Goal: Task Accomplishment & Management: Manage account settings

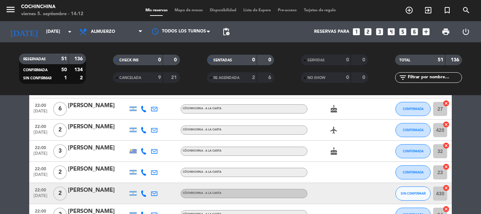
scroll to position [493, 0]
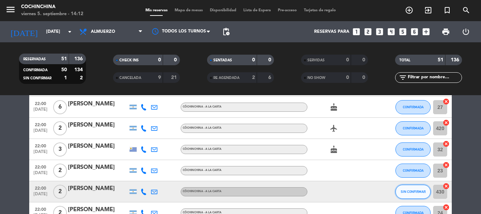
click at [423, 191] on span "SIN CONFIRMAR" at bounding box center [413, 192] width 25 height 4
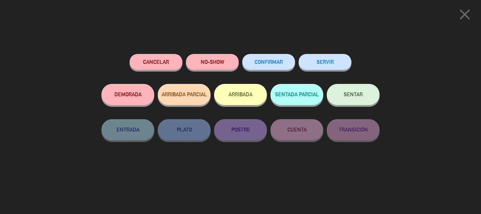
click at [266, 61] on span "CONFIRMAR" at bounding box center [269, 62] width 28 height 6
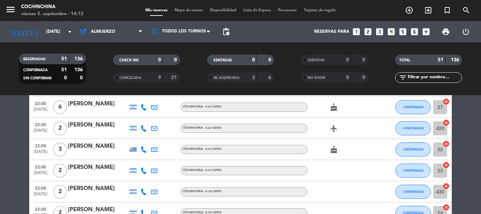
click at [191, 71] on div "CHECK INS 0 0" at bounding box center [146, 64] width 94 height 18
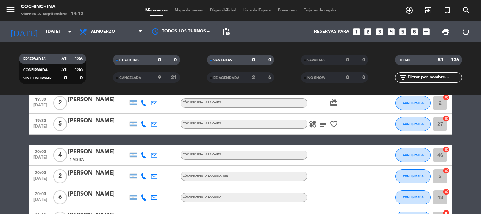
scroll to position [0, 0]
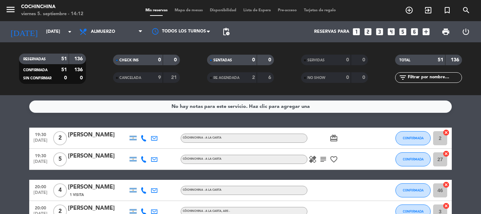
click at [101, 69] on div "CHECK INS 0 0" at bounding box center [146, 64] width 94 height 18
click at [70, 33] on icon "arrow_drop_down" at bounding box center [70, 31] width 8 height 8
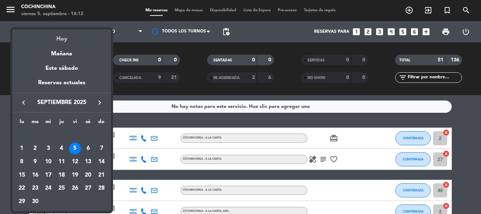
click at [62, 39] on div "Hoy" at bounding box center [61, 36] width 99 height 14
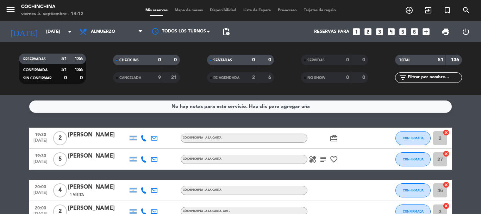
click at [104, 70] on div "CHECK INS 0 0" at bounding box center [146, 64] width 94 height 18
click at [100, 75] on filter-checkbox "CANCELADA 9 21" at bounding box center [146, 77] width 94 height 11
click at [93, 68] on filter-checkbox "RESERVADAS 51 136 CONFIRMADA 51 136 SIN CONFIRMAR 0 0" at bounding box center [52, 69] width 94 height 30
click at [57, 34] on input "[DATE]" at bounding box center [73, 32] width 60 height 12
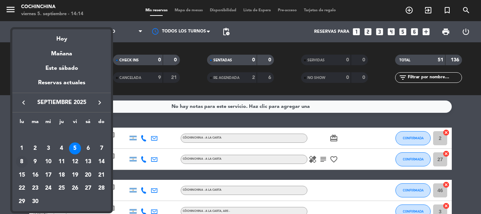
click at [24, 162] on div "8" at bounding box center [22, 162] width 12 height 12
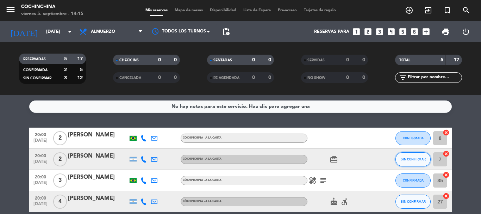
click at [422, 162] on button "SIN CONFIRMAR" at bounding box center [413, 159] width 35 height 14
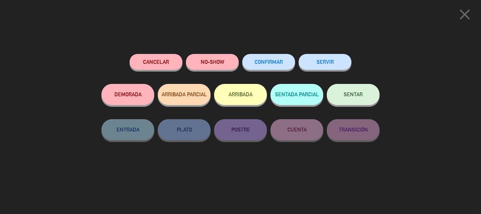
click at [285, 61] on button "CONFIRMAR" at bounding box center [268, 62] width 53 height 16
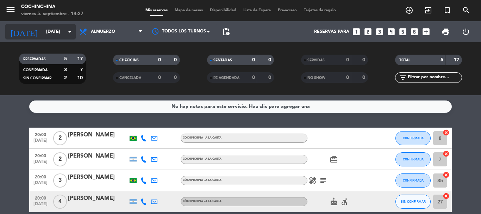
click at [71, 31] on icon "arrow_drop_down" at bounding box center [70, 31] width 8 height 8
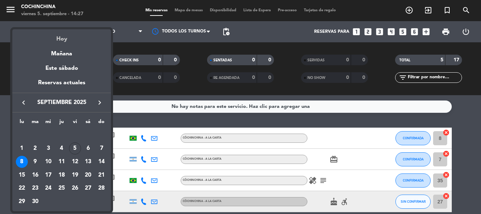
click at [66, 39] on div "Hoy" at bounding box center [61, 36] width 99 height 14
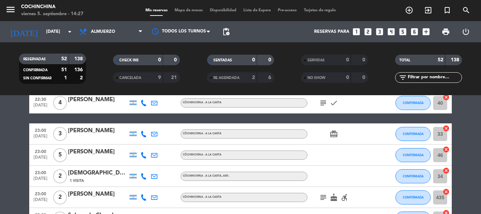
scroll to position [1022, 0]
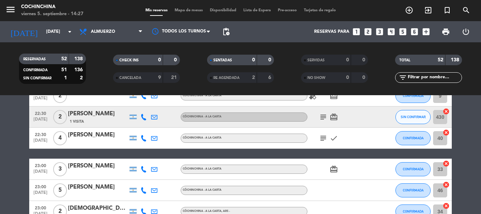
click at [322, 117] on icon "subject" at bounding box center [323, 117] width 8 height 8
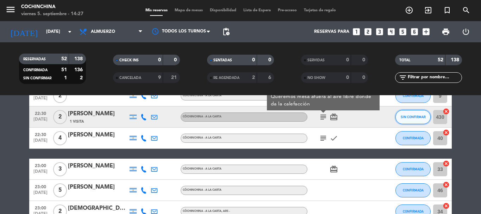
click at [412, 117] on span "SIN CONFIRMAR" at bounding box center [413, 117] width 25 height 4
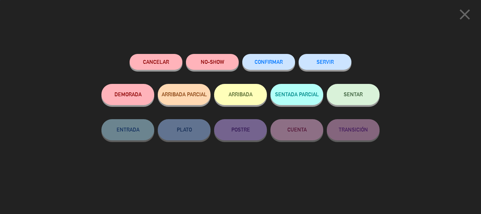
click at [279, 58] on button "CONFIRMAR" at bounding box center [268, 62] width 53 height 16
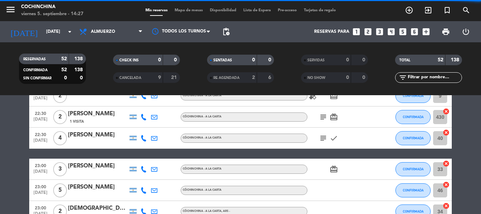
click at [97, 77] on filter-checkbox "RESERVADAS 52 138 CONFIRMADA 52 138 SIN CONFIRMAR 0 0" at bounding box center [52, 69] width 94 height 30
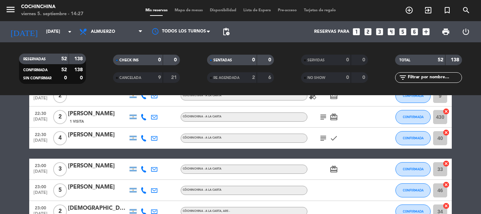
click at [98, 65] on filter-checkbox "RESERVADAS 52 138 CONFIRMADA 52 138 SIN CONFIRMAR 0 0" at bounding box center [52, 69] width 94 height 30
click at [58, 35] on input "[DATE]" at bounding box center [73, 32] width 60 height 12
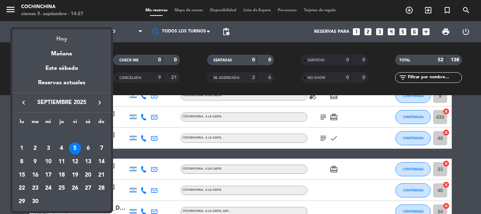
click at [60, 41] on div "Hoy" at bounding box center [61, 36] width 99 height 14
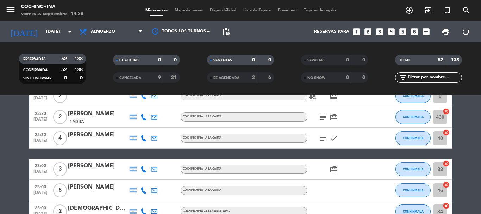
click at [93, 72] on filter-checkbox "RESERVADAS 52 138 CONFIRMADA 52 138 SIN CONFIRMAR 0 0" at bounding box center [52, 69] width 94 height 30
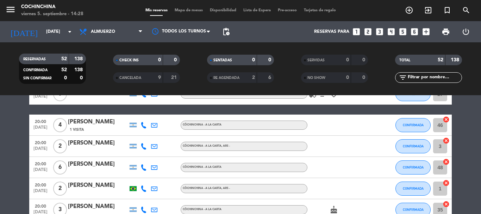
scroll to position [0, 0]
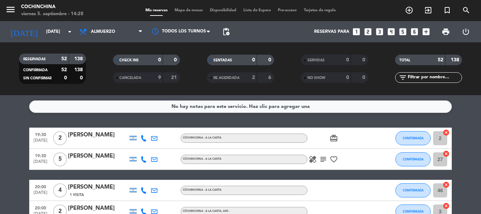
click at [95, 70] on filter-checkbox "RESERVADAS 52 138 CONFIRMADA 52 138 SIN CONFIRMAR 0 0" at bounding box center [52, 69] width 94 height 30
click at [44, 30] on input "[DATE]" at bounding box center [73, 32] width 60 height 12
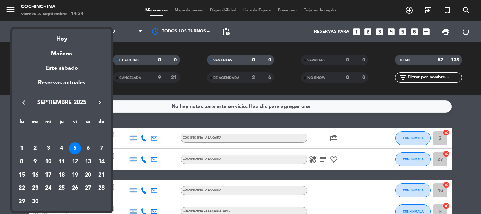
click at [186, 69] on div at bounding box center [240, 107] width 481 height 214
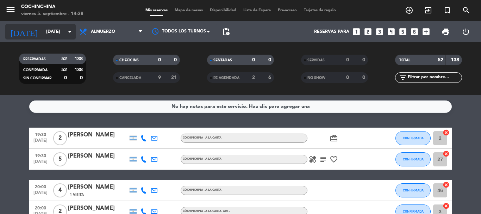
click at [58, 28] on input "[DATE]" at bounding box center [73, 32] width 60 height 12
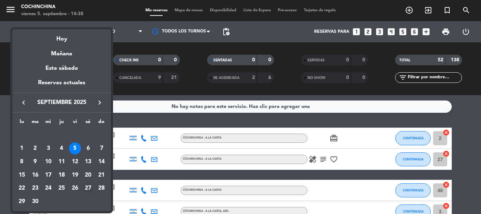
click at [84, 189] on div "27" at bounding box center [88, 188] width 12 height 12
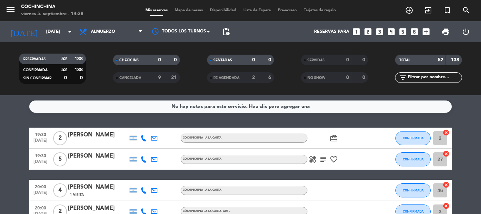
type input "[DATE]"
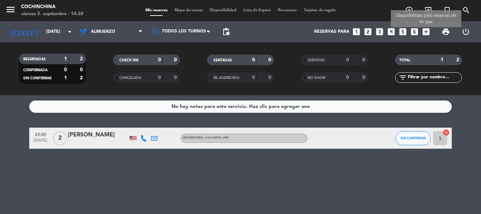
click at [429, 33] on icon "add_box" at bounding box center [426, 31] width 9 height 9
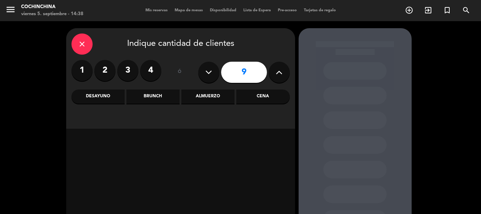
click at [283, 74] on icon at bounding box center [279, 72] width 7 height 11
type input "11"
click at [206, 98] on div "Almuerzo" at bounding box center [207, 96] width 53 height 14
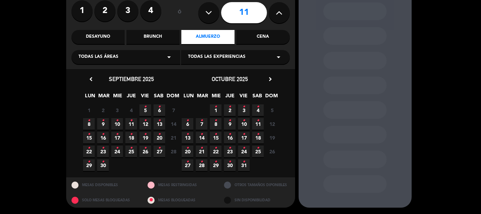
scroll to position [60, 0]
click at [159, 151] on icon "•" at bounding box center [159, 147] width 2 height 11
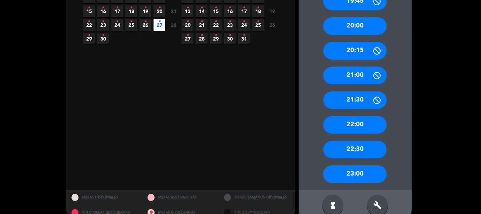
scroll to position [199, 0]
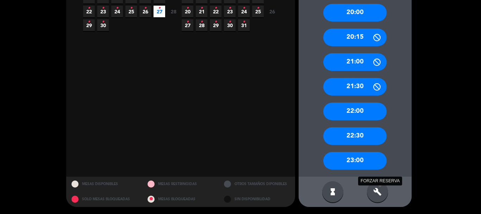
click at [380, 188] on icon "build" at bounding box center [377, 191] width 8 height 8
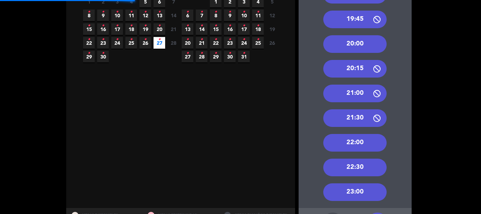
scroll to position [129, 0]
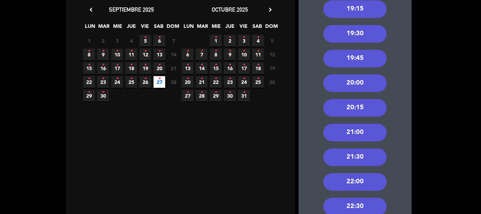
click at [353, 80] on div "20:00" at bounding box center [354, 83] width 63 height 18
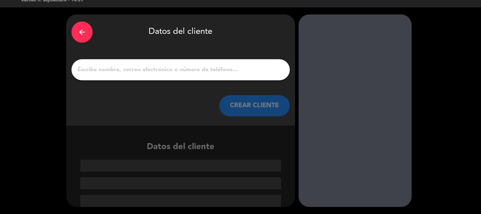
scroll to position [14, 0]
paste input "[PERSON_NAME] [PERSON_NAME]"
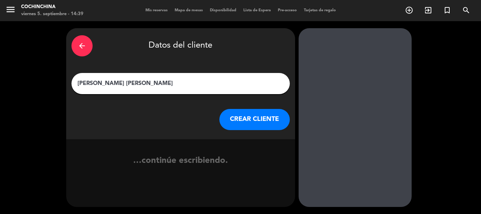
scroll to position [0, 0]
type input "[PERSON_NAME] [PERSON_NAME]"
click at [245, 124] on button "CREAR CLIENTE" at bounding box center [254, 119] width 70 height 21
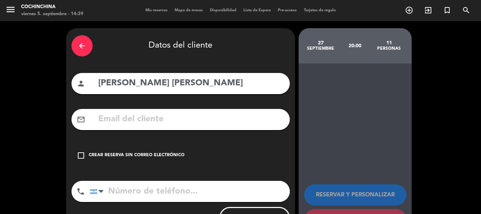
click at [191, 117] on input "text" at bounding box center [191, 119] width 187 height 14
paste input "[PERSON_NAME][EMAIL_ADDRESS][DOMAIN_NAME]"
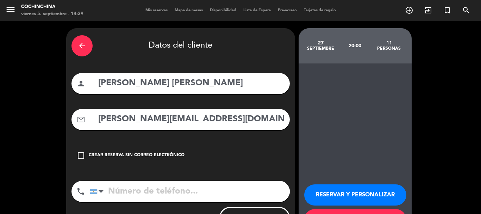
type input "[PERSON_NAME][EMAIL_ADDRESS][DOMAIN_NAME]"
click at [171, 191] on input "tel" at bounding box center [190, 191] width 200 height 21
paste input "[PHONE_NUMBER]"
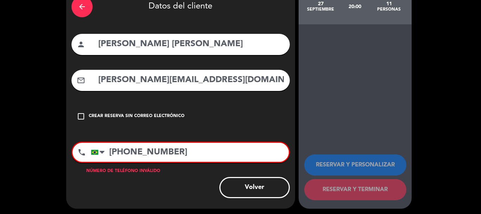
scroll to position [41, 0]
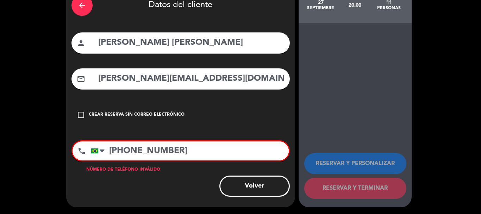
click at [177, 154] on input "[PHONE_NUMBER]" at bounding box center [190, 150] width 198 height 19
click at [194, 150] on input "[PHONE_NUMBER]" at bounding box center [190, 150] width 198 height 19
click at [163, 151] on input "[PHONE_NUMBER]" at bounding box center [190, 150] width 198 height 19
click at [163, 151] on input "557191572326" at bounding box center [190, 150] width 198 height 19
type input "557191572326"
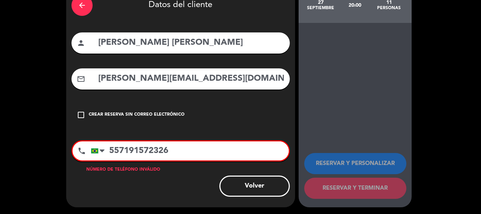
click at [244, 155] on input "557191572326" at bounding box center [190, 150] width 198 height 19
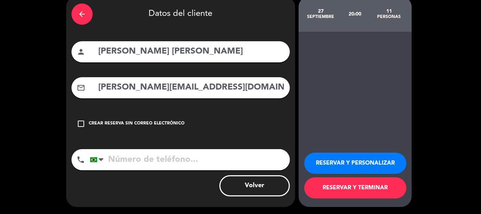
scroll to position [32, 0]
click at [350, 158] on button "RESERVAR Y PERSONALIZAR" at bounding box center [355, 163] width 102 height 21
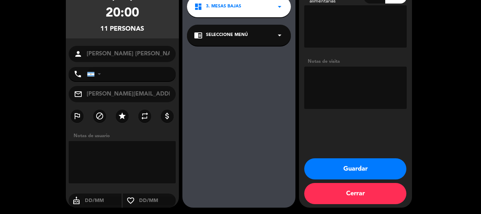
scroll to position [68, 0]
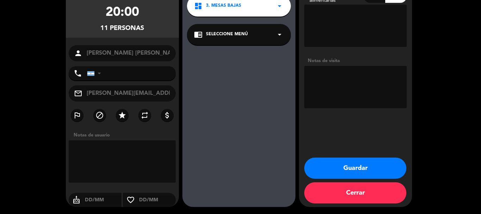
click at [343, 100] on textarea at bounding box center [355, 87] width 103 height 42
type textarea "Seña $150.000."
click at [364, 168] on button "Guardar" at bounding box center [355, 167] width 102 height 21
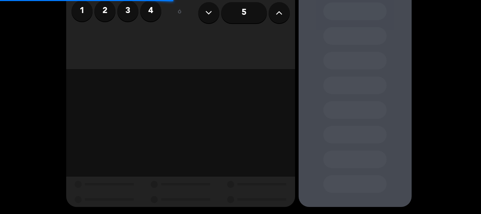
scroll to position [60, 0]
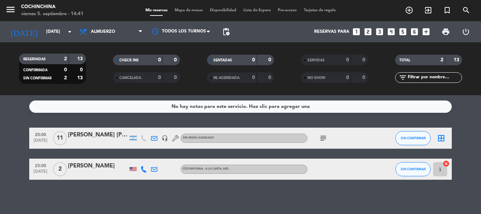
click at [182, 11] on span "Mapa de mesas" at bounding box center [188, 10] width 35 height 4
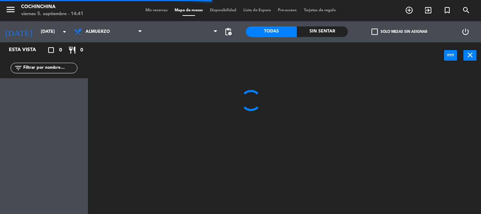
click at [378, 31] on span "check_box_outline_blank" at bounding box center [375, 32] width 6 height 6
click at [400, 32] on input "check_box_outline_blank Solo mesas sin asignar" at bounding box center [400, 32] width 0 height 0
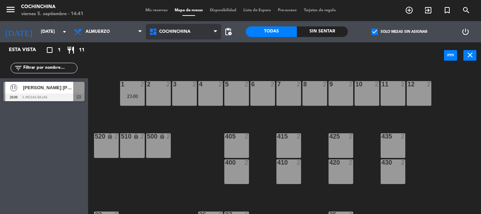
click at [198, 31] on span "Cochinchina" at bounding box center [183, 32] width 75 height 16
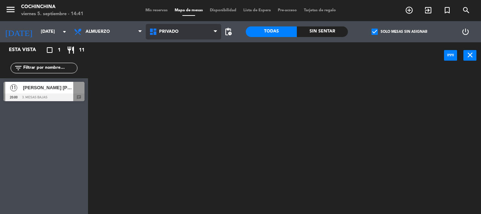
click at [184, 80] on ng-component "menu Cochinchina [DATE] 5. septiembre - 14:41 Mis reservas Mapa de mesas Dispon…" at bounding box center [240, 107] width 481 height 214
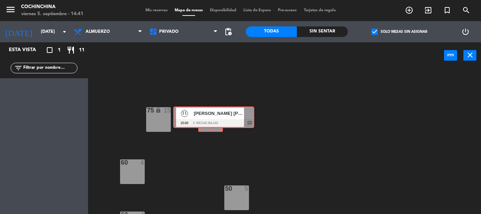
drag, startPoint x: 47, startPoint y: 91, endPoint x: 215, endPoint y: 116, distance: 170.2
click at [215, 116] on div "Esta vista crop_square 1 restaurant 11 filter_list 11 [PERSON_NAME] [PERSON_NAM…" at bounding box center [240, 128] width 481 height 172
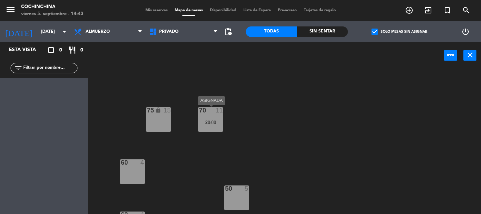
click at [215, 116] on div "70 11 20:00" at bounding box center [210, 119] width 25 height 25
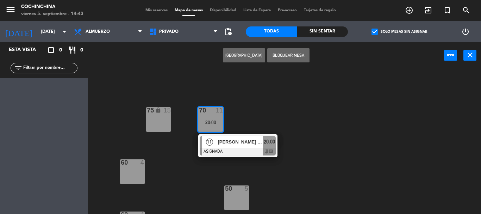
click at [326, 128] on div "75 lock 15 70 11 20:00 11 [PERSON_NAME] [PERSON_NAME] ASIGNADA 20:00 chat 60 4 …" at bounding box center [287, 141] width 388 height 145
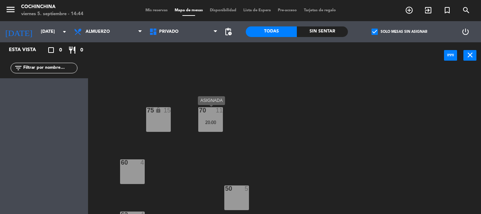
click at [205, 122] on div "20:00" at bounding box center [210, 122] width 25 height 5
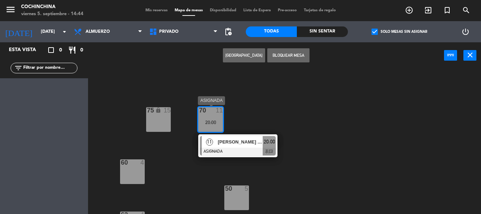
click at [244, 143] on span "[PERSON_NAME] [PERSON_NAME]" at bounding box center [240, 141] width 45 height 7
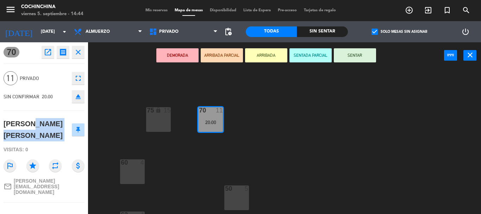
drag, startPoint x: 21, startPoint y: 122, endPoint x: 79, endPoint y: 134, distance: 58.3
click at [79, 134] on div "[PERSON_NAME] [PERSON_NAME]" at bounding box center [44, 130] width 81 height 28
copy div "[PERSON_NAME] [PERSON_NAME]"
click at [57, 66] on div "70 open_in_new receipt 8:00 PM [DATE] personas [PERSON_NAME] [PERSON_NAME] Mesa…" at bounding box center [44, 128] width 88 height 172
click at [74, 52] on icon "close" at bounding box center [78, 52] width 8 height 8
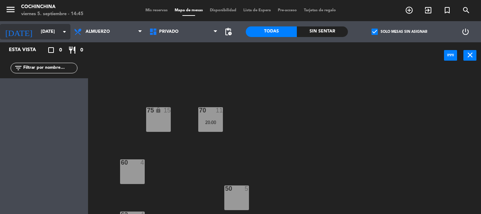
click at [61, 36] on input "[DATE]" at bounding box center [67, 32] width 60 height 12
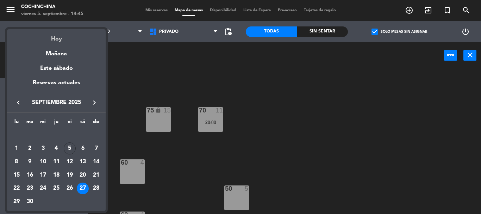
click at [58, 40] on div "Hoy" at bounding box center [56, 36] width 99 height 14
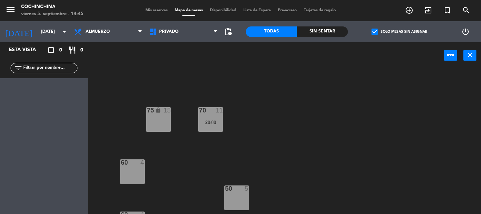
type input "[DATE]"
click at [388, 31] on label "check_box Solo mesas sin asignar" at bounding box center [400, 32] width 56 height 6
click at [400, 32] on input "check_box Solo mesas sin asignar" at bounding box center [400, 32] width 0 height 0
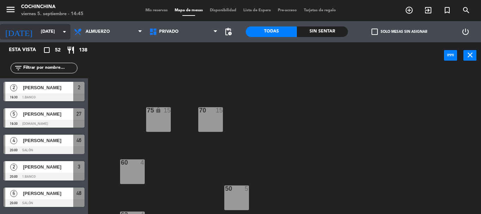
click at [50, 29] on input "[DATE]" at bounding box center [67, 32] width 60 height 12
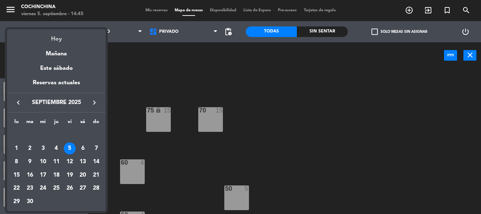
click at [55, 41] on div "Hoy" at bounding box center [56, 36] width 99 height 14
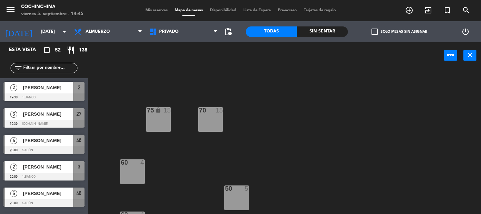
click at [132, 75] on div "75 lock 15 70 15 60 4 50 5 62 4 55 5 64 lock 4 66 lock 2" at bounding box center [287, 141] width 388 height 145
click at [156, 11] on span "Mis reservas" at bounding box center [156, 10] width 29 height 4
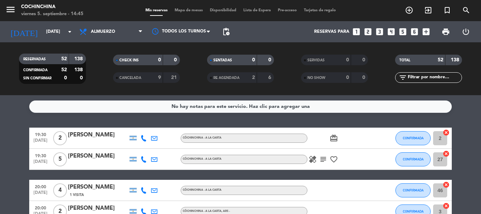
click at [103, 73] on filter-checkbox "CANCELADA 9 21" at bounding box center [146, 77] width 94 height 11
click at [94, 59] on filter-checkbox "RESERVADAS 52 138 CONFIRMADA 52 138 SIN CONFIRMAR 0 0" at bounding box center [52, 69] width 94 height 30
click at [63, 33] on input "[DATE]" at bounding box center [73, 32] width 60 height 12
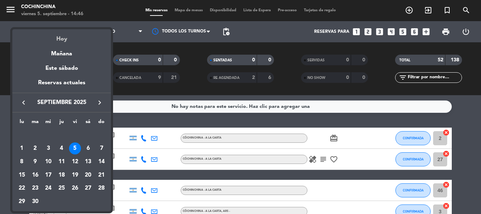
click at [66, 37] on div "Hoy" at bounding box center [61, 36] width 99 height 14
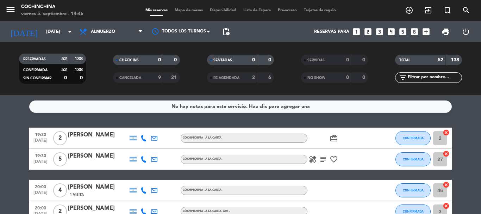
click at [106, 69] on div "CHECK INS 0 0" at bounding box center [146, 64] width 94 height 18
click at [148, 9] on span "Mis reservas" at bounding box center [156, 10] width 29 height 4
click at [94, 62] on filter-checkbox "RESERVADAS 52 138 CONFIRMADA 52 138 SIN CONFIRMAR 0 0" at bounding box center [52, 69] width 94 height 30
click at [100, 72] on div "CHECK INS 0 0" at bounding box center [146, 64] width 94 height 18
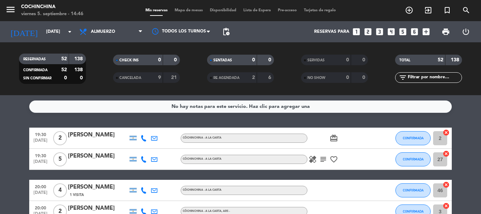
click at [106, 66] on div "CHECK INS 0 0" at bounding box center [146, 64] width 94 height 18
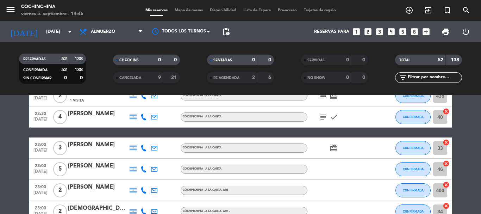
scroll to position [1107, 0]
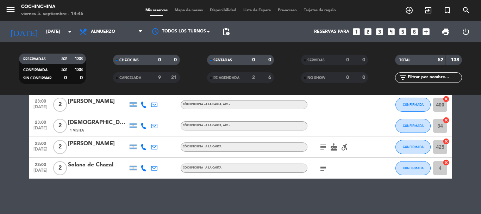
click at [323, 146] on icon "subject" at bounding box center [323, 147] width 8 height 8
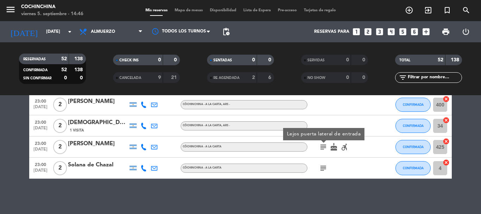
click at [322, 167] on icon "subject" at bounding box center [323, 168] width 8 height 8
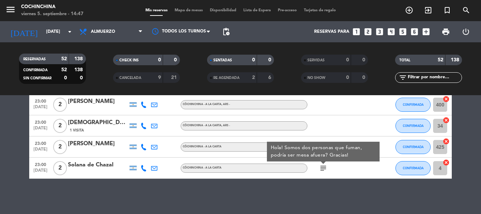
click at [327, 196] on div "No hay notas para este servicio. Haz clic para agregar una 19:30 [DATE] 2 [PERS…" at bounding box center [240, 154] width 481 height 119
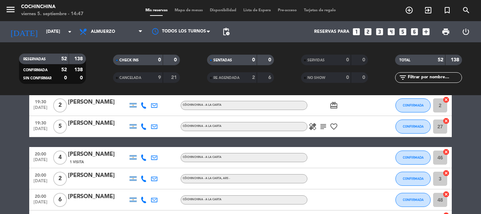
scroll to position [0, 0]
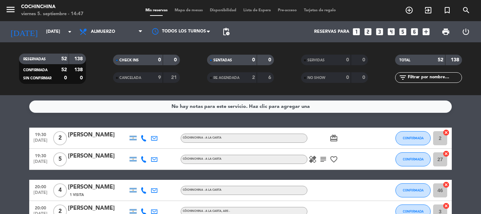
click at [91, 75] on filter-checkbox "RESERVADAS 52 138 CONFIRMADA 52 138 SIN CONFIRMAR 0 0" at bounding box center [52, 69] width 94 height 30
click at [92, 73] on filter-checkbox "RESERVADAS 52 138 CONFIRMADA 52 138 SIN CONFIRMAR 0 0" at bounding box center [52, 69] width 94 height 30
click at [100, 69] on div "CHECK INS 0 0" at bounding box center [146, 64] width 94 height 18
click at [67, 33] on icon "arrow_drop_down" at bounding box center [70, 31] width 8 height 8
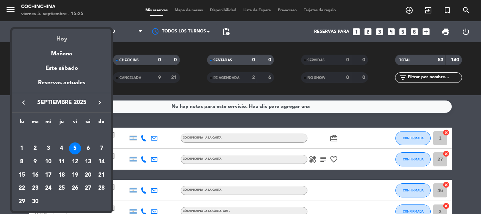
click at [64, 38] on div "Hoy" at bounding box center [61, 36] width 99 height 14
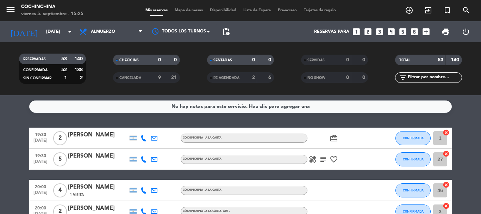
click at [367, 31] on icon "looks_two" at bounding box center [368, 31] width 9 height 9
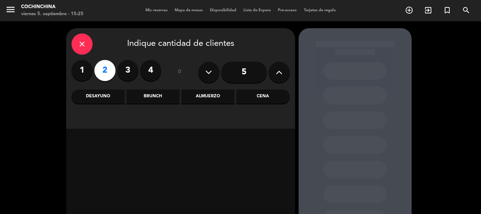
click at [205, 97] on div "Almuerzo" at bounding box center [207, 96] width 53 height 14
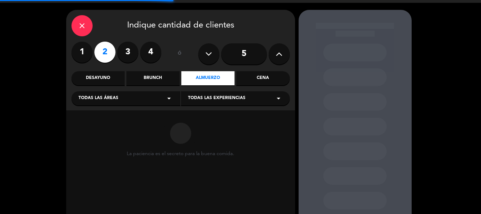
scroll to position [60, 0]
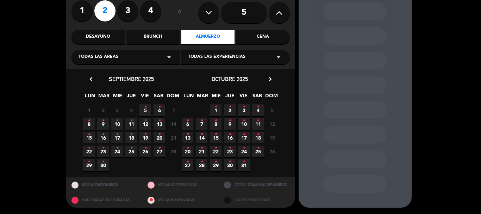
click at [144, 110] on icon "•" at bounding box center [145, 106] width 2 height 11
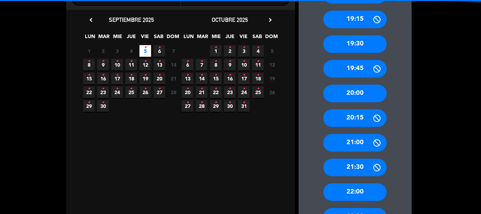
scroll to position [199, 0]
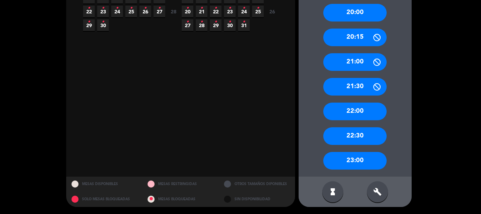
click at [373, 196] on div "build" at bounding box center [377, 191] width 21 height 21
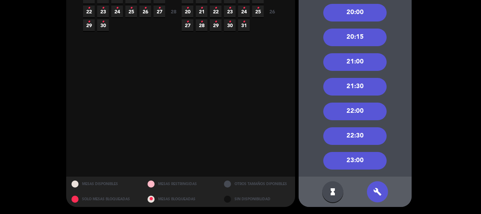
click at [355, 135] on div "22:30" at bounding box center [354, 136] width 63 height 18
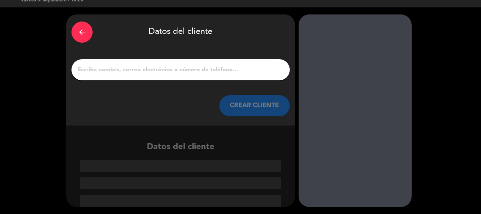
paste input "[PERSON_NAME]"
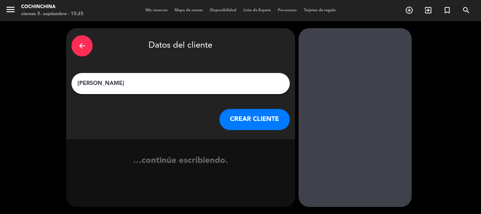
scroll to position [0, 0]
type input "[PERSON_NAME]"
click at [240, 119] on button "CREAR CLIENTE" at bounding box center [254, 119] width 70 height 21
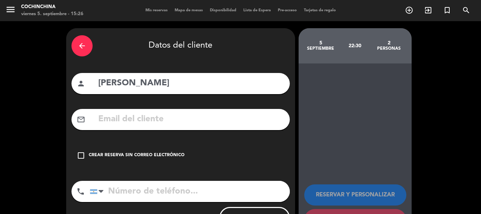
click at [184, 121] on input "text" at bounding box center [191, 119] width 187 height 14
paste input "[EMAIL_ADDRESS][DOMAIN_NAME]"
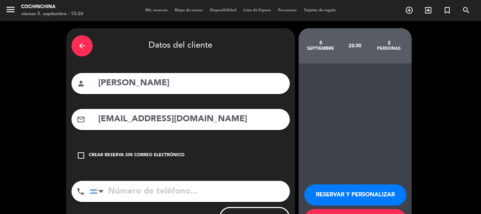
type input "[EMAIL_ADDRESS][DOMAIN_NAME]"
click at [171, 193] on input "tel" at bounding box center [190, 191] width 200 height 21
paste input "[PHONE_NUMBER]"
type input "[PHONE_NUMBER]"
click at [337, 193] on button "RESERVAR Y PERSONALIZAR" at bounding box center [355, 194] width 102 height 21
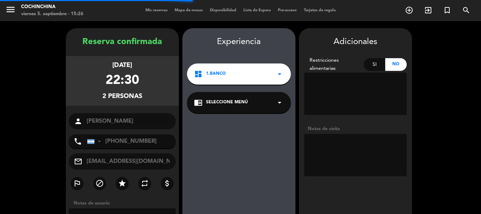
scroll to position [28, 0]
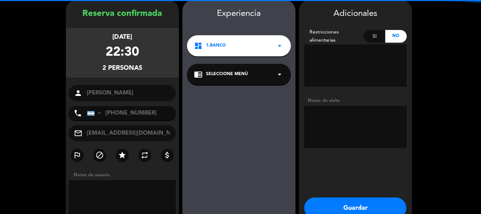
click at [317, 121] on textarea at bounding box center [355, 127] width 103 height 42
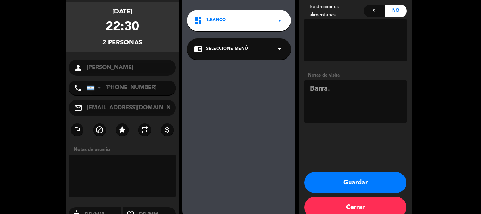
scroll to position [68, 0]
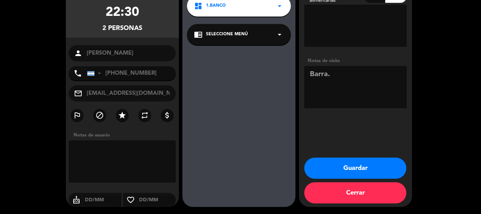
type textarea "Barra."
click at [359, 166] on button "Guardar" at bounding box center [355, 167] width 102 height 21
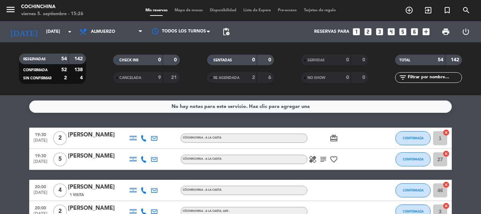
click at [184, 11] on span "Mapa de mesas" at bounding box center [188, 10] width 35 height 4
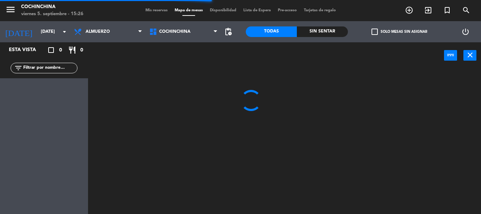
click at [376, 31] on span "check_box_outline_blank" at bounding box center [375, 32] width 6 height 6
click at [400, 32] on input "check_box_outline_blank Solo mesas sin asignar" at bounding box center [400, 32] width 0 height 0
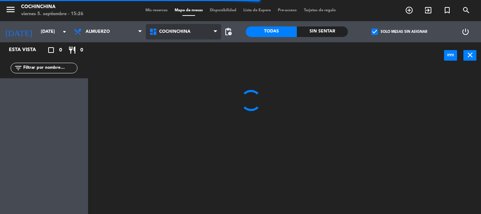
click at [201, 37] on span "Cochinchina" at bounding box center [183, 32] width 75 height 16
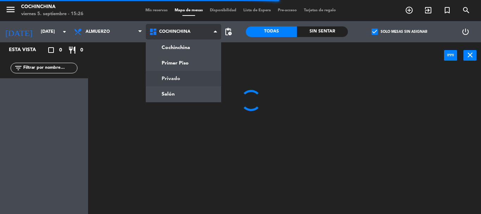
click at [175, 80] on ng-component "menu Cochinchina [DATE] 5. septiembre - 15:26 Mis reservas Mapa de mesas Dispon…" at bounding box center [240, 107] width 481 height 214
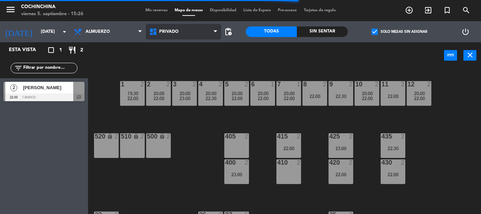
click at [175, 35] on span "Privado" at bounding box center [183, 32] width 75 height 16
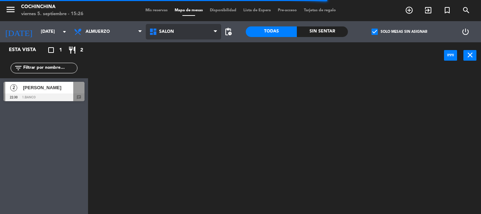
click at [162, 93] on ng-component "menu Cochinchina [DATE] 5. septiembre - 15:26 Mis reservas Mapa de mesas Dispon…" at bounding box center [240, 107] width 481 height 214
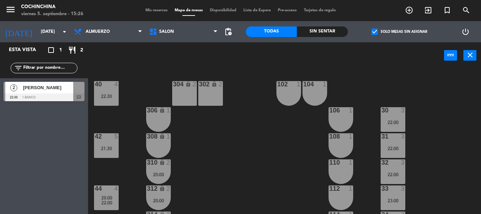
click at [244, 131] on div "40 4 22:30 304 lock 2 102 1 302 lock 2 104 1 306 lock 1 30 3 22:00 106 1 42 5 2…" at bounding box center [287, 141] width 388 height 145
drag, startPoint x: 32, startPoint y: 89, endPoint x: 193, endPoint y: 150, distance: 172.5
click at [271, 160] on div "Esta vista crop_square 1 restaurant 2 filter_list 2 [PERSON_NAME] 22:30 1.Banco…" at bounding box center [240, 128] width 481 height 172
click at [193, 150] on div "40 4 22:30 304 lock 2 102 1 302 lock 2 104 1 306 lock 1 30 3 22:00 106 1 42 5 2…" at bounding box center [287, 141] width 388 height 145
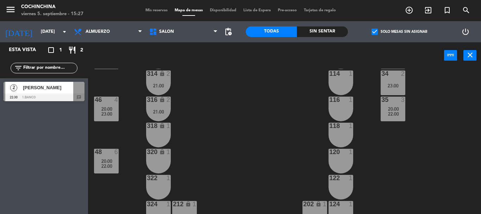
scroll to position [106, 0]
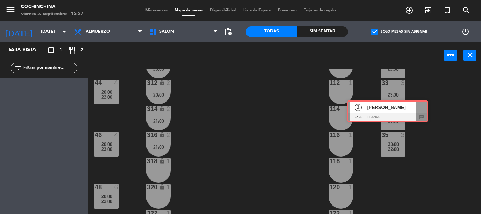
drag, startPoint x: 37, startPoint y: 92, endPoint x: 340, endPoint y: 117, distance: 304.1
click at [340, 117] on div "Esta vista crop_square 1 restaurant 2 filter_list 2 [PERSON_NAME] 22:30 1.Banco…" at bounding box center [240, 128] width 481 height 172
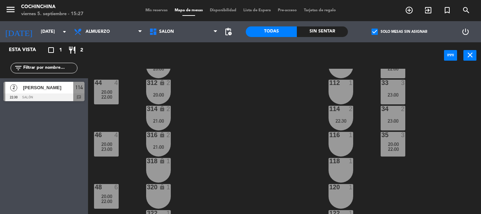
click at [340, 117] on div "114 2 22:30" at bounding box center [341, 118] width 25 height 25
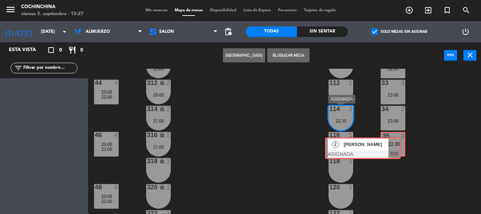
drag, startPoint x: 393, startPoint y: 141, endPoint x: 342, endPoint y: 144, distance: 51.2
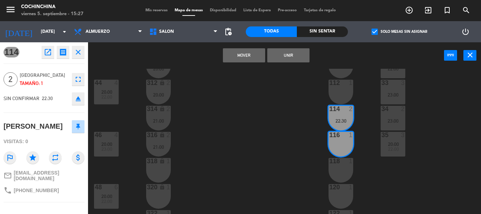
drag, startPoint x: 368, startPoint y: 147, endPoint x: 332, endPoint y: 142, distance: 36.6
click at [332, 142] on div "40 4 22:30 304 lock 2 102 1 302 lock 2 104 1 306 lock 1 30 3 22:00 106 1 42 5 2…" at bounding box center [287, 141] width 388 height 145
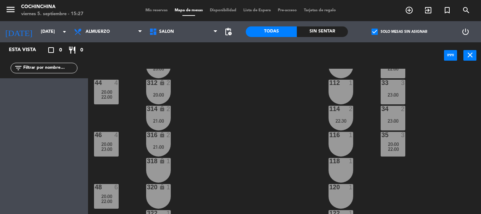
click at [340, 141] on div "116 1" at bounding box center [341, 144] width 25 height 25
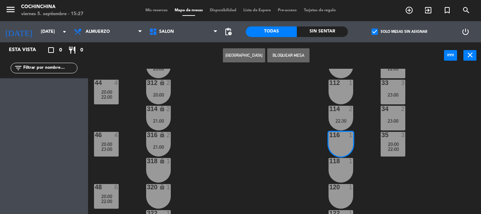
click at [308, 135] on div "40 4 22:30 304 lock 2 102 1 302 lock 2 104 1 306 lock 1 30 3 22:00 106 1 42 5 2…" at bounding box center [287, 141] width 388 height 145
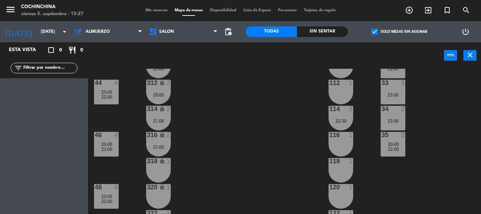
click at [342, 112] on div at bounding box center [341, 109] width 12 height 6
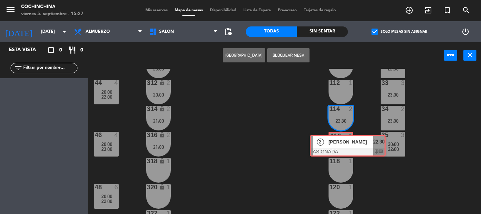
drag, startPoint x: 348, startPoint y: 132, endPoint x: 336, endPoint y: 139, distance: 13.9
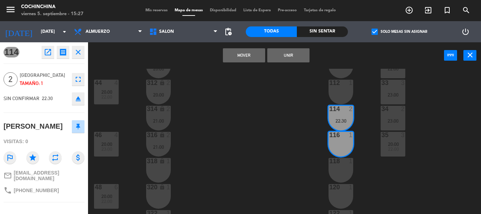
click at [289, 48] on button "Unir" at bounding box center [288, 55] width 42 height 14
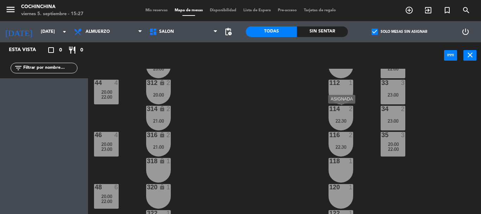
click at [341, 113] on div "114 2" at bounding box center [341, 109] width 25 height 7
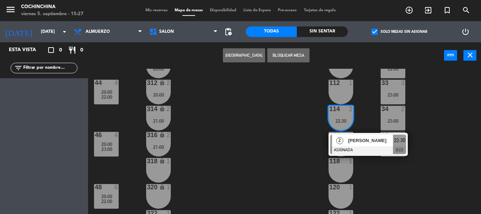
click at [311, 140] on div "40 4 22:30 304 lock 2 102 1 302 lock 2 104 1 306 lock 1 30 3 22:00 106 1 42 5 2…" at bounding box center [287, 141] width 388 height 145
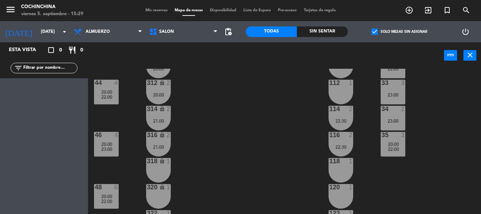
click at [267, 141] on div "40 4 20:00 22:30 304 lock 2 102 1 302 lock 2 104 1 306 lock 1 30 3 22:00 106 1 …" at bounding box center [287, 141] width 388 height 145
click at [382, 30] on label "check_box Solo mesas sin asignar" at bounding box center [400, 32] width 56 height 6
click at [400, 32] on input "check_box Solo mesas sin asignar" at bounding box center [400, 32] width 0 height 0
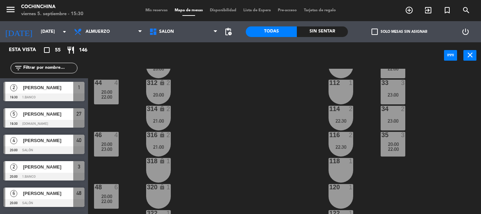
click at [202, 114] on div "40 4 20:00 22:30 304 lock 2 102 1 302 lock 2 104 1 306 lock 1 30 3 22:00 106 1 …" at bounding box center [287, 141] width 388 height 145
click at [214, 105] on div "40 4 20:00 22:30 304 lock 2 102 1 302 lock 2 104 1 306 lock 1 30 3 22:00 106 1 …" at bounding box center [287, 141] width 388 height 145
click at [155, 11] on span "Mis reservas" at bounding box center [156, 10] width 29 height 4
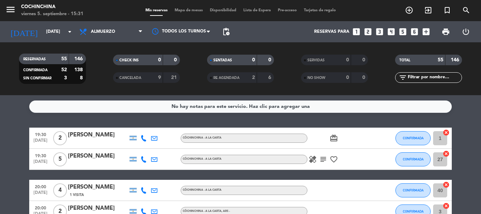
drag, startPoint x: 101, startPoint y: 60, endPoint x: 263, endPoint y: 104, distance: 168.3
click at [104, 62] on filter-checkbox "CHECK INS 0 0" at bounding box center [146, 60] width 94 height 11
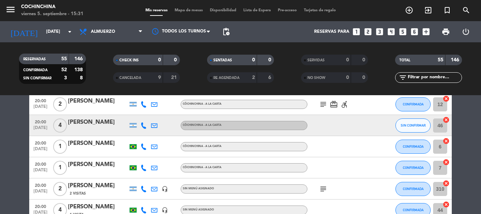
scroll to position [176, 0]
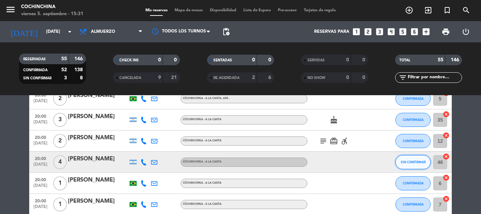
click at [413, 160] on span "SIN CONFIRMAR" at bounding box center [413, 162] width 25 height 4
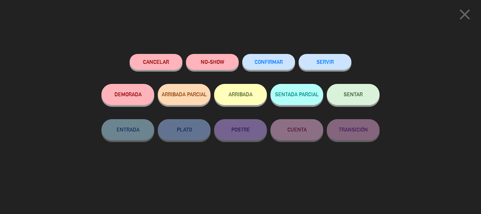
click at [273, 64] on span "CONFIRMAR" at bounding box center [269, 62] width 28 height 6
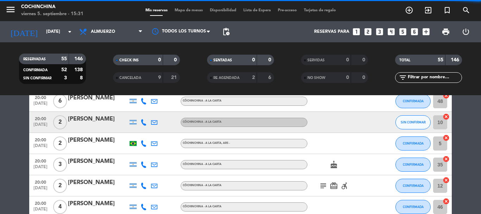
scroll to position [70, 0]
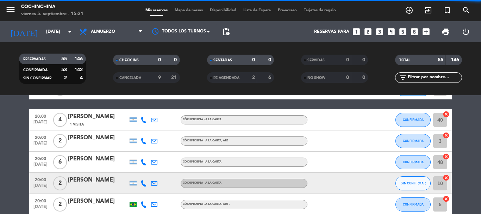
click at [418, 185] on button "SIN CONFIRMAR" at bounding box center [413, 183] width 35 height 14
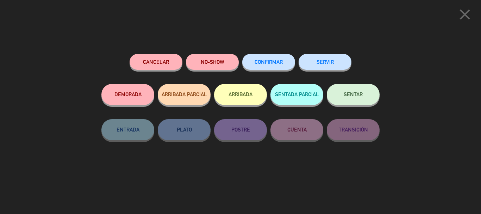
click at [262, 57] on button "CONFIRMAR" at bounding box center [268, 62] width 53 height 16
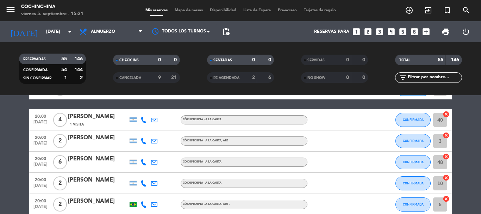
click at [109, 78] on filter-checkbox "CANCELADA 9 21" at bounding box center [146, 77] width 94 height 11
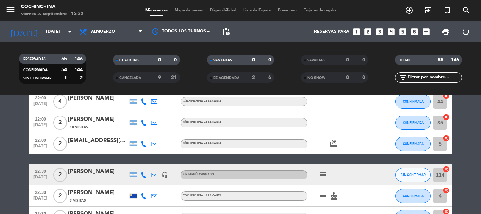
scroll to position [924, 0]
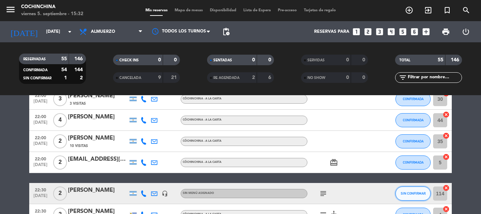
click at [415, 191] on span "SIN CONFIRMAR" at bounding box center [413, 193] width 25 height 4
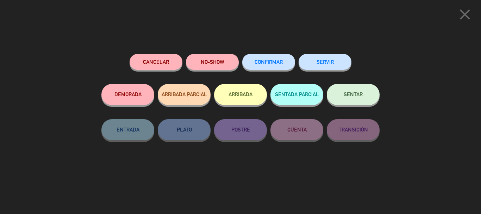
click at [269, 64] on span "CONFIRMAR" at bounding box center [269, 62] width 28 height 6
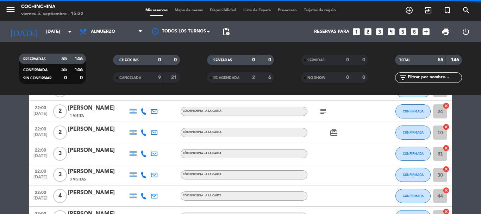
scroll to position [818, 0]
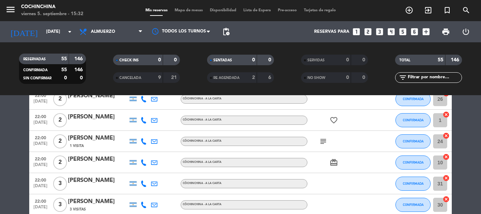
click at [94, 73] on filter-checkbox "RESERVADAS 55 146 CONFIRMADA 55 146 SIN CONFIRMAR 0 0" at bounding box center [52, 69] width 94 height 30
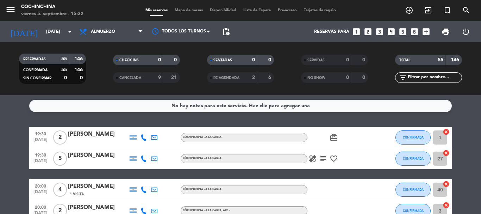
scroll to position [0, 0]
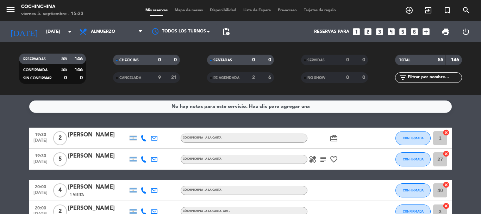
click at [98, 65] on filter-checkbox "RESERVADAS 55 146 CONFIRMADA 55 146 SIN CONFIRMAR 0 0" at bounding box center [52, 69] width 94 height 30
click at [93, 66] on filter-checkbox "RESERVADAS 55 146 CONFIRMADA 55 146 SIN CONFIRMAR 0 0" at bounding box center [52, 69] width 94 height 30
click at [96, 66] on filter-checkbox "RESERVADAS 55 146 CONFIRMADA 55 146 SIN CONFIRMAR 0 0" at bounding box center [52, 69] width 94 height 30
click at [105, 64] on filter-checkbox "CHECK INS 0 0" at bounding box center [146, 60] width 94 height 11
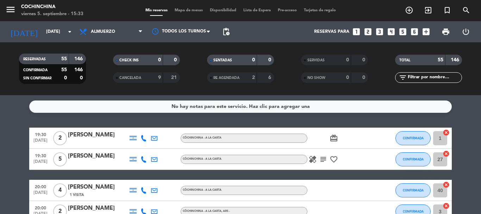
click at [105, 64] on filter-checkbox "CHECK INS 0 0" at bounding box center [146, 60] width 94 height 11
click at [449, 30] on span "print" at bounding box center [446, 31] width 8 height 8
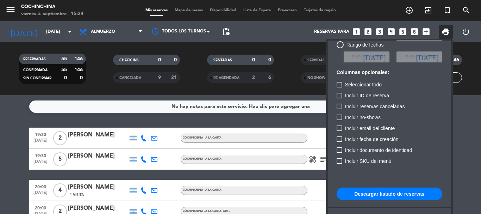
scroll to position [43, 0]
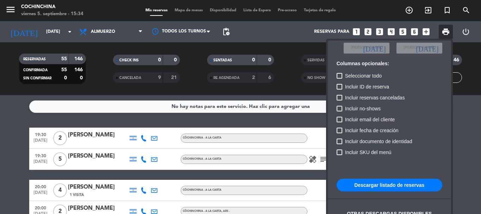
click at [383, 180] on button "Descargar listado de reservas" at bounding box center [390, 185] width 106 height 13
click at [106, 62] on div at bounding box center [240, 107] width 481 height 214
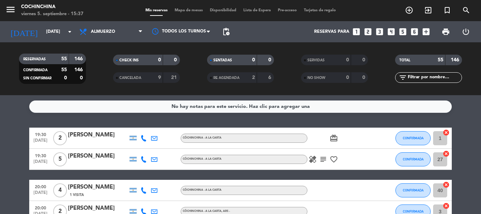
click at [95, 79] on filter-checkbox "RESERVADAS 55 146 CONFIRMADA 55 146 SIN CONFIRMAR 0 0" at bounding box center [52, 69] width 94 height 30
click at [97, 64] on filter-checkbox "RESERVADAS 55 146 CONFIRMADA 55 146 SIN CONFIRMAR 0 0" at bounding box center [52, 69] width 94 height 30
click at [103, 82] on filter-checkbox "CANCELADA 9 21" at bounding box center [146, 77] width 94 height 11
click at [58, 32] on input "[DATE]" at bounding box center [73, 32] width 60 height 12
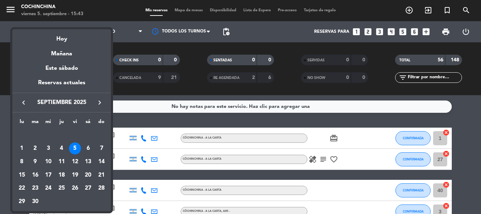
click at [193, 63] on div at bounding box center [240, 107] width 481 height 214
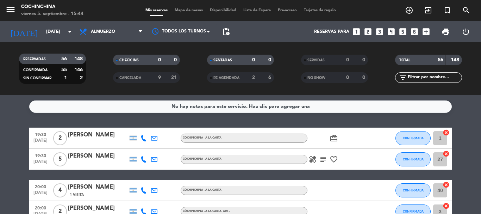
click at [144, 192] on icon at bounding box center [144, 190] width 6 height 6
click at [101, 69] on div "CHECK INS 0 0" at bounding box center [146, 64] width 94 height 18
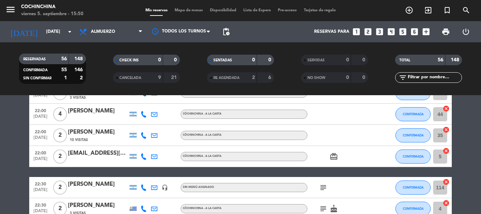
scroll to position [810, 0]
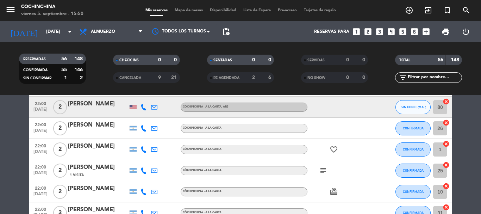
click at [432, 109] on div "80 cancel" at bounding box center [441, 107] width 21 height 21
click at [420, 109] on button "SIN CONFIRMAR" at bounding box center [413, 107] width 35 height 14
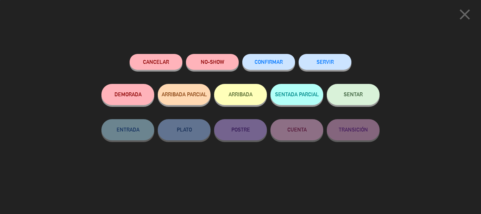
click at [263, 60] on button "CONFIRMAR" at bounding box center [268, 62] width 53 height 16
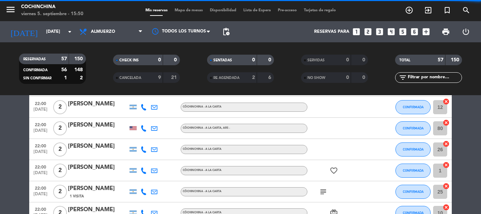
click at [281, 64] on filter-checkbox "SENTADAS 0 0" at bounding box center [240, 60] width 94 height 11
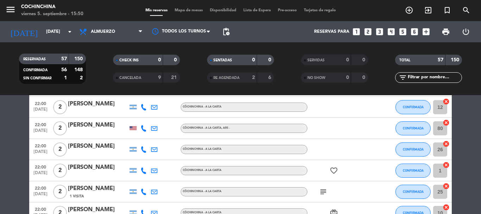
drag, startPoint x: 465, startPoint y: 138, endPoint x: 63, endPoint y: 101, distance: 403.6
drag, startPoint x: 287, startPoint y: 72, endPoint x: 341, endPoint y: 102, distance: 62.1
click at [290, 74] on div "RESERVADAS 57 150 CONFIRMADA 56 148 SIN CONFIRMAR 1 2 CHECK INS 0 0 CANCELADA 9…" at bounding box center [240, 68] width 481 height 39
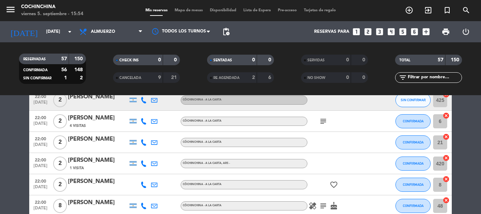
click at [99, 61] on filter-checkbox "RESERVADAS 57 150 CONFIRMADA 56 148 SIN CONFIRMAR 1 2" at bounding box center [52, 69] width 94 height 30
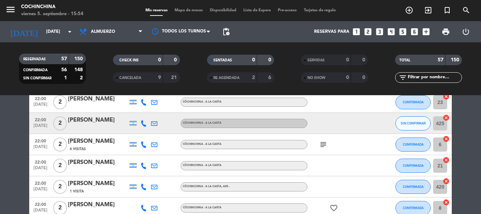
scroll to position [634, 0]
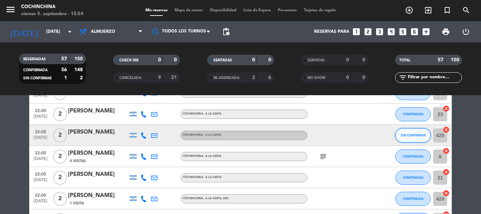
click at [412, 134] on span "SIN CONFIRMAR" at bounding box center [413, 135] width 25 height 4
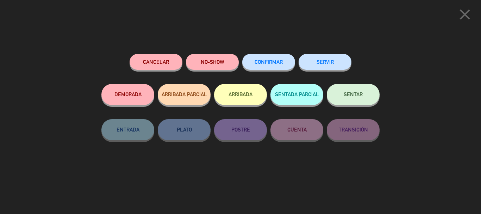
click at [270, 63] on span "CONFIRMAR" at bounding box center [269, 62] width 28 height 6
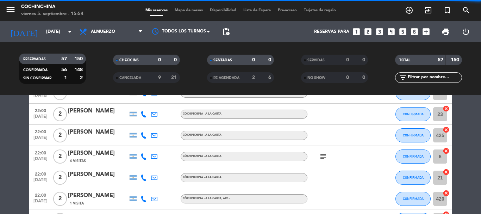
click at [95, 70] on filter-checkbox "RESERVADAS 57 150 CONFIRMADA 56 148 SIN CONFIRMAR 1 2" at bounding box center [52, 69] width 94 height 30
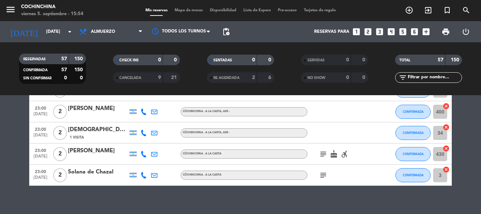
scroll to position [1213, 0]
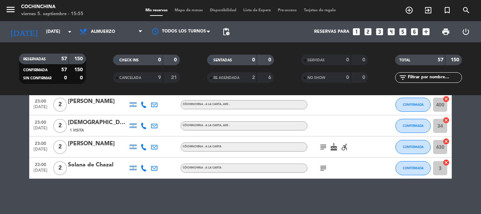
drag, startPoint x: 102, startPoint y: 68, endPoint x: 324, endPoint y: 73, distance: 222.0
click at [123, 68] on div "CHECK INS 0 0" at bounding box center [146, 64] width 94 height 18
click at [423, 77] on input "text" at bounding box center [434, 78] width 55 height 8
type input "ñ"
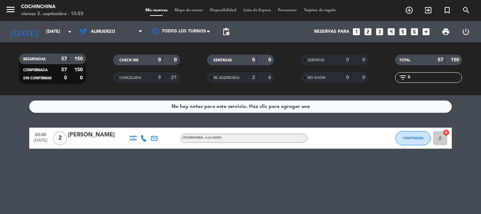
scroll to position [0, 0]
type input "[PERSON_NAME]"
click at [71, 138] on div "[PERSON_NAME]" at bounding box center [98, 134] width 60 height 9
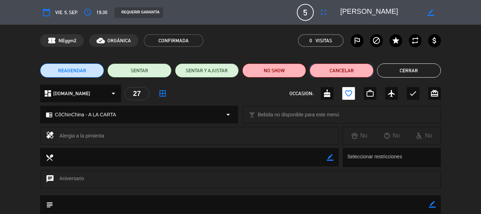
click at [340, 72] on button "Cancelar" at bounding box center [342, 70] width 64 height 14
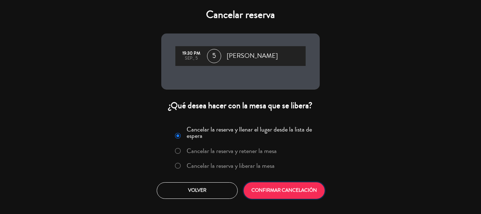
click at [290, 187] on button "CONFIRMAR CANCELACIÓN" at bounding box center [284, 190] width 81 height 17
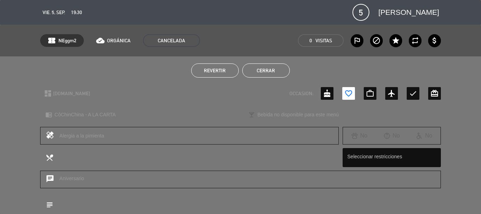
click at [274, 68] on button "Cerrar" at bounding box center [266, 70] width 48 height 14
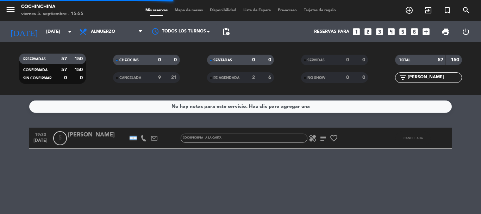
click at [436, 75] on input "[PERSON_NAME]" at bounding box center [434, 78] width 55 height 8
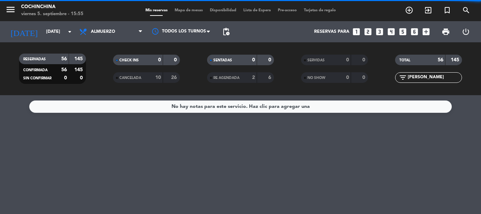
click at [436, 75] on input "[PERSON_NAME]" at bounding box center [434, 78] width 55 height 8
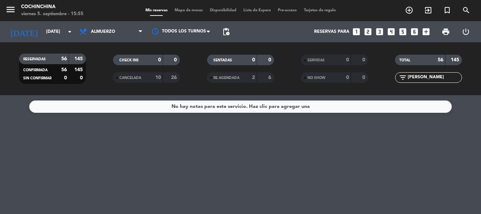
click at [436, 75] on input "[PERSON_NAME]" at bounding box center [434, 78] width 55 height 8
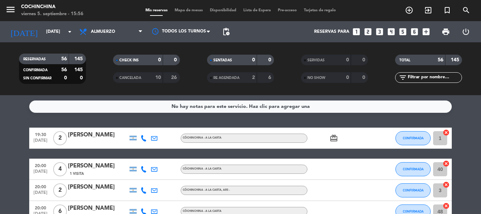
click at [195, 59] on filter-checkbox "SENTADAS 0 0" at bounding box center [240, 60] width 94 height 11
click at [102, 61] on filter-checkbox "CHECK INS 0 0" at bounding box center [146, 60] width 94 height 11
drag, startPoint x: 109, startPoint y: 66, endPoint x: 155, endPoint y: 72, distance: 46.5
click at [109, 66] on div "CHECK INS 0 0" at bounding box center [146, 64] width 94 height 18
click at [414, 76] on input "text" at bounding box center [434, 78] width 55 height 8
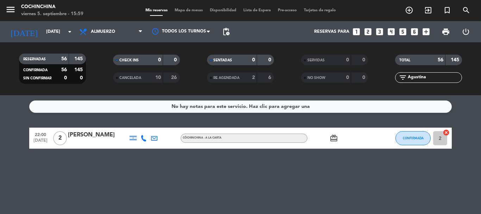
type input "Agustina"
click at [97, 133] on div "[PERSON_NAME]" at bounding box center [98, 134] width 60 height 9
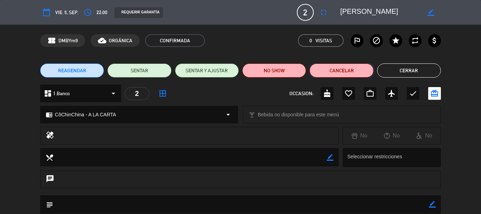
click at [348, 71] on button "Cancelar" at bounding box center [342, 70] width 64 height 14
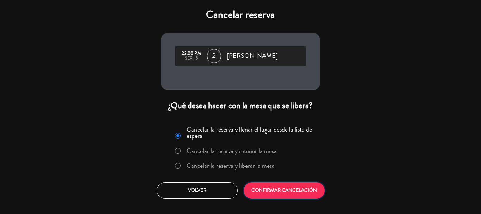
click at [274, 186] on button "CONFIRMAR CANCELACIÓN" at bounding box center [284, 190] width 81 height 17
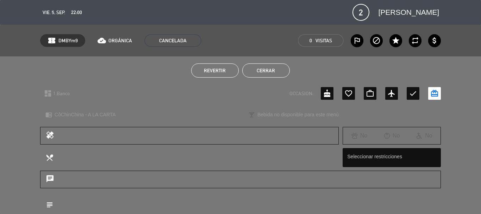
click at [277, 73] on button "Cerrar" at bounding box center [266, 70] width 48 height 14
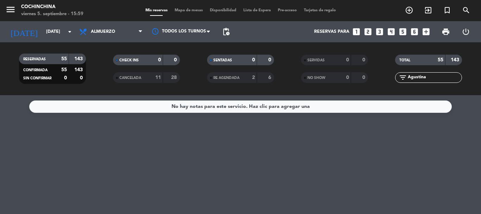
click at [431, 79] on input "Agustina" at bounding box center [434, 78] width 55 height 8
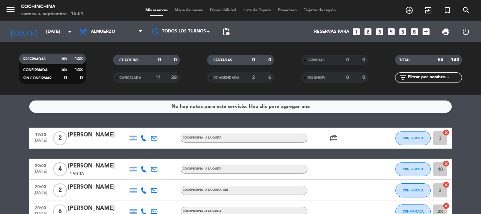
drag, startPoint x: 96, startPoint y: 63, endPoint x: 124, endPoint y: 5, distance: 64.4
click at [97, 59] on filter-checkbox "RESERVADAS 55 143 CONFIRMADA 55 143 SIN CONFIRMAR 0 0" at bounding box center [52, 69] width 94 height 30
click at [108, 64] on filter-checkbox "CHECK INS 0 0" at bounding box center [146, 60] width 94 height 11
click at [423, 80] on input "text" at bounding box center [434, 78] width 55 height 8
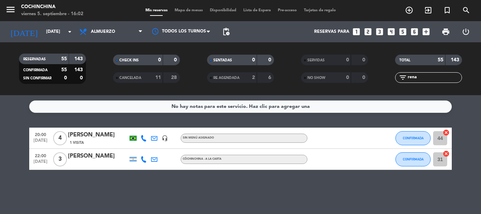
type input "rena"
click at [85, 136] on div "[PERSON_NAME]" at bounding box center [98, 134] width 60 height 9
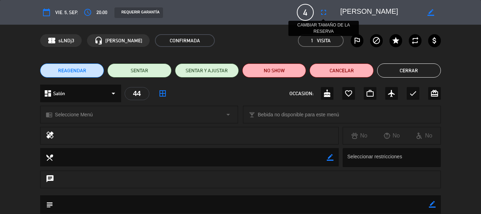
click at [327, 8] on icon "fullscreen" at bounding box center [324, 12] width 8 height 8
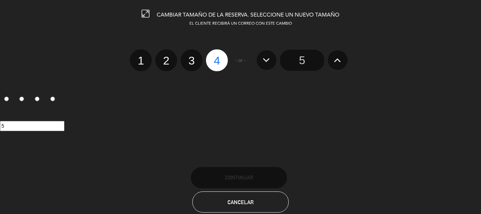
click at [335, 54] on icon at bounding box center [337, 59] width 7 height 11
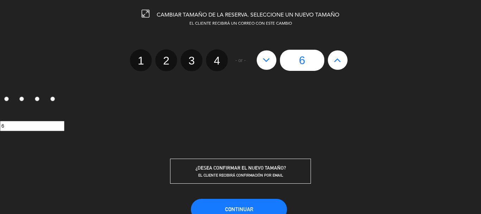
click at [335, 54] on icon at bounding box center [337, 59] width 7 height 11
type input "7"
click at [335, 54] on icon at bounding box center [337, 59] width 7 height 11
type input "8"
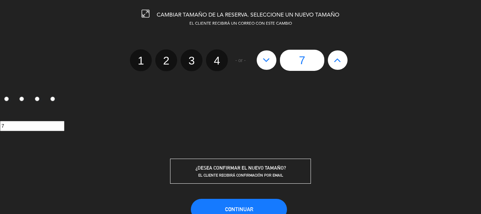
type input "8"
click at [263, 50] on div "8" at bounding box center [302, 60] width 98 height 21
drag, startPoint x: 255, startPoint y: 56, endPoint x: 262, endPoint y: 61, distance: 8.5
click at [256, 56] on div "8" at bounding box center [302, 60] width 98 height 21
drag, startPoint x: 262, startPoint y: 59, endPoint x: 285, endPoint y: 90, distance: 38.1
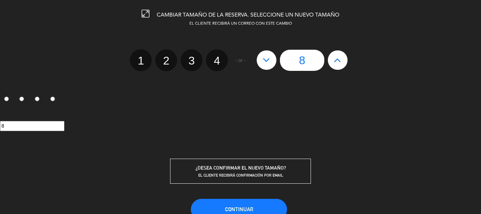
click at [264, 59] on button at bounding box center [267, 59] width 20 height 19
type input "7"
click at [262, 207] on button "Continuar" at bounding box center [239, 209] width 96 height 21
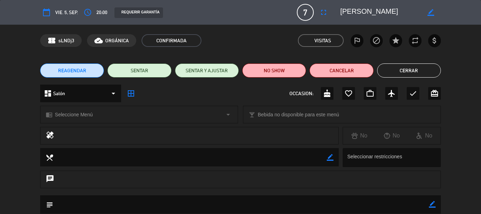
click at [410, 74] on button "Cerrar" at bounding box center [409, 70] width 64 height 14
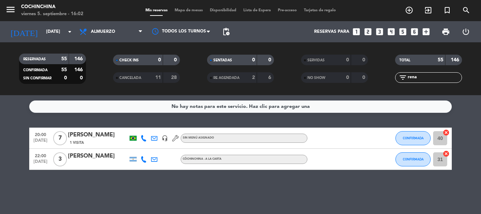
click at [438, 76] on input "rena" at bounding box center [434, 78] width 55 height 8
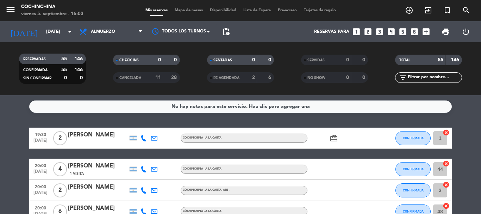
drag, startPoint x: 100, startPoint y: 69, endPoint x: 426, endPoint y: 72, distance: 325.2
click at [111, 70] on div "CHECK INS 0 0" at bounding box center [146, 64] width 94 height 18
click at [446, 79] on input "text" at bounding box center [434, 78] width 55 height 8
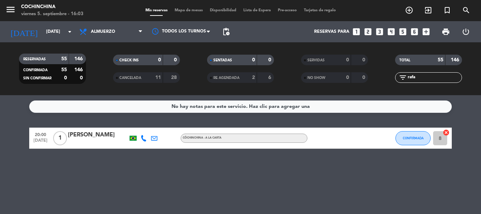
type input "rafa"
click at [112, 134] on div "[PERSON_NAME]" at bounding box center [98, 134] width 60 height 9
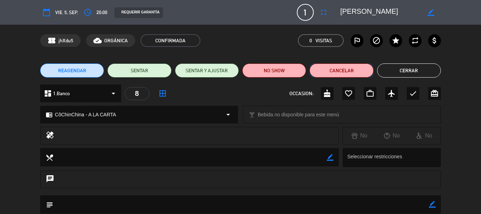
click at [332, 73] on button "Cancelar" at bounding box center [342, 70] width 64 height 14
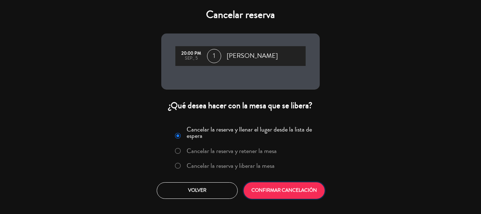
click at [288, 182] on button "CONFIRMAR CANCELACIÓN" at bounding box center [284, 190] width 81 height 17
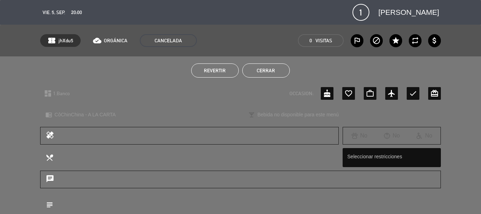
click at [270, 72] on button "Cerrar" at bounding box center [266, 70] width 48 height 14
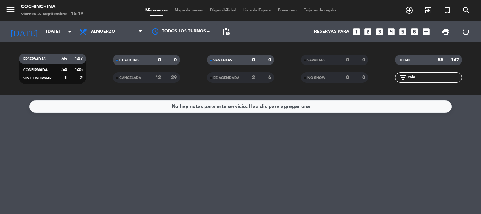
click at [436, 79] on input "rafa" at bounding box center [434, 78] width 55 height 8
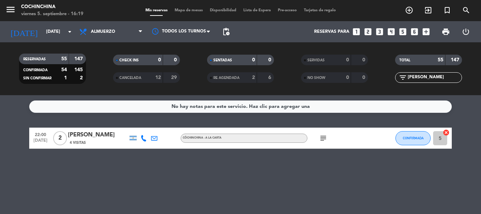
type input "[PERSON_NAME]"
click at [326, 137] on icon "subject" at bounding box center [323, 138] width 8 height 8
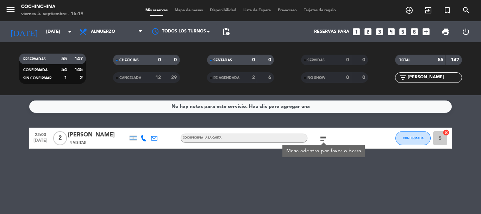
click at [87, 141] on div "4 Visitas" at bounding box center [98, 143] width 60 height 6
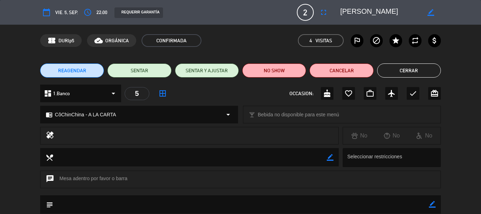
click at [419, 70] on button "Cerrar" at bounding box center [409, 70] width 64 height 14
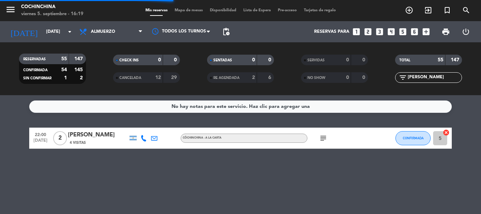
click at [185, 8] on span "Mapa de mesas" at bounding box center [188, 10] width 35 height 4
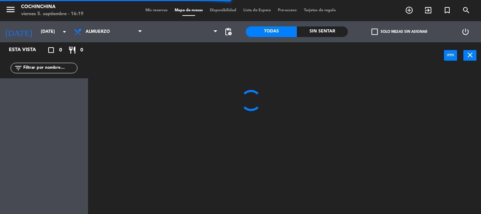
click at [58, 69] on input "text" at bounding box center [50, 68] width 55 height 8
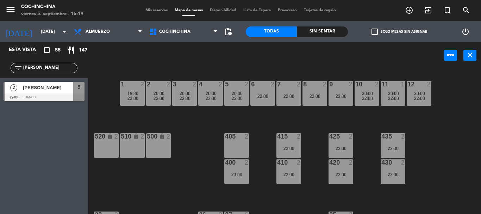
type input "[PERSON_NAME]"
click at [116, 112] on div "1 2 19:30 22:00 2 2 20:00 22:00 3 2 20:00 22:30 4 2 20:00 23:00 5 2 20:00 22:00…" at bounding box center [287, 141] width 388 height 145
click at [62, 87] on span "[PERSON_NAME]" at bounding box center [48, 87] width 50 height 7
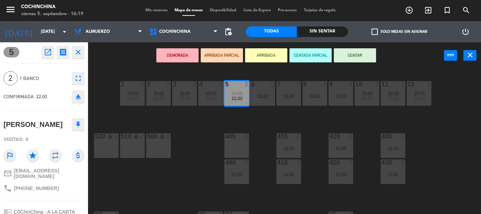
click at [77, 95] on icon "eject" at bounding box center [78, 96] width 8 height 8
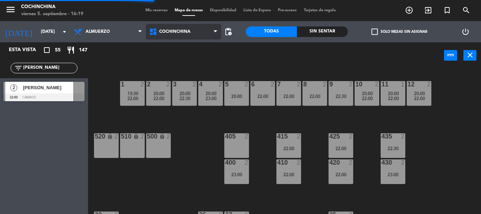
click at [166, 34] on span "Cochinchina" at bounding box center [183, 32] width 75 height 16
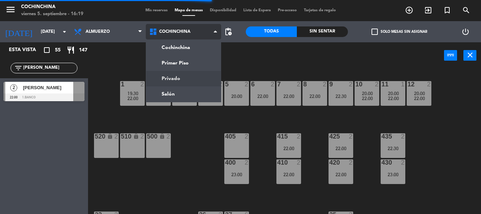
click at [174, 78] on ng-component "menu Cochinchina [DATE] 5. septiembre - 16:19 Mis reservas Mapa de mesas Dispon…" at bounding box center [240, 107] width 481 height 214
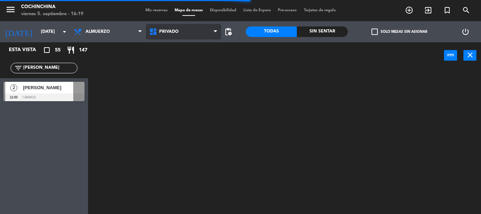
click at [170, 34] on span "Privado" at bounding box center [168, 31] width 19 height 5
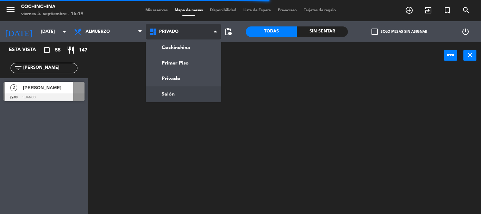
click at [176, 95] on ng-component "menu Cochinchina [DATE] 5. septiembre - 16:19 Mis reservas Mapa de mesas Dispon…" at bounding box center [240, 107] width 481 height 214
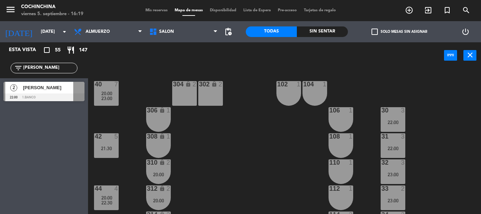
click at [230, 169] on div "40 7 20:00 23:00 304 lock 2 102 1 302 lock 2 104 1 306 lock 1 30 3 22:00 106 1 …" at bounding box center [287, 141] width 388 height 145
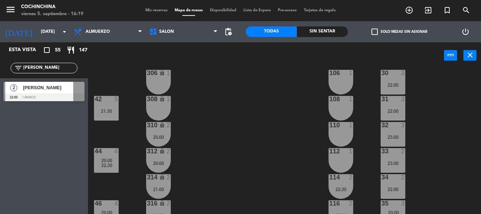
scroll to position [35, 0]
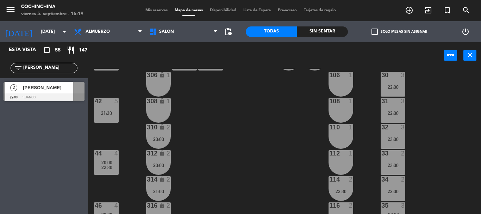
click at [394, 137] on div "23:00" at bounding box center [393, 139] width 25 height 5
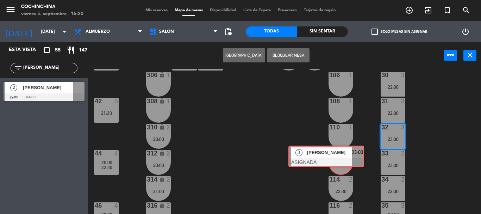
drag, startPoint x: 427, startPoint y: 164, endPoint x: 333, endPoint y: 157, distance: 94.4
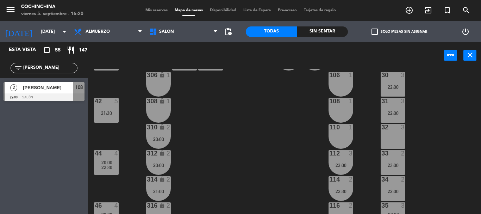
drag, startPoint x: 33, startPoint y: 93, endPoint x: 333, endPoint y: 137, distance: 302.7
click at [272, 142] on div "40 7 20:00 23:00 304 lock 2 102 1 302 lock 2 104 1 306 lock 1 30 3 22:00 106 1 …" at bounding box center [287, 141] width 388 height 145
click at [345, 161] on div "112 3 23:00" at bounding box center [341, 162] width 25 height 25
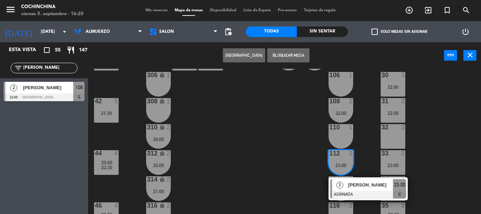
click at [297, 171] on div "40 7 20:00 23:00 304 lock 2 102 1 302 lock 2 104 1 306 lock 1 30 3 22:00 106 1 …" at bounding box center [287, 141] width 388 height 145
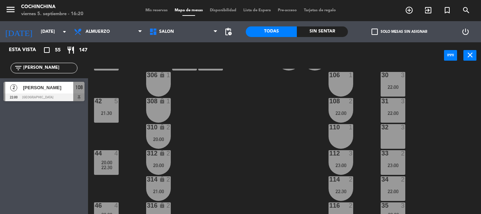
click at [343, 112] on div "22:00" at bounding box center [341, 113] width 25 height 5
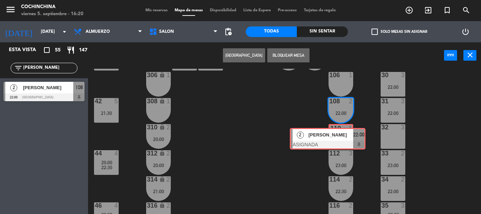
drag, startPoint x: 371, startPoint y: 135, endPoint x: 328, endPoint y: 137, distance: 42.7
click at [328, 137] on div "40 7 20:00 23:00 304 lock 2 102 1 302 lock 2 104 1 306 lock 1 30 3 22:00 106 1 …" at bounding box center [287, 141] width 388 height 145
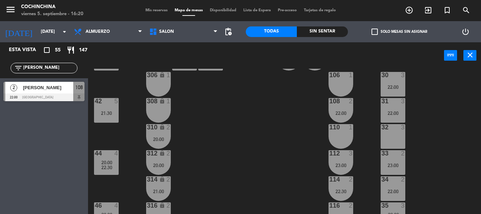
click at [348, 111] on div "22:00" at bounding box center [341, 113] width 25 height 5
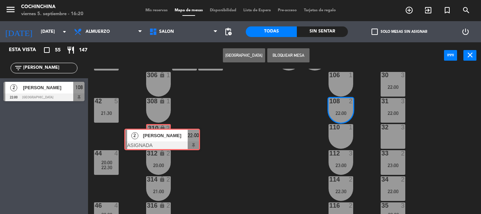
drag, startPoint x: 364, startPoint y: 134, endPoint x: 155, endPoint y: 135, distance: 208.6
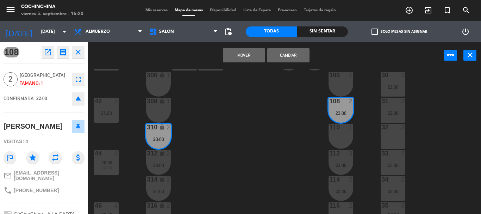
click at [155, 135] on div "310 lock 2 20:00" at bounding box center [158, 136] width 25 height 25
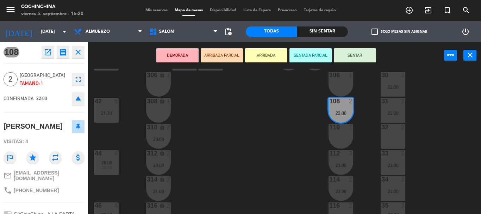
click at [160, 138] on div "20:00" at bounding box center [158, 139] width 25 height 5
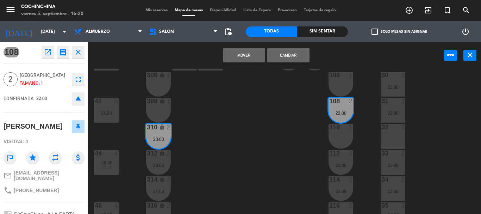
click at [231, 60] on button "Mover" at bounding box center [244, 55] width 42 height 14
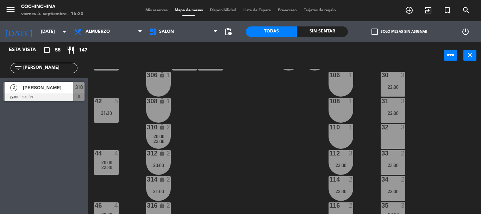
click at [152, 138] on div "20:00" at bounding box center [158, 136] width 25 height 5
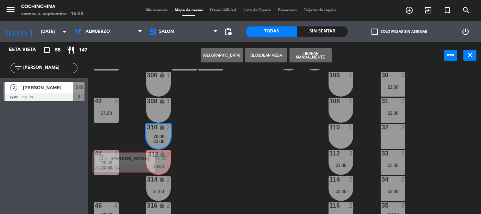
drag, startPoint x: 206, startPoint y: 191, endPoint x: 155, endPoint y: 167, distance: 56.4
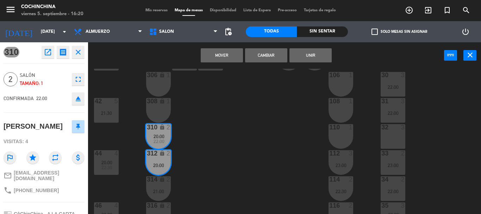
click at [311, 56] on button "Unir" at bounding box center [311, 55] width 42 height 14
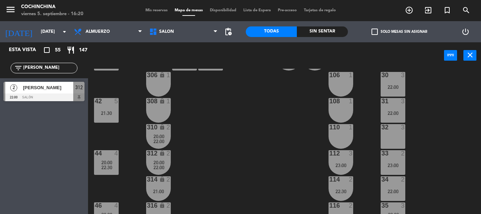
click at [271, 134] on div "40 7 20:00 23:00 304 lock 2 102 1 302 lock 2 104 1 306 lock 1 30 3 22:00 106 1 …" at bounding box center [287, 141] width 388 height 145
click at [66, 71] on input "[PERSON_NAME]" at bounding box center [50, 68] width 55 height 8
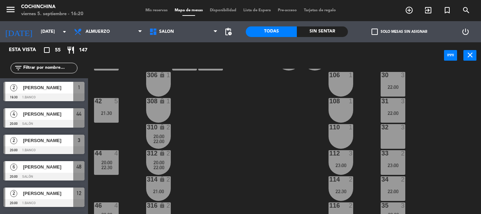
click at [264, 158] on div "40 7 20:00 23:00 304 lock 2 102 1 302 lock 2 104 1 306 lock 1 30 3 22:00 106 1 …" at bounding box center [287, 141] width 388 height 145
click at [384, 32] on label "check_box_outline_blank Solo mesas sin asignar" at bounding box center [400, 32] width 56 height 6
click at [400, 32] on input "check_box_outline_blank Solo mesas sin asignar" at bounding box center [400, 32] width 0 height 0
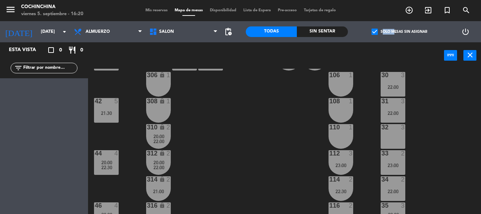
click at [384, 32] on label "check_box Solo mesas sin asignar" at bounding box center [400, 32] width 56 height 6
click at [400, 32] on input "check_box Solo mesas sin asignar" at bounding box center [400, 32] width 0 height 0
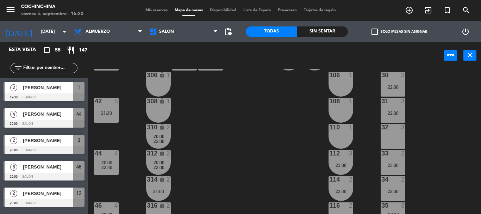
click at [270, 107] on div "40 7 20:00 23:00 304 lock 2 102 1 302 lock 2 104 1 306 lock 1 30 3 22:00 106 1 …" at bounding box center [287, 141] width 388 height 145
drag, startPoint x: 137, startPoint y: 95, endPoint x: 129, endPoint y: 91, distance: 8.5
click at [137, 95] on div "40 7 20:00 23:00 304 lock 2 102 1 302 lock 2 104 1 306 lock 1 30 3 22:00 106 1 …" at bounding box center [287, 141] width 388 height 145
click at [61, 67] on input "text" at bounding box center [50, 68] width 55 height 8
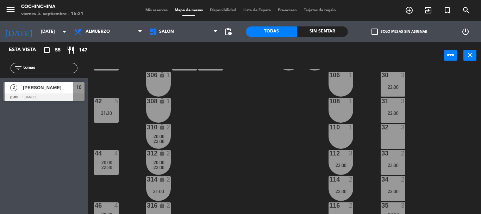
type input "tomas"
click at [59, 132] on div "Esta vista crop_square 55 restaurant 147 filter_list tomas 2 [PERSON_NAME] 20:0…" at bounding box center [44, 128] width 88 height 172
click at [52, 94] on div at bounding box center [44, 97] width 81 height 8
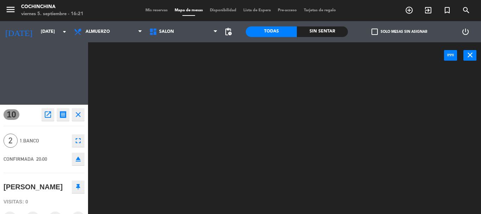
scroll to position [0, 0]
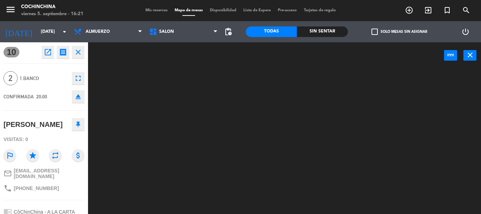
click at [45, 52] on icon "open_in_new" at bounding box center [48, 52] width 8 height 8
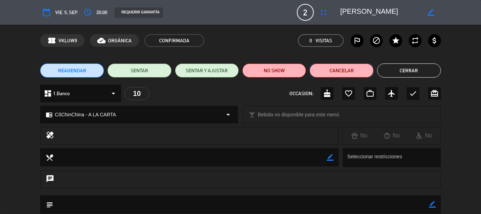
click at [347, 68] on button "Cancelar" at bounding box center [342, 70] width 64 height 14
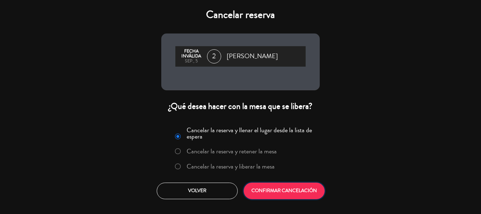
click at [297, 196] on button "CONFIRMAR CANCELACIÓN" at bounding box center [284, 190] width 81 height 17
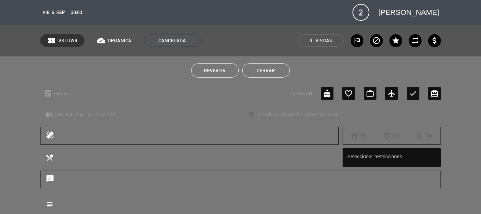
click at [271, 71] on button "Cerrar" at bounding box center [266, 70] width 48 height 14
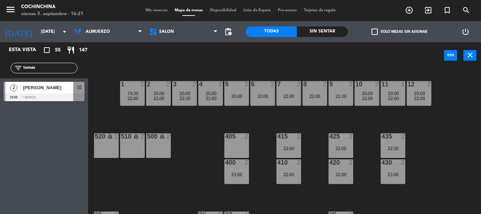
click at [50, 69] on input "tomas" at bounding box center [50, 68] width 55 height 8
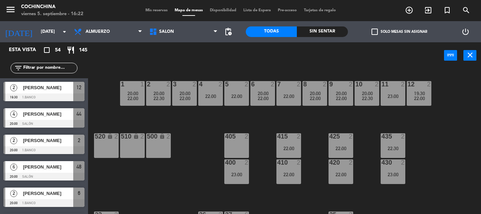
click at [189, 132] on div "1 1 20:00 22:00 2 2 20:00 22:30 3 2 20:00 22:00 4 2 22:00 5 2 22:00 6 2 20:00 2…" at bounding box center [287, 141] width 388 height 145
click at [95, 61] on div "power_input close" at bounding box center [266, 55] width 356 height 27
click at [60, 66] on input "text" at bounding box center [50, 68] width 55 height 8
click at [62, 68] on input "[PERSON_NAME]" at bounding box center [50, 68] width 55 height 8
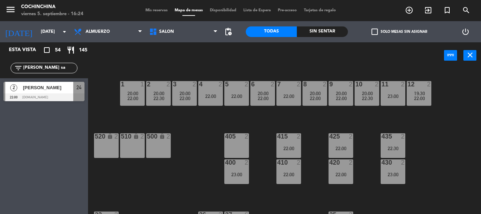
type input "[PERSON_NAME] sa"
click at [51, 97] on div at bounding box center [44, 97] width 81 height 8
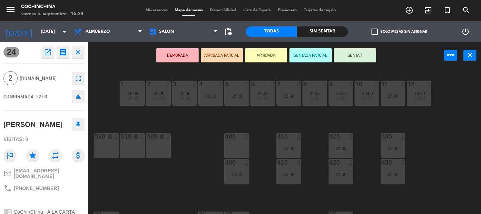
click at [51, 93] on div "24 open_in_new receipt 10:00 PM [DATE] 2 personas birthday [PERSON_NAME] castel…" at bounding box center [44, 128] width 88 height 172
click at [47, 54] on icon "open_in_new" at bounding box center [48, 52] width 8 height 8
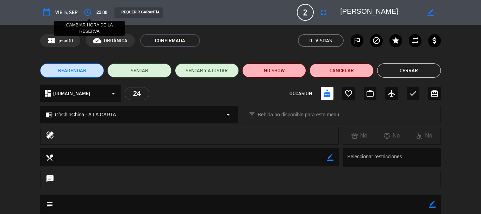
click at [87, 9] on icon "access_time" at bounding box center [87, 12] width 8 height 8
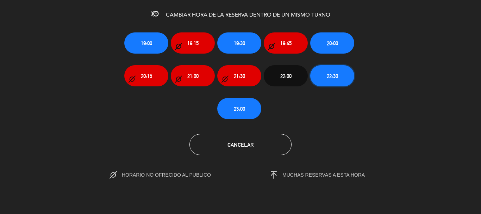
click at [337, 76] on span "22:30" at bounding box center [332, 76] width 11 height 8
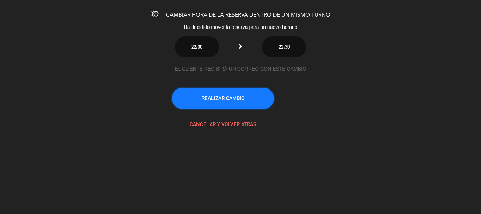
click at [239, 105] on button "REALIZAR CAMBIO" at bounding box center [223, 98] width 102 height 21
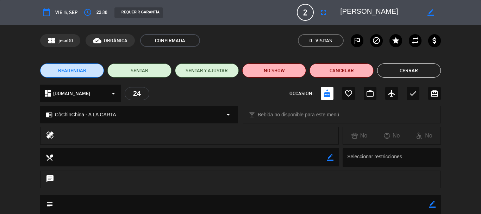
click at [392, 70] on button "Cerrar" at bounding box center [409, 70] width 64 height 14
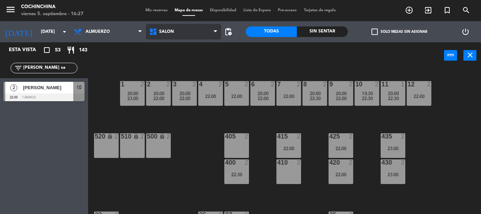
click at [181, 30] on span "Salón" at bounding box center [183, 32] width 75 height 16
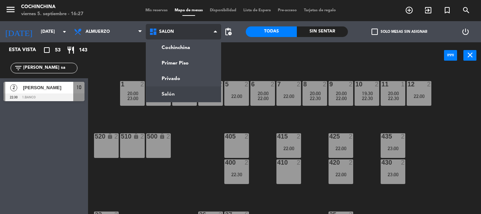
click at [171, 94] on ng-component "menu Cochinchina [DATE] 5. septiembre - 16:27 Mis reservas Mapa de mesas Dispon…" at bounding box center [240, 107] width 481 height 214
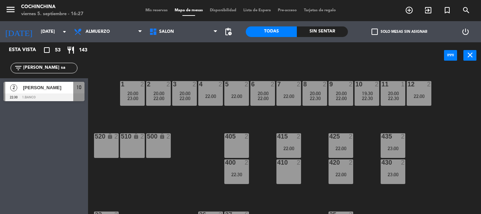
click at [380, 31] on label "check_box_outline_blank Solo mesas sin asignar" at bounding box center [400, 32] width 56 height 6
click at [400, 32] on input "check_box_outline_blank Solo mesas sin asignar" at bounding box center [400, 32] width 0 height 0
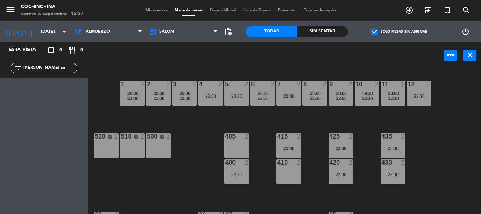
click at [379, 29] on label "check_box Solo mesas sin asignar" at bounding box center [400, 32] width 56 height 6
click at [400, 32] on input "check_box Solo mesas sin asignar" at bounding box center [400, 32] width 0 height 0
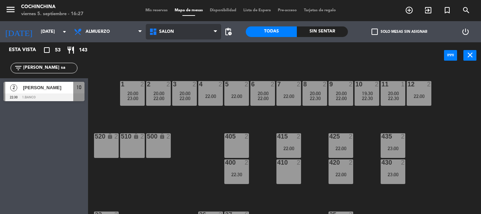
click at [194, 31] on span "Salón" at bounding box center [183, 32] width 75 height 16
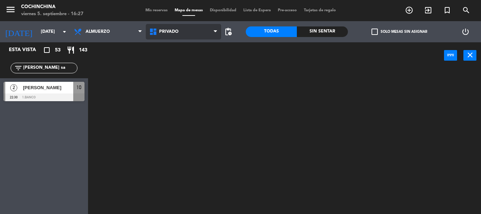
click at [177, 79] on ng-component "menu Cochinchina [DATE] 5. septiembre - 16:27 Mis reservas Mapa de mesas Dispon…" at bounding box center [240, 107] width 481 height 214
click at [190, 32] on span "Privado" at bounding box center [183, 32] width 75 height 16
click at [175, 93] on ng-component "menu Cochinchina [DATE] 5. septiembre - 16:27 Mis reservas Mapa de mesas Dispon…" at bounding box center [240, 107] width 481 height 214
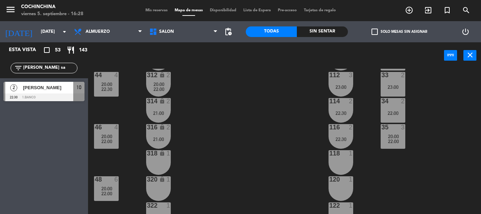
scroll to position [145, 0]
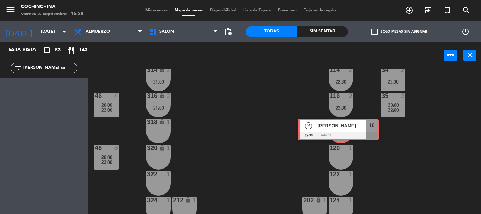
drag, startPoint x: 54, startPoint y: 96, endPoint x: 348, endPoint y: 133, distance: 296.5
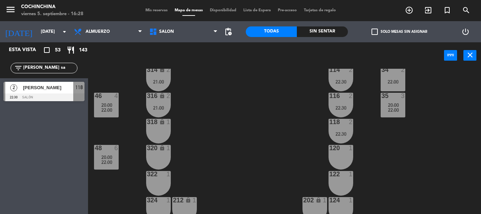
click at [348, 133] on div "22:30" at bounding box center [341, 133] width 25 height 5
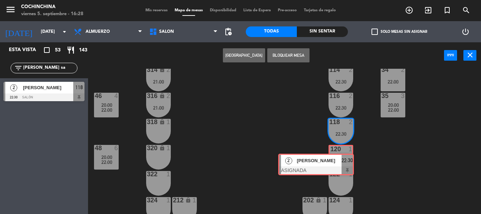
drag, startPoint x: 398, startPoint y: 153, endPoint x: 346, endPoint y: 159, distance: 52.5
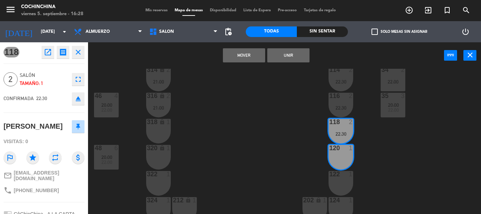
click at [292, 55] on button "Unir" at bounding box center [288, 55] width 42 height 14
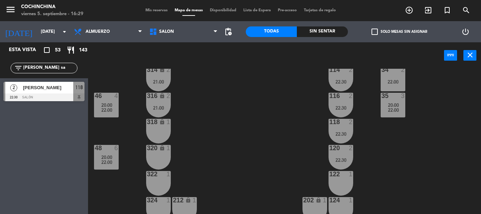
click at [58, 63] on div "filter_list [PERSON_NAME] sa" at bounding box center [44, 68] width 67 height 11
click at [55, 68] on input "[PERSON_NAME] sa" at bounding box center [50, 68] width 55 height 8
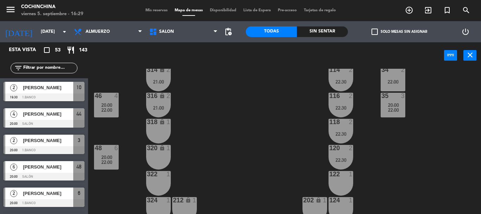
click at [210, 103] on div "40 7 20:00 23:00 304 lock 2 102 1 302 lock 2 104 1 306 lock 1 30 3 22:00 106 1 …" at bounding box center [287, 141] width 388 height 145
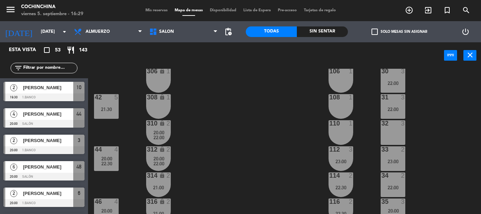
scroll to position [0, 0]
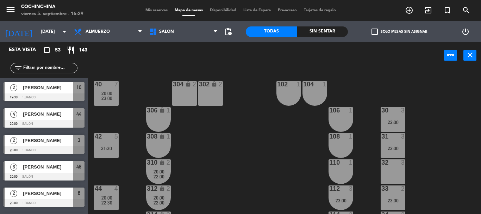
click at [382, 30] on label "check_box_outline_blank Solo mesas sin asignar" at bounding box center [400, 32] width 56 height 6
click at [400, 32] on input "check_box_outline_blank Solo mesas sin asignar" at bounding box center [400, 32] width 0 height 0
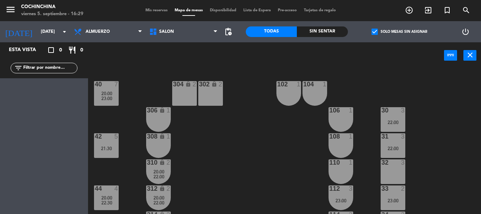
click at [382, 30] on label "check_box Solo mesas sin asignar" at bounding box center [400, 32] width 56 height 6
click at [400, 32] on input "check_box Solo mesas sin asignar" at bounding box center [400, 32] width 0 height 0
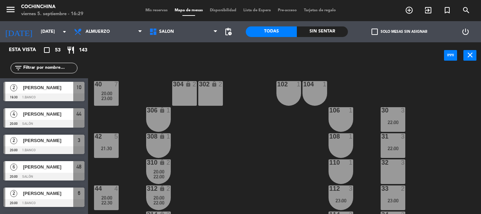
click at [245, 138] on div "40 7 20:00 23:00 304 lock 2 102 1 302 lock 2 104 1 306 lock 1 30 3 22:00 106 1 …" at bounding box center [287, 141] width 388 height 145
click at [50, 27] on input "[DATE]" at bounding box center [67, 32] width 60 height 12
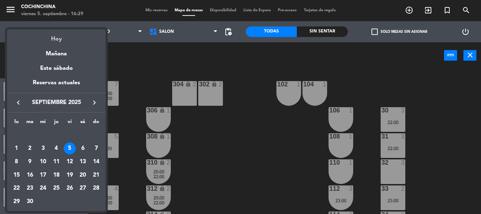
click at [55, 38] on div "Hoy" at bounding box center [56, 36] width 99 height 14
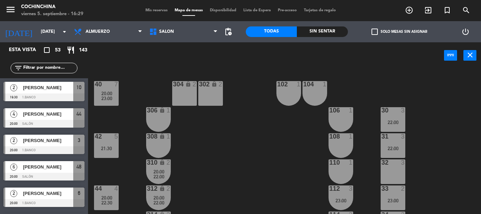
click at [157, 75] on div "40 7 20:00 23:00 304 lock 2 102 1 302 lock 2 104 1 306 lock 1 30 3 22:00 106 1 …" at bounding box center [287, 141] width 388 height 145
click at [154, 12] on span "Mis reservas" at bounding box center [156, 10] width 29 height 4
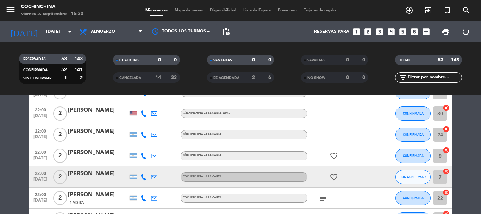
scroll to position [705, 0]
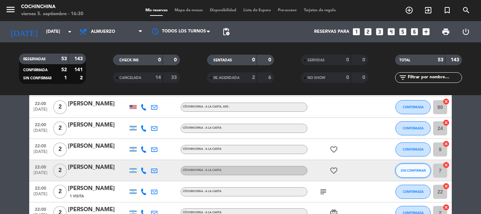
click at [406, 172] on button "SIN CONFIRMAR" at bounding box center [413, 170] width 35 height 14
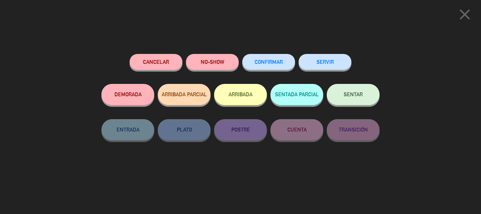
click at [274, 60] on span "CONFIRMAR" at bounding box center [269, 62] width 28 height 6
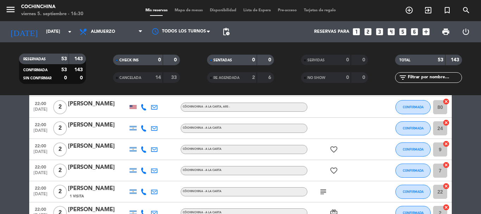
click at [103, 70] on div "CHECK INS 0 0" at bounding box center [146, 64] width 94 height 18
click at [107, 68] on div "CHECK INS 0 0" at bounding box center [146, 64] width 94 height 18
click at [71, 31] on icon "arrow_drop_down" at bounding box center [70, 31] width 8 height 8
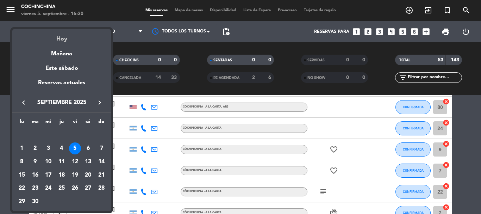
click at [62, 37] on div "Hoy" at bounding box center [61, 36] width 99 height 14
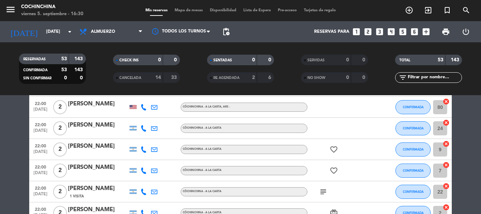
click at [97, 67] on filter-checkbox "RESERVADAS 53 143 CONFIRMADA 53 143 SIN CONFIRMAR 0 0" at bounding box center [52, 69] width 94 height 30
click at [93, 70] on filter-checkbox "RESERVADAS 53 143 CONFIRMADA 53 143 SIN CONFIRMAR 0 0" at bounding box center [52, 69] width 94 height 30
click at [99, 64] on filter-checkbox "RESERVADAS 53 143 CONFIRMADA 53 143 SIN CONFIRMAR 0 0" at bounding box center [52, 69] width 94 height 30
click at [101, 64] on filter-checkbox "CHECK INS 0 0" at bounding box center [146, 60] width 94 height 11
click at [448, 76] on input "text" at bounding box center [434, 78] width 55 height 8
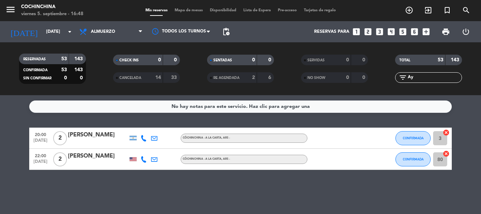
scroll to position [0, 0]
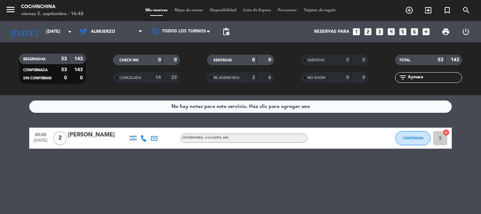
type input "Aymara"
click at [94, 138] on div "[PERSON_NAME]" at bounding box center [98, 134] width 60 height 9
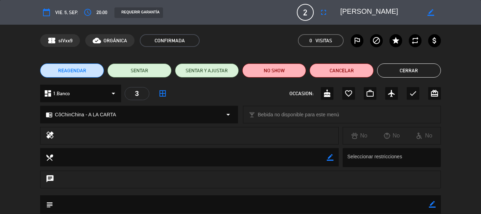
click at [88, 69] on button "REAGENDAR" at bounding box center [72, 70] width 64 height 14
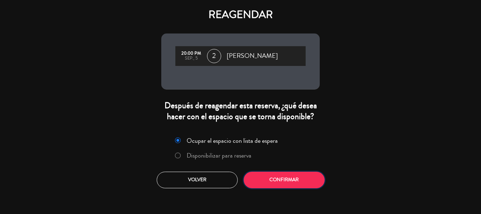
click at [284, 179] on button "Confirmar" at bounding box center [284, 180] width 81 height 17
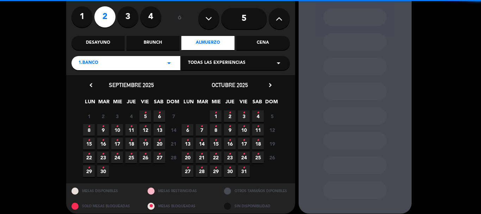
scroll to position [60, 0]
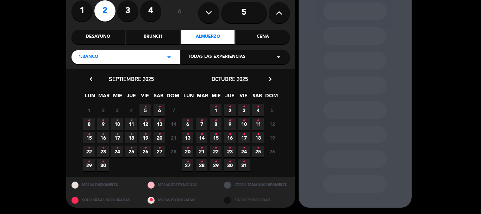
click at [156, 108] on span "6 •" at bounding box center [160, 110] width 12 height 12
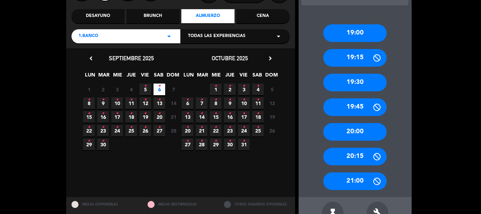
scroll to position [101, 0]
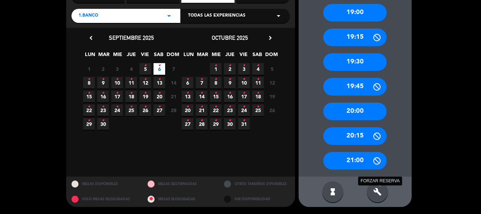
click at [375, 191] on icon "build" at bounding box center [377, 191] width 8 height 8
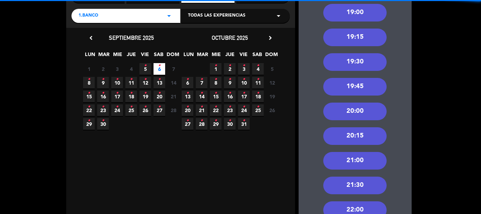
click at [350, 109] on div "20:00" at bounding box center [354, 112] width 63 height 18
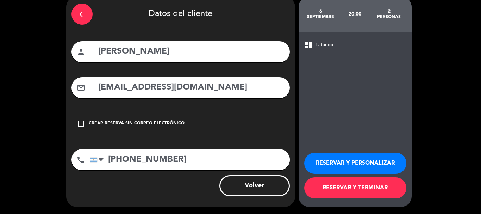
click at [348, 161] on button "RESERVAR Y PERSONALIZAR" at bounding box center [355, 163] width 102 height 21
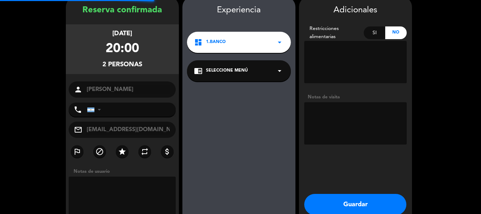
type input "[PHONE_NUMBER]"
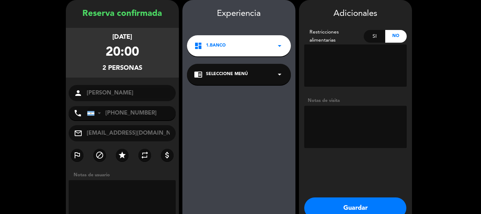
click at [345, 205] on button "Guardar" at bounding box center [355, 207] width 102 height 21
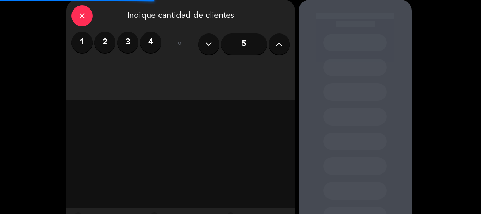
scroll to position [60, 0]
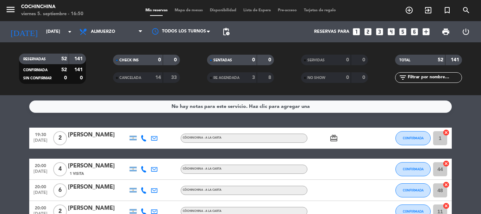
click at [107, 60] on filter-checkbox "CHECK INS 0 0" at bounding box center [146, 60] width 94 height 11
click at [64, 31] on input "[DATE]" at bounding box center [73, 32] width 60 height 12
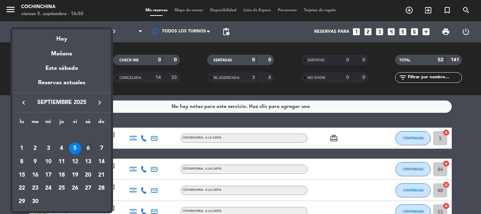
click at [86, 145] on div "6" at bounding box center [88, 148] width 12 height 12
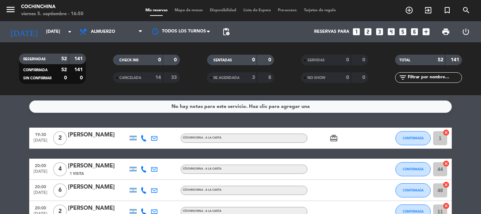
type input "[DATE]"
click at [188, 12] on span "Mapa de mesas" at bounding box center [188, 10] width 35 height 4
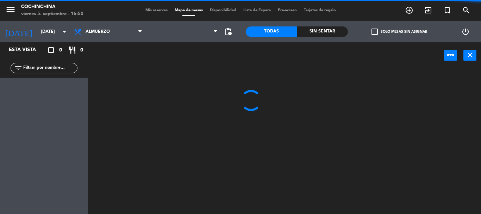
click at [417, 32] on label "check_box_outline_blank Solo mesas sin asignar" at bounding box center [400, 32] width 56 height 6
click at [400, 32] on input "check_box_outline_blank Solo mesas sin asignar" at bounding box center [400, 32] width 0 height 0
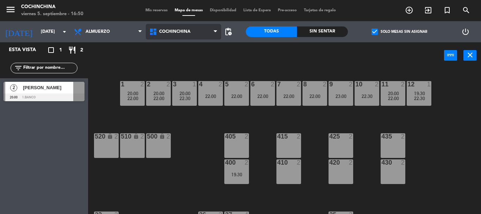
click at [186, 36] on span "Cochinchina" at bounding box center [183, 32] width 75 height 16
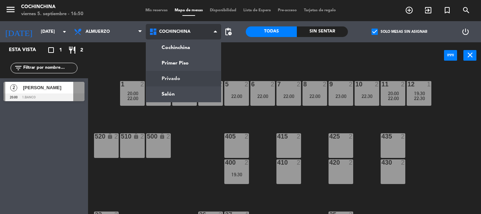
click at [176, 77] on ng-component "menu Cochinchina [DATE] 5. septiembre - 16:50 Mis reservas Mapa de mesas Dispon…" at bounding box center [240, 107] width 481 height 214
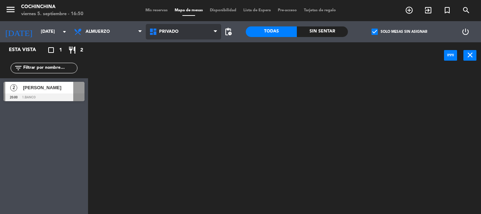
click at [178, 38] on span "Privado" at bounding box center [183, 32] width 75 height 16
click at [178, 93] on ng-component "menu Cochinchina [DATE] 5. septiembre - 16:50 Mis reservas Mapa de mesas Dispon…" at bounding box center [240, 107] width 481 height 214
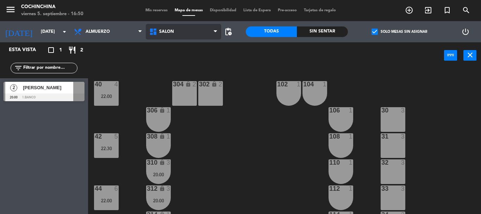
click at [176, 36] on span "Salón" at bounding box center [183, 32] width 75 height 16
drag, startPoint x: 206, startPoint y: 151, endPoint x: 58, endPoint y: 110, distance: 152.7
click at [206, 151] on div "40 4 22:00 304 lock 2 102 1 302 lock 2 104 1 306 lock 1 30 3 106 1 42 5 22:30 3…" at bounding box center [287, 141] width 388 height 145
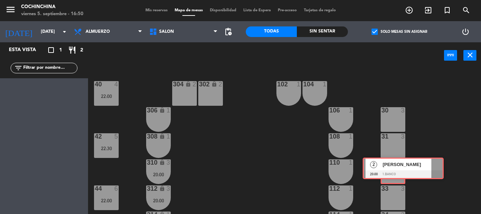
drag, startPoint x: 25, startPoint y: 97, endPoint x: 387, endPoint y: 169, distance: 369.4
click at [387, 169] on div "Esta vista crop_square 1 restaurant 2 filter_list 2 [PERSON_NAME] 20:00 1.Banco…" at bounding box center [240, 128] width 481 height 172
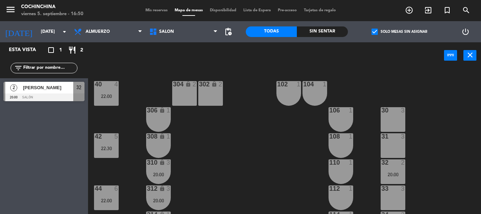
click at [265, 170] on div "40 4 22:00 304 lock 2 102 1 302 lock 2 104 1 306 lock 1 30 3 106 1 42 5 22:30 3…" at bounding box center [287, 141] width 388 height 145
click at [56, 66] on input "text" at bounding box center [50, 68] width 55 height 8
click at [164, 62] on div "power_input close" at bounding box center [266, 55] width 356 height 27
click at [374, 31] on span "check_box" at bounding box center [375, 32] width 6 height 6
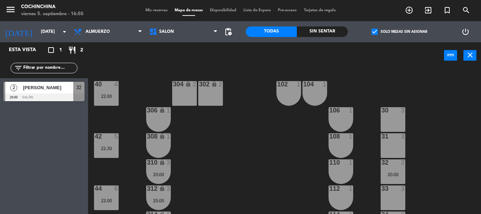
click at [400, 32] on input "check_box Solo mesas sin asignar" at bounding box center [400, 32] width 0 height 0
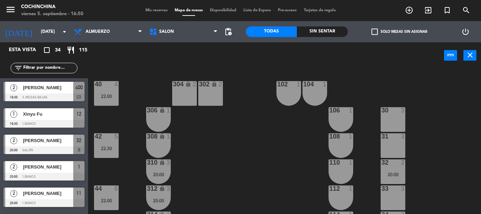
click at [285, 62] on div "power_input close" at bounding box center [266, 55] width 356 height 27
click at [134, 56] on div "power_input close" at bounding box center [266, 55] width 356 height 27
click at [386, 173] on div "20:00" at bounding box center [393, 174] width 25 height 5
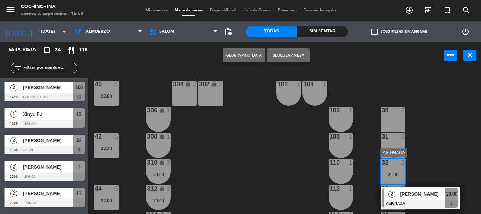
click at [411, 196] on span "[PERSON_NAME]" at bounding box center [422, 193] width 45 height 7
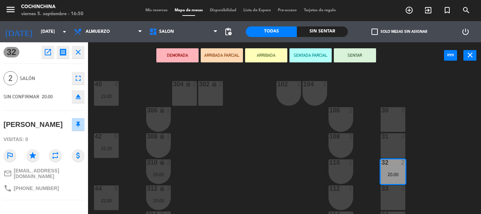
click at [50, 54] on icon "open_in_new" at bounding box center [48, 52] width 8 height 8
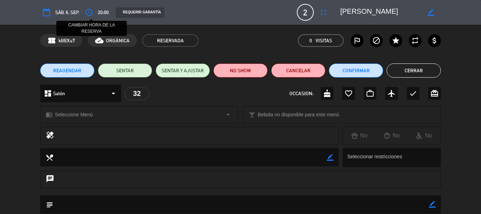
click at [90, 15] on icon "access_time" at bounding box center [89, 12] width 8 height 8
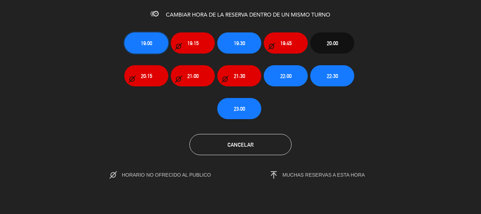
click at [153, 42] on button "19:00" at bounding box center [146, 42] width 44 height 21
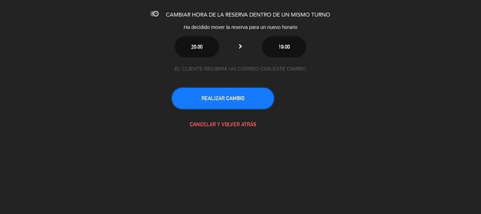
click at [217, 105] on button "REALIZAR CAMBIO" at bounding box center [223, 98] width 102 height 21
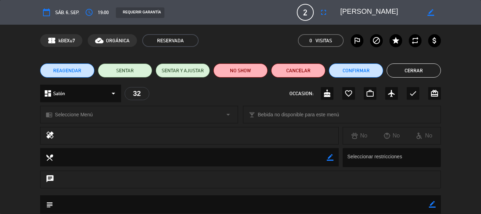
drag, startPoint x: 420, startPoint y: 70, endPoint x: 400, endPoint y: 76, distance: 20.5
click at [419, 70] on button "Cerrar" at bounding box center [414, 70] width 54 height 14
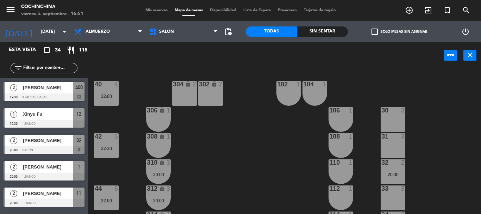
click at [376, 32] on span "check_box_outline_blank" at bounding box center [375, 32] width 6 height 6
click at [400, 32] on input "check_box_outline_blank Solo mesas sin asignar" at bounding box center [400, 32] width 0 height 0
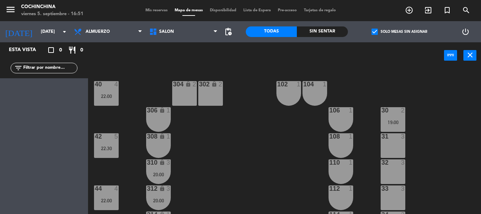
click at [373, 32] on span "check_box" at bounding box center [375, 32] width 6 height 6
click at [400, 32] on input "check_box Solo mesas sin asignar" at bounding box center [400, 32] width 0 height 0
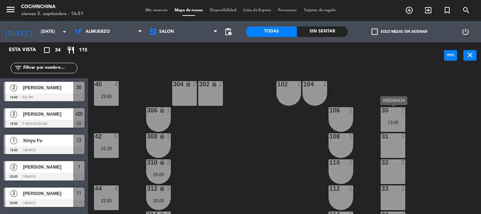
click at [397, 125] on div "30 2 19:00" at bounding box center [393, 119] width 25 height 25
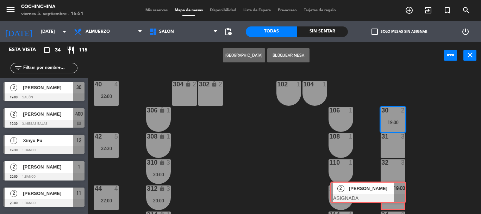
drag, startPoint x: 446, startPoint y: 143, endPoint x: 394, endPoint y: 189, distance: 69.2
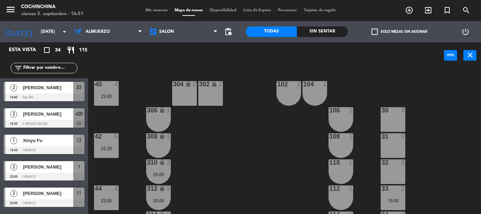
click at [276, 120] on div "40 4 22:00 304 lock 2 102 1 302 lock 2 104 1 306 lock 1 30 3 106 1 42 5 22:30 3…" at bounding box center [287, 141] width 388 height 145
click at [122, 61] on div "power_input close" at bounding box center [266, 55] width 356 height 27
click at [61, 37] on input "[DATE]" at bounding box center [67, 32] width 60 height 12
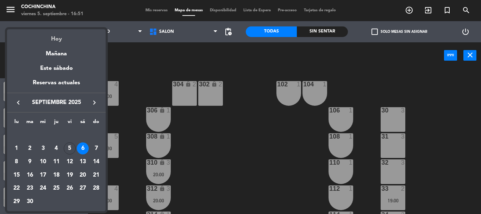
click at [58, 39] on div "Hoy" at bounding box center [56, 36] width 99 height 14
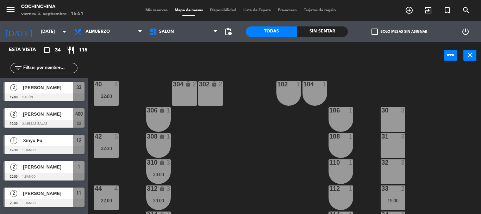
type input "[DATE]"
click at [267, 66] on div "power_input close" at bounding box center [266, 55] width 356 height 27
click at [158, 11] on span "Mis reservas" at bounding box center [156, 10] width 29 height 4
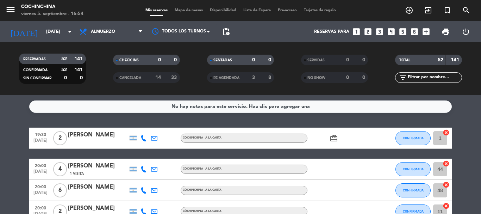
click at [95, 68] on filter-checkbox "RESERVADAS 52 141 CONFIRMADA 52 141 SIN CONFIRMAR 0 0" at bounding box center [52, 69] width 94 height 30
click at [425, 78] on input "text" at bounding box center [434, 78] width 55 height 8
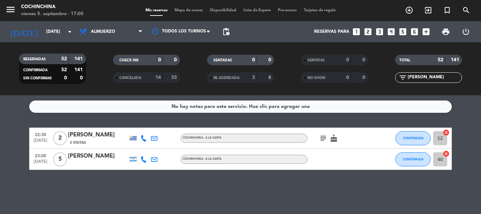
type input "[PERSON_NAME]"
click at [325, 137] on icon "subject" at bounding box center [323, 138] width 8 height 8
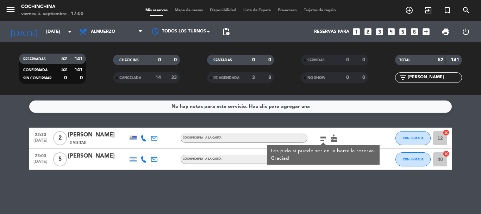
click at [285, 191] on div "No hay notas para este servicio. Haz clic para agregar una 22:30 [DATE] 2 [PERS…" at bounding box center [240, 154] width 481 height 119
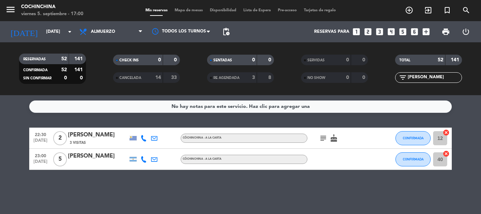
click at [178, 11] on span "Mapa de mesas" at bounding box center [188, 10] width 35 height 4
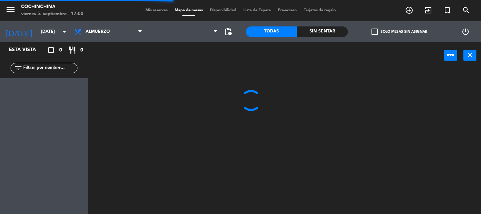
click at [57, 69] on input "text" at bounding box center [50, 68] width 55 height 8
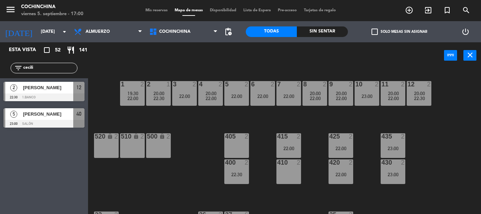
type input "cecili"
drag, startPoint x: 138, startPoint y: 56, endPoint x: 166, endPoint y: 29, distance: 39.6
click at [138, 56] on div "power_input close" at bounding box center [266, 55] width 356 height 27
click at [167, 30] on span "Cochinchina" at bounding box center [174, 31] width 31 height 5
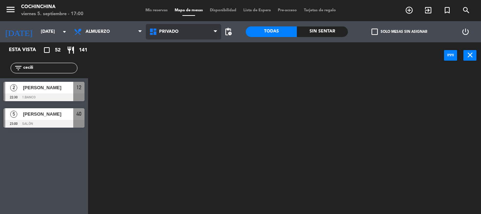
click at [180, 77] on ng-component "menu Cochinchina [DATE] 5. septiembre - 17:00 Mis reservas Mapa de mesas Dispon…" at bounding box center [240, 107] width 481 height 214
click at [188, 36] on span "Privado" at bounding box center [183, 32] width 75 height 16
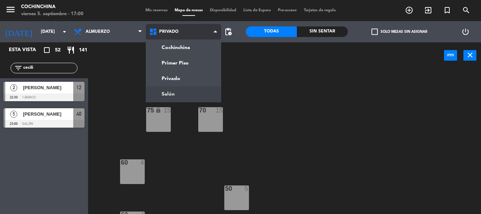
click at [172, 98] on ng-component "menu Cochinchina [DATE] 5. septiembre - 17:00 Mis reservas Mapa de mesas Dispon…" at bounding box center [240, 107] width 481 height 214
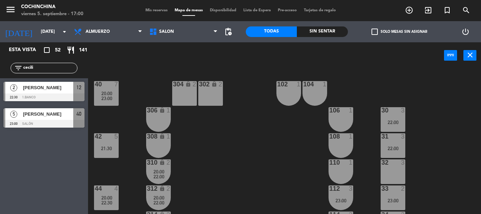
click at [245, 134] on div "40 7 20:00 23:00 304 lock 2 102 1 302 lock 2 104 1 306 lock 1 30 3 22:00 106 1 …" at bounding box center [287, 141] width 388 height 145
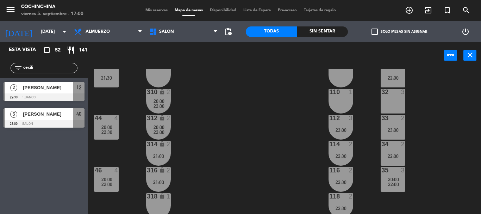
scroll to position [106, 0]
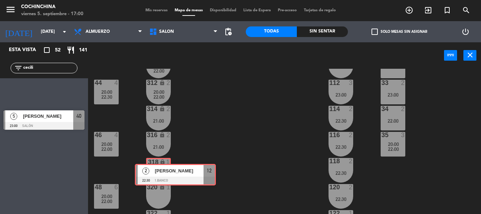
drag, startPoint x: 28, startPoint y: 87, endPoint x: 160, endPoint y: 169, distance: 154.9
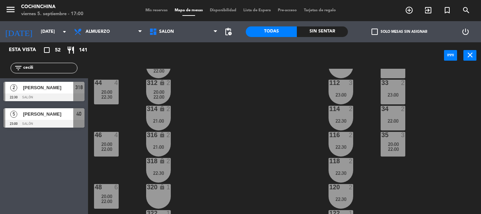
click at [160, 169] on div "318 lock 2 22:30" at bounding box center [158, 170] width 25 height 25
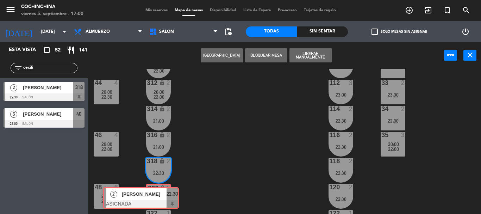
drag, startPoint x: 209, startPoint y: 195, endPoint x: 163, endPoint y: 196, distance: 46.5
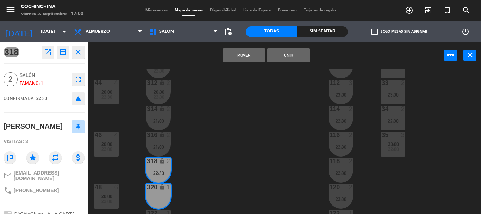
click at [290, 51] on button "Unir" at bounding box center [288, 55] width 42 height 14
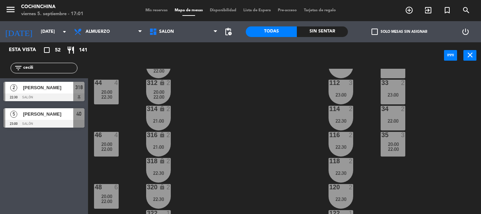
click at [278, 124] on div "40 7 20:00 23:00 304 lock 2 102 1 302 lock 2 104 1 306 lock 1 30 3 22:00 106 1 …" at bounding box center [287, 141] width 388 height 145
click at [37, 67] on input "cecili" at bounding box center [50, 68] width 55 height 8
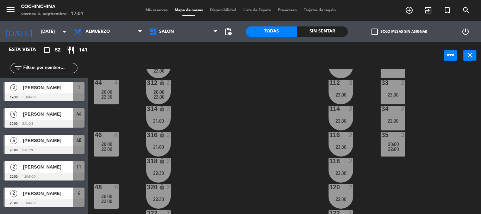
click at [231, 107] on div "40 7 20:00 23:00 304 lock 2 102 1 302 lock 2 104 1 306 lock 1 30 3 22:00 106 1 …" at bounding box center [287, 141] width 388 height 145
click at [214, 112] on div "40 7 20:00 23:00 304 lock 2 102 1 302 lock 2 104 1 306 lock 1 30 3 22:00 106 1 …" at bounding box center [287, 141] width 388 height 145
click at [153, 11] on span "Mis reservas" at bounding box center [156, 10] width 29 height 4
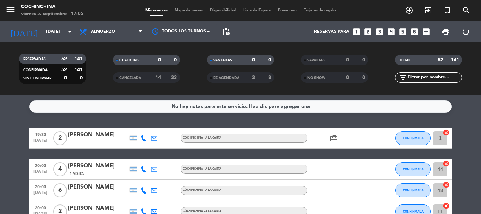
click at [101, 82] on filter-checkbox "CANCELADA 14 33" at bounding box center [146, 77] width 94 height 11
click at [101, 73] on filter-checkbox "CANCELADA 14 33" at bounding box center [146, 77] width 94 height 11
click at [196, 67] on div "SENTADAS 0 0" at bounding box center [240, 64] width 94 height 18
click at [95, 71] on filter-checkbox "RESERVADAS 52 141 CONFIRMADA 52 141 SIN CONFIRMAR 0 0" at bounding box center [52, 69] width 94 height 30
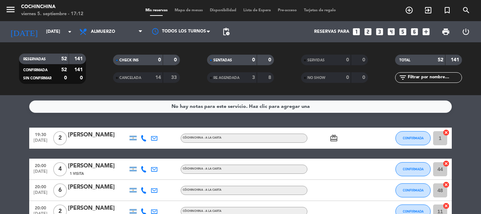
click at [95, 71] on filter-checkbox "RESERVADAS 52 141 CONFIRMADA 52 141 SIN CONFIRMAR 0 0" at bounding box center [52, 69] width 94 height 30
click at [425, 78] on input "text" at bounding box center [434, 78] width 55 height 8
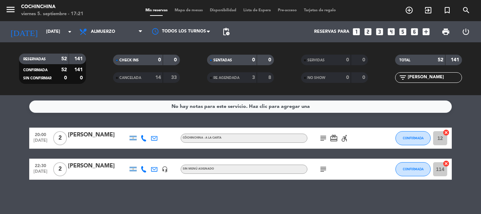
type input "[PERSON_NAME]"
click at [98, 137] on div "[PERSON_NAME]" at bounding box center [98, 134] width 60 height 9
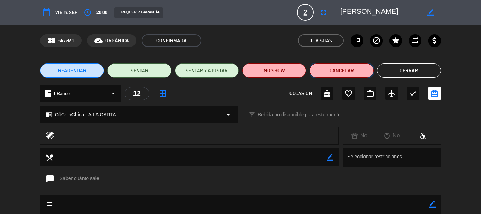
click at [338, 72] on button "Cancelar" at bounding box center [342, 70] width 64 height 14
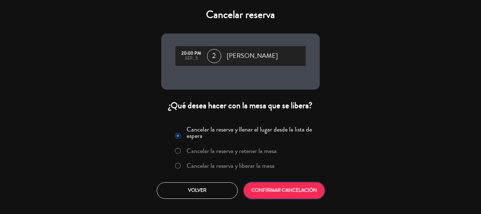
click at [285, 185] on button "CONFIRMAR CANCELACIÓN" at bounding box center [284, 190] width 81 height 17
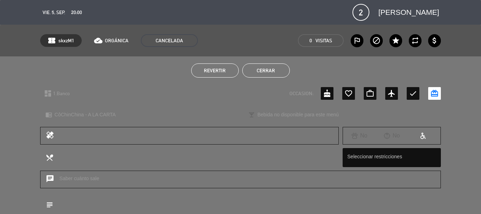
click at [270, 73] on button "Cerrar" at bounding box center [266, 70] width 48 height 14
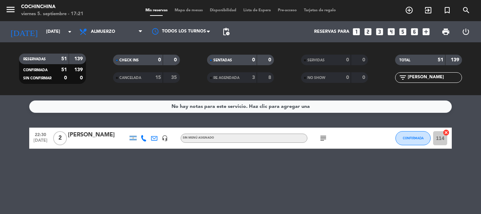
click at [425, 77] on input "[PERSON_NAME]" at bounding box center [434, 78] width 55 height 8
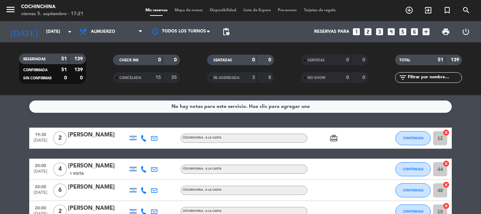
click at [93, 71] on filter-checkbox "RESERVADAS 51 139 CONFIRMADA 51 139 SIN CONFIRMAR 0 0" at bounding box center [52, 69] width 94 height 30
click at [68, 33] on icon "arrow_drop_down" at bounding box center [70, 31] width 8 height 8
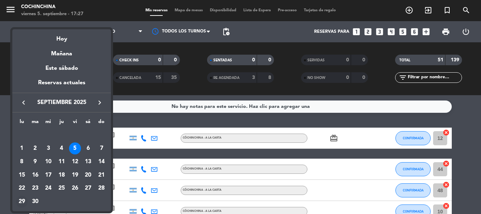
click at [20, 200] on div "29" at bounding box center [22, 202] width 12 height 12
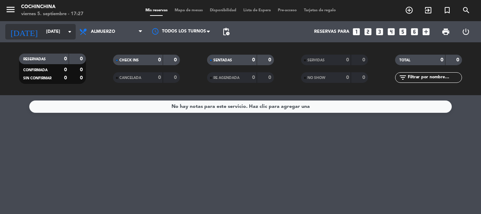
click at [49, 31] on input "[DATE]" at bounding box center [73, 32] width 60 height 12
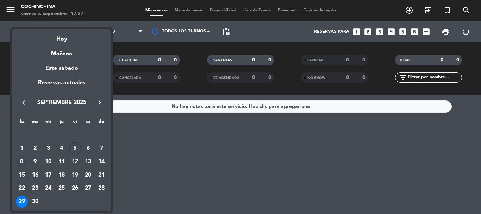
click at [22, 162] on div "8" at bounding box center [22, 162] width 12 height 12
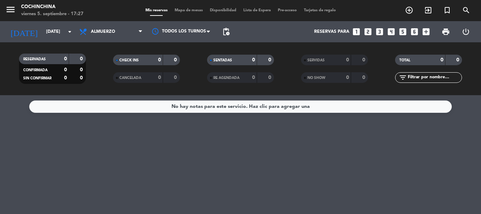
type input "[DATE]"
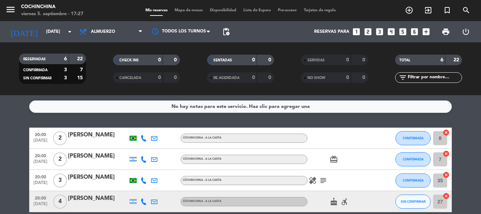
click at [100, 63] on filter-checkbox "CHECK INS 0 0" at bounding box center [146, 60] width 94 height 11
click at [68, 32] on icon "arrow_drop_down" at bounding box center [70, 31] width 8 height 8
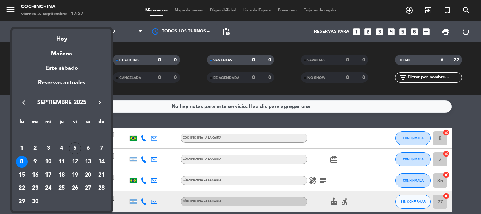
click at [22, 159] on div "8" at bounding box center [22, 162] width 12 height 12
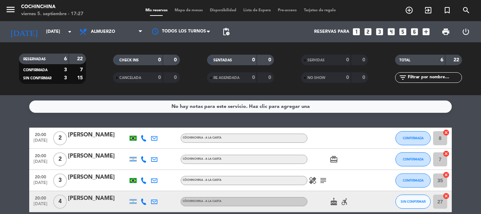
click at [414, 31] on icon "looks_6" at bounding box center [414, 31] width 9 height 9
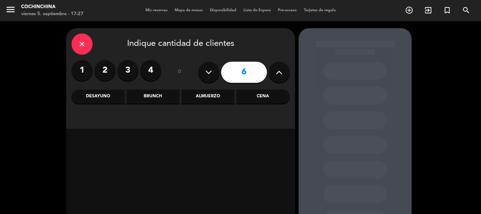
click at [206, 98] on div "Almuerzo" at bounding box center [207, 96] width 53 height 14
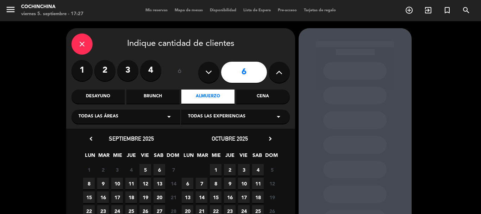
scroll to position [60, 0]
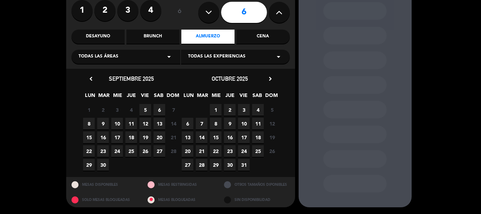
click at [90, 125] on span "8" at bounding box center [89, 124] width 12 height 12
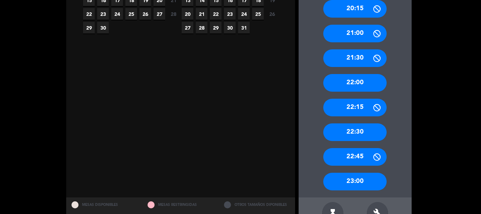
scroll to position [218, 0]
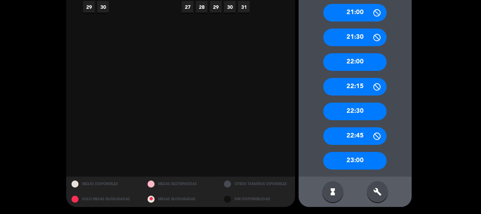
click at [376, 193] on icon "build" at bounding box center [377, 191] width 8 height 8
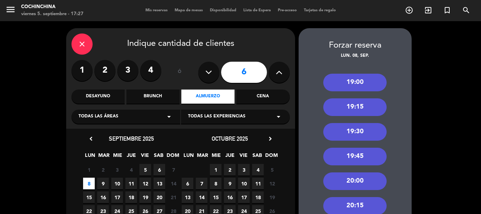
scroll to position [35, 0]
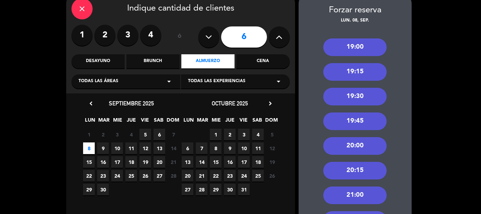
click at [357, 148] on div "20:00" at bounding box center [354, 146] width 63 height 18
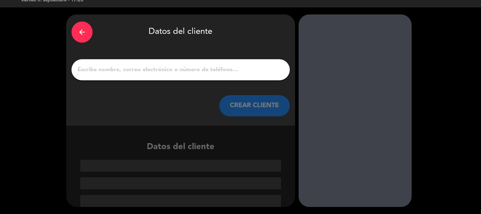
scroll to position [14, 0]
paste input "Manu Prensa"
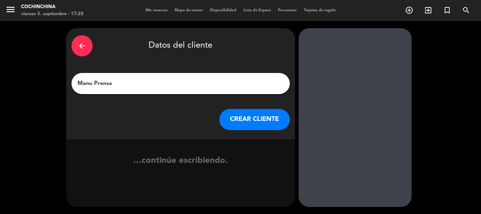
scroll to position [0, 0]
type input "Manu Prensa"
click at [240, 120] on button "CREAR CLIENTE" at bounding box center [254, 119] width 70 height 21
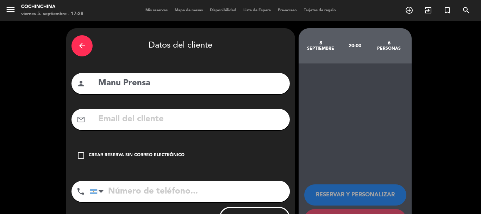
drag, startPoint x: 163, startPoint y: 156, endPoint x: 178, endPoint y: 156, distance: 14.8
click at [164, 156] on div "Crear reserva sin correo electrónico" at bounding box center [137, 155] width 96 height 7
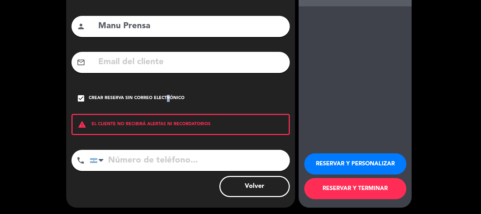
scroll to position [58, 0]
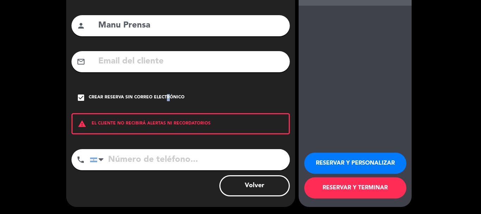
click at [364, 159] on button "RESERVAR Y PERSONALIZAR" at bounding box center [355, 163] width 102 height 21
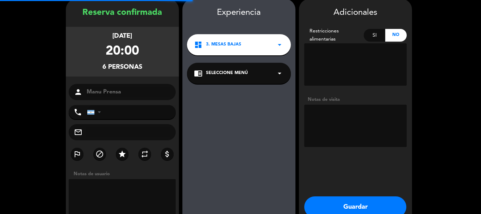
scroll to position [28, 0]
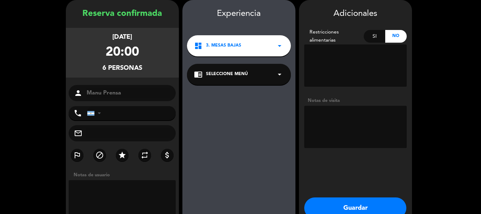
click at [336, 129] on textarea at bounding box center [355, 127] width 103 height 42
click at [335, 114] on textarea at bounding box center [355, 127] width 103 height 42
type textarea "Cuidar. Periodistas."
click at [361, 205] on button "Guardar" at bounding box center [355, 207] width 102 height 21
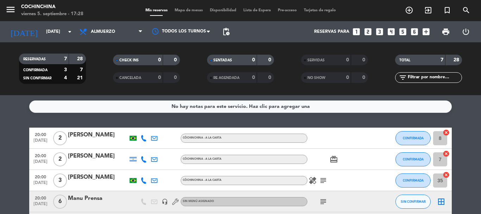
click at [190, 12] on span "Mapa de mesas" at bounding box center [188, 10] width 35 height 4
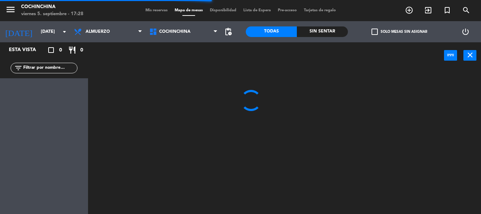
click at [389, 26] on div "check_box_outline_blank Solo mesas sin asignar" at bounding box center [399, 31] width 102 height 21
click at [387, 32] on label "check_box_outline_blank Solo mesas sin asignar" at bounding box center [400, 32] width 56 height 6
click at [400, 32] on input "check_box_outline_blank Solo mesas sin asignar" at bounding box center [400, 32] width 0 height 0
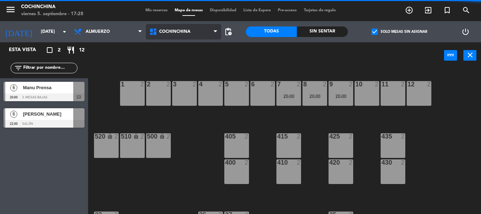
click at [195, 34] on span "Cochinchina" at bounding box center [183, 32] width 75 height 16
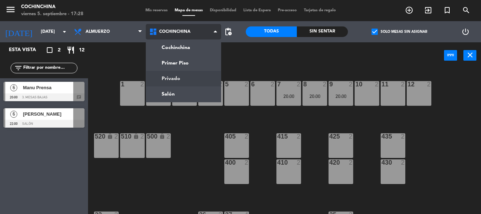
click at [183, 73] on ng-component "menu Cochinchina [DATE] 5. septiembre - 17:28 Mis reservas Mapa de mesas Dispon…" at bounding box center [240, 107] width 481 height 214
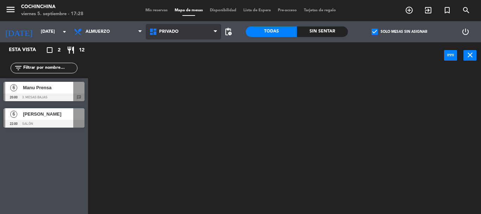
click at [186, 35] on span "Privado" at bounding box center [183, 32] width 75 height 16
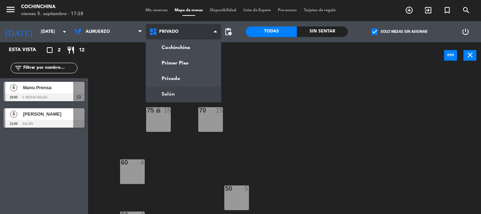
click at [188, 92] on ng-component "menu Cochinchina [DATE] 5. septiembre - 17:28 Mis reservas Mapa de mesas Dispon…" at bounding box center [240, 107] width 481 height 214
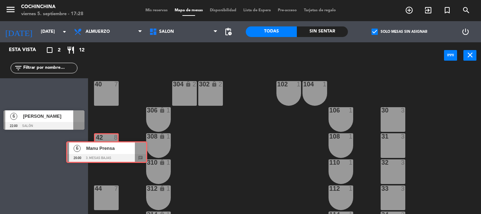
drag, startPoint x: 40, startPoint y: 90, endPoint x: 104, endPoint y: 149, distance: 87.5
click at [104, 149] on div "Esta vista crop_square 2 restaurant 12 filter_list 6 Manu Prensa 20:00 3. Mesas…" at bounding box center [240, 128] width 481 height 172
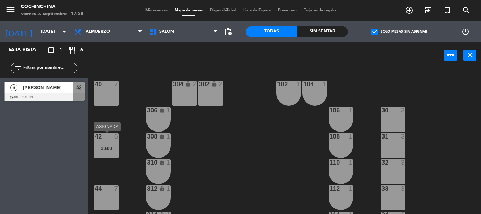
drag, startPoint x: 42, startPoint y: 122, endPoint x: 101, endPoint y: 149, distance: 65.4
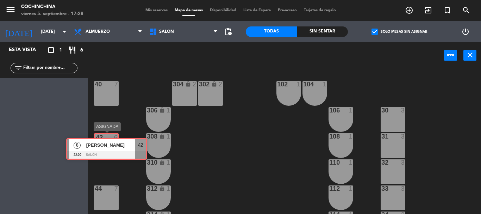
drag, startPoint x: 41, startPoint y: 87, endPoint x: 103, endPoint y: 143, distance: 84.3
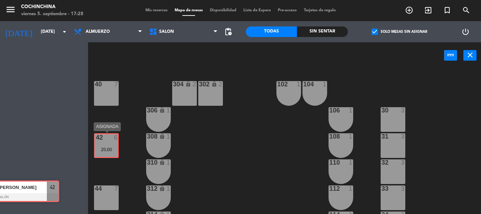
click at [103, 143] on div "Esta vista crop_square 1 restaurant 6 filter_list 6 [PERSON_NAME] 22:00 Salón 4…" at bounding box center [240, 128] width 481 height 172
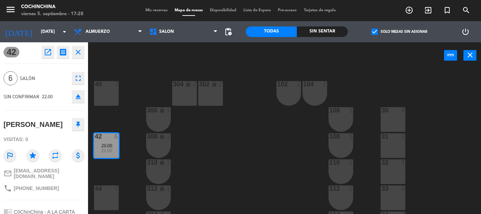
click at [156, 66] on div "power_input close" at bounding box center [266, 55] width 356 height 27
click at [27, 57] on div "42 open_in_new receipt 10:00 PM [DATE] 6 personas birthday [PERSON_NAME] 42 EXP…" at bounding box center [44, 52] width 81 height 13
click at [380, 32] on label "check_box Solo mesas sin asignar" at bounding box center [400, 32] width 56 height 6
click at [400, 32] on input "check_box Solo mesas sin asignar" at bounding box center [400, 32] width 0 height 0
click at [77, 52] on icon "close" at bounding box center [78, 52] width 8 height 8
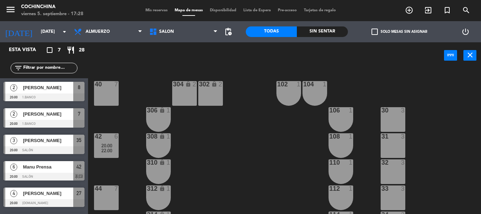
click at [105, 149] on span "22:00" at bounding box center [106, 151] width 11 height 6
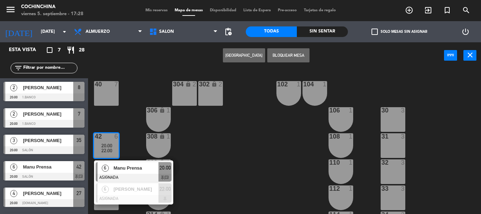
click at [106, 142] on div "42 6 20:00 22:00" at bounding box center [106, 145] width 25 height 25
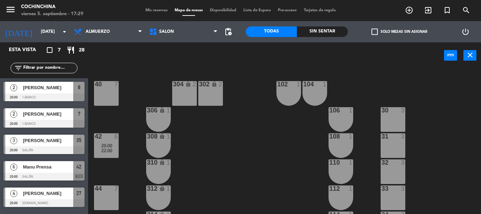
click at [107, 149] on span "22:00" at bounding box center [106, 151] width 11 height 6
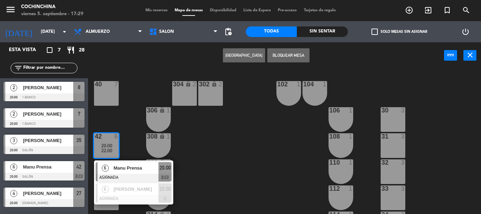
scroll to position [15, 0]
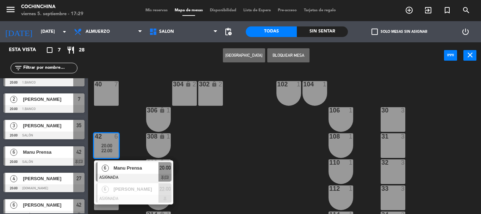
click at [128, 166] on span "Manu Prensa" at bounding box center [135, 167] width 45 height 7
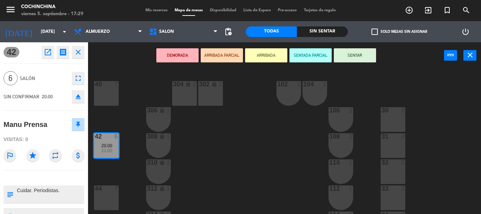
click at [45, 56] on icon "open_in_new" at bounding box center [48, 52] width 8 height 8
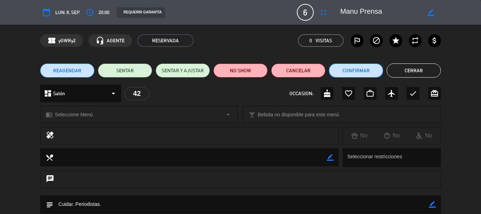
click at [357, 72] on button "Confirmar" at bounding box center [356, 70] width 54 height 14
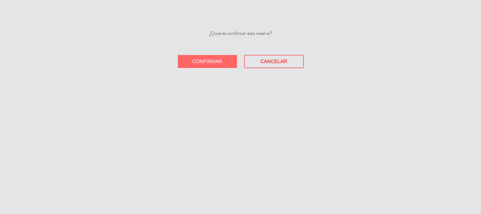
click at [231, 62] on button "Confirmar" at bounding box center [207, 61] width 59 height 13
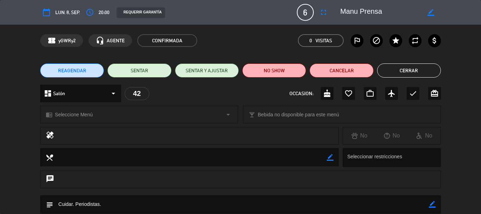
click at [392, 72] on button "Cerrar" at bounding box center [409, 70] width 64 height 14
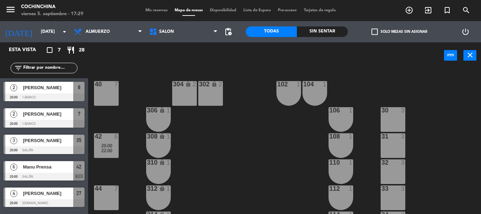
click at [208, 155] on div "40 7 304 lock 2 102 1 302 lock 2 104 1 306 lock 1 30 3 106 1 42 6 20:00 22:00 3…" at bounding box center [287, 141] width 388 height 145
click at [54, 69] on input "text" at bounding box center [50, 68] width 55 height 8
click at [147, 73] on div "40 7 304 lock 2 102 1 302 lock 2 104 1 306 lock 1 30 3 106 1 42 6 20:00 22:00 3…" at bounding box center [287, 141] width 388 height 145
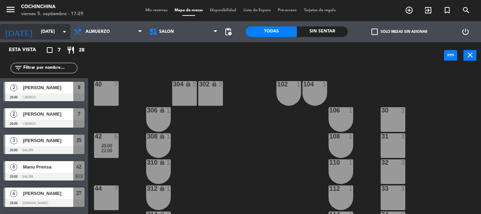
click at [40, 34] on input "[DATE]" at bounding box center [67, 32] width 60 height 12
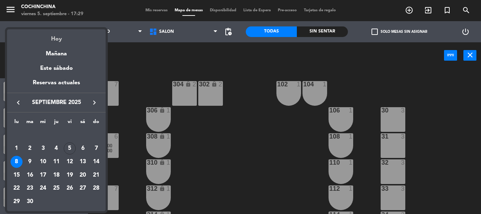
click at [57, 39] on div "Hoy" at bounding box center [56, 36] width 99 height 14
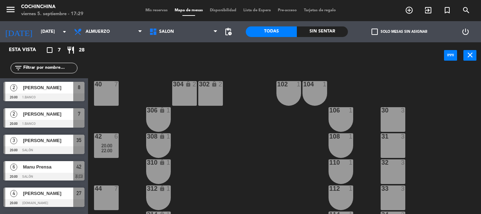
type input "[DATE]"
drag, startPoint x: 200, startPoint y: 104, endPoint x: 202, endPoint y: 114, distance: 10.4
drag, startPoint x: 202, startPoint y: 114, endPoint x: 142, endPoint y: 64, distance: 78.0
click at [142, 64] on div "power_input close" at bounding box center [266, 55] width 356 height 27
click at [234, 71] on div "40 7 20:00 23:00 304 lock 2 102 1 302 lock 2 104 1 306 lock 1 30 3 22:00 106 1 …" at bounding box center [287, 141] width 388 height 145
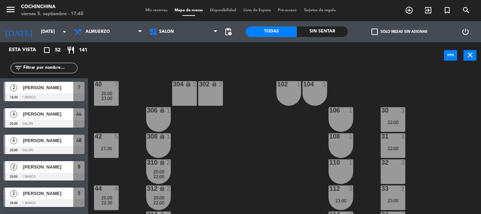
click at [134, 69] on div "40 7 20:00 23:00 304 lock 2 102 1 302 lock 2 104 1 306 lock 1 30 3 22:00 106 1 …" at bounding box center [287, 141] width 388 height 145
click at [60, 29] on icon "arrow_drop_down" at bounding box center [64, 31] width 8 height 8
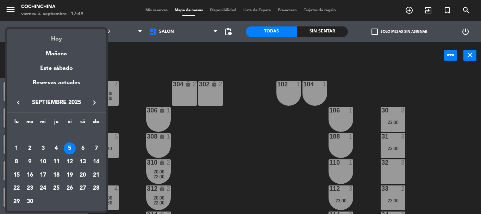
click at [58, 39] on div "Hoy" at bounding box center [56, 36] width 99 height 14
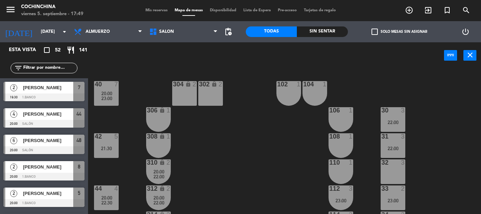
click at [157, 11] on span "Mis reservas" at bounding box center [156, 10] width 29 height 4
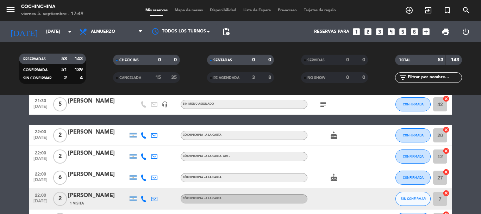
scroll to position [388, 0]
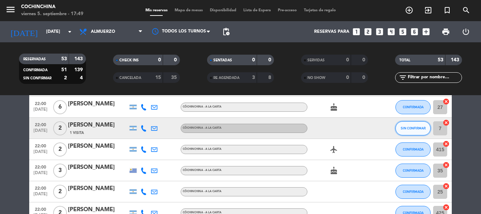
click at [408, 131] on button "SIN CONFIRMAR" at bounding box center [413, 128] width 35 height 14
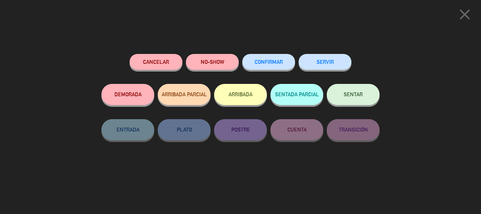
click at [270, 68] on button "CONFIRMAR" at bounding box center [268, 62] width 53 height 16
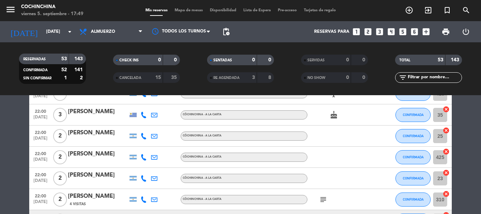
scroll to position [528, 0]
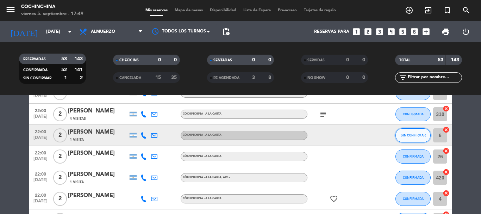
click at [421, 135] on span "SIN CONFIRMAR" at bounding box center [413, 135] width 25 height 4
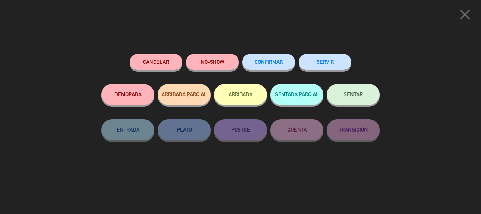
click at [274, 59] on button "CONFIRMAR" at bounding box center [268, 62] width 53 height 16
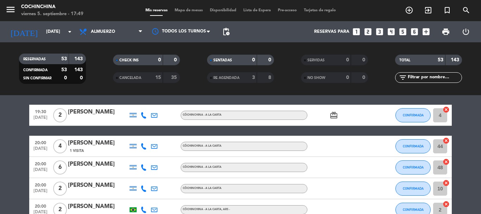
scroll to position [0, 0]
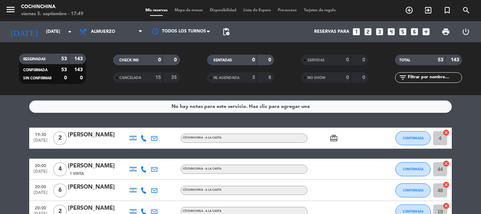
click at [100, 71] on div "CHECK INS 0 0" at bounding box center [146, 64] width 94 height 18
click at [429, 80] on input "text" at bounding box center [434, 78] width 55 height 8
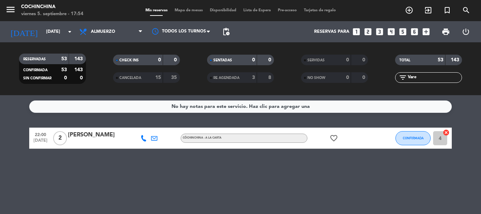
type input "Vare"
click at [104, 141] on div at bounding box center [98, 143] width 60 height 6
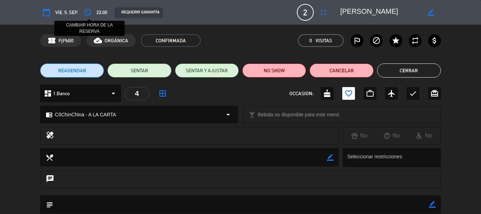
click at [89, 15] on icon "access_time" at bounding box center [87, 12] width 8 height 8
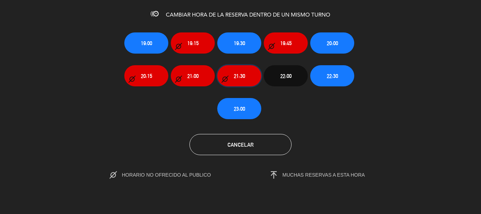
click at [253, 75] on button "21:30" at bounding box center [239, 75] width 44 height 21
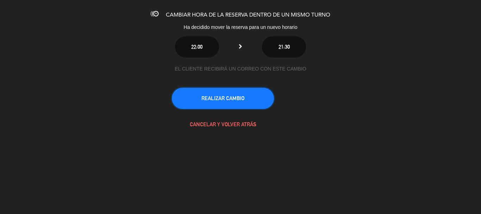
click at [234, 103] on button "REALIZAR CAMBIO" at bounding box center [223, 98] width 102 height 21
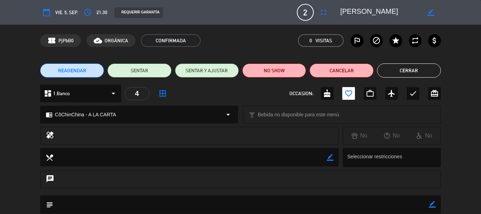
click at [413, 70] on button "Cerrar" at bounding box center [409, 70] width 64 height 14
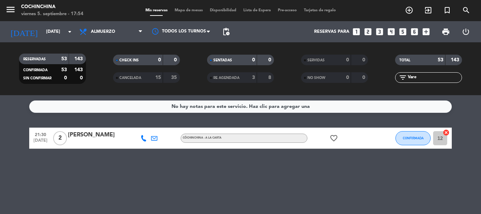
click at [99, 78] on filter-checkbox "RESERVADAS 53 143 CONFIRMADA 53 143 SIN CONFIRMAR 0 0" at bounding box center [52, 69] width 94 height 30
click at [106, 75] on filter-checkbox "CANCELADA 15 35" at bounding box center [146, 77] width 94 height 11
click at [434, 79] on input "Vare" at bounding box center [434, 78] width 55 height 8
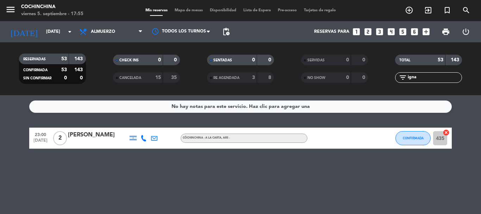
type input "igna"
click at [103, 140] on div at bounding box center [98, 143] width 60 height 6
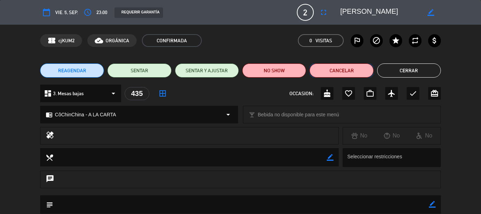
click at [347, 66] on button "Cancelar" at bounding box center [342, 70] width 64 height 14
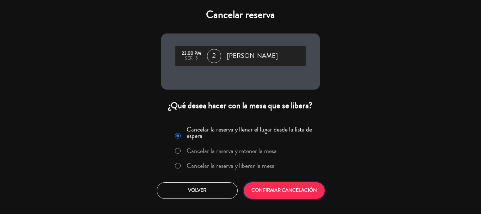
click at [296, 191] on button "CONFIRMAR CANCELACIÓN" at bounding box center [284, 190] width 81 height 17
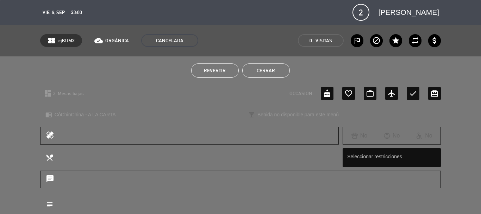
click at [273, 70] on button "Cerrar" at bounding box center [266, 70] width 48 height 14
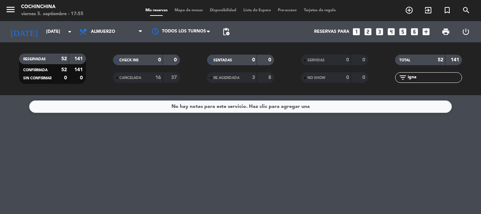
click at [434, 78] on input "igna" at bounding box center [434, 78] width 55 height 8
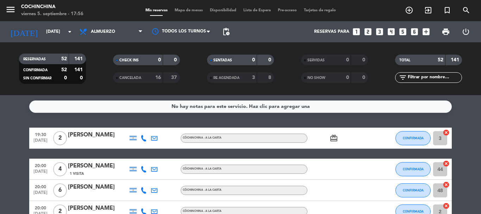
click at [102, 67] on div "CHECK INS 0 0" at bounding box center [146, 64] width 94 height 18
click at [68, 29] on icon "arrow_drop_down" at bounding box center [70, 31] width 8 height 8
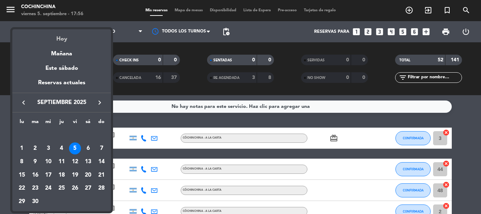
click at [61, 39] on div "Hoy" at bounding box center [61, 36] width 99 height 14
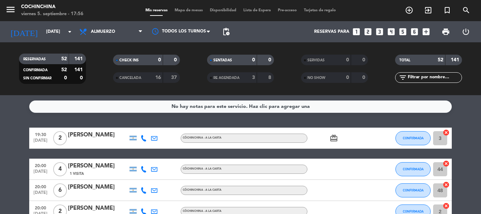
click at [92, 63] on filter-checkbox "RESERVADAS 52 141 CONFIRMADA 52 141 SIN CONFIRMAR 0 0" at bounding box center [52, 69] width 94 height 30
click at [49, 30] on input "[DATE]" at bounding box center [73, 32] width 60 height 12
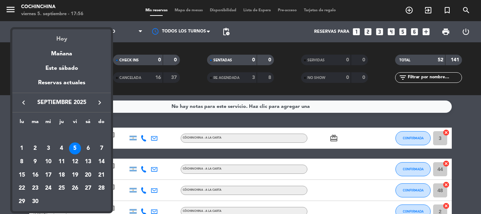
click at [61, 39] on div "Hoy" at bounding box center [61, 36] width 99 height 14
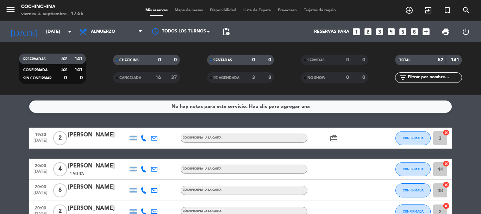
click at [98, 66] on filter-checkbox "RESERVADAS 52 141 CONFIRMADA 52 141 SIN CONFIRMAR 0 0" at bounding box center [52, 69] width 94 height 30
click at [65, 35] on input "[DATE]" at bounding box center [73, 32] width 60 height 12
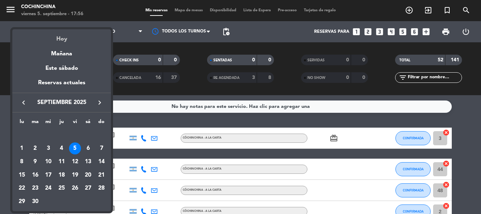
click at [65, 38] on div "Hoy" at bounding box center [61, 36] width 99 height 14
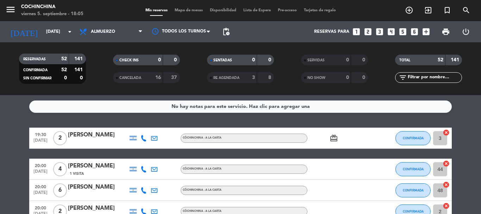
click at [102, 74] on filter-checkbox "CANCELADA 16 37" at bounding box center [146, 77] width 94 height 11
click at [424, 75] on input "text" at bounding box center [434, 78] width 55 height 8
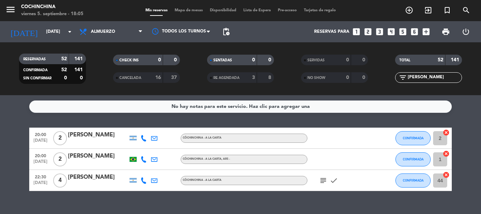
type input "[PERSON_NAME]"
click at [112, 157] on div "[PERSON_NAME]" at bounding box center [98, 155] width 60 height 9
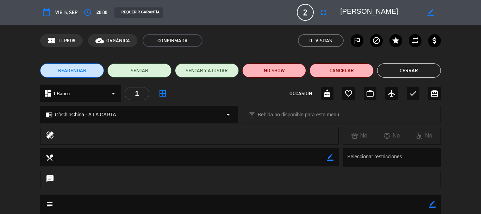
click at [92, 69] on button "REAGENDAR" at bounding box center [72, 70] width 64 height 14
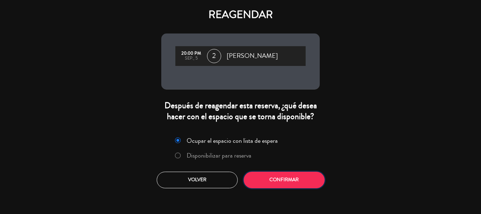
click at [277, 180] on button "Confirmar" at bounding box center [284, 180] width 81 height 17
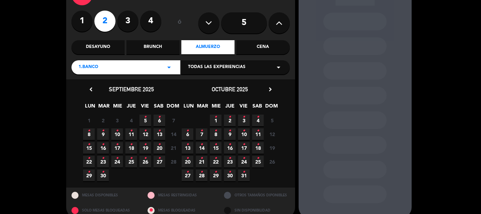
scroll to position [60, 0]
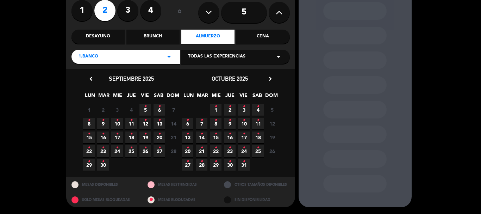
click at [160, 107] on icon "•" at bounding box center [159, 106] width 2 height 11
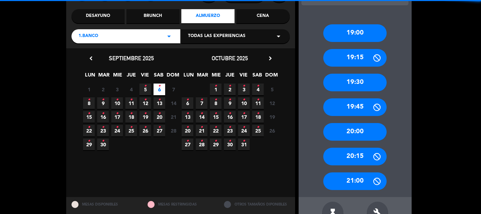
scroll to position [101, 0]
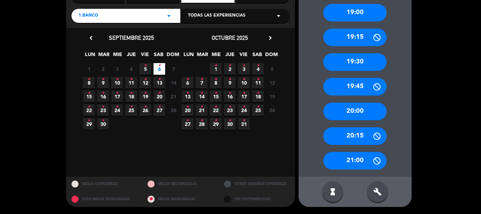
click at [369, 194] on div "build" at bounding box center [377, 191] width 21 height 21
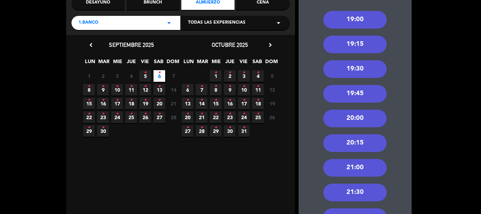
click at [362, 118] on div "20:00" at bounding box center [354, 119] width 63 height 18
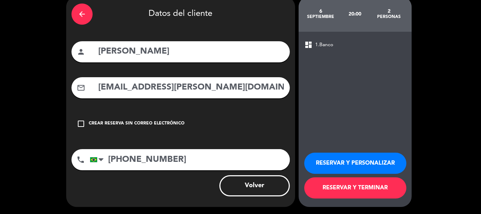
click at [366, 161] on button "RESERVAR Y PERSONALIZAR" at bounding box center [355, 163] width 102 height 21
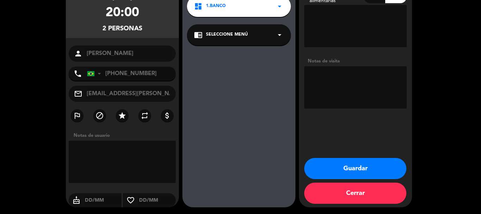
scroll to position [68, 0]
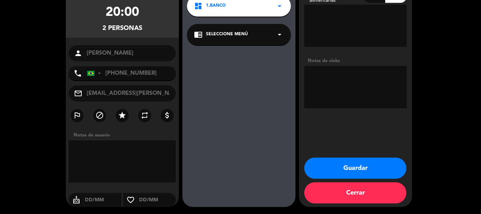
click at [347, 166] on button "Guardar" at bounding box center [355, 167] width 102 height 21
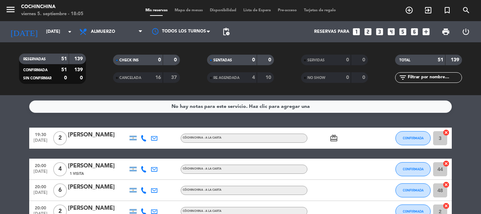
click at [186, 11] on span "Mapa de mesas" at bounding box center [188, 10] width 35 height 4
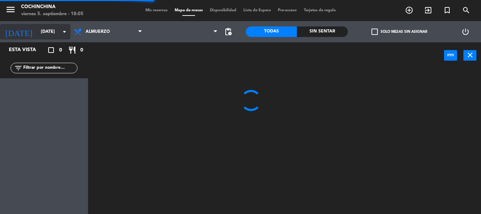
click at [60, 35] on icon "arrow_drop_down" at bounding box center [64, 31] width 8 height 8
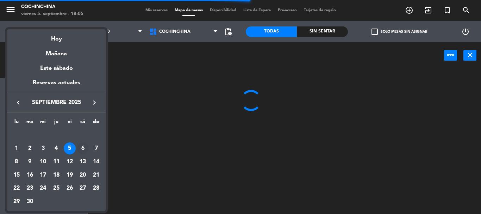
click at [83, 147] on div "6" at bounding box center [83, 148] width 12 height 12
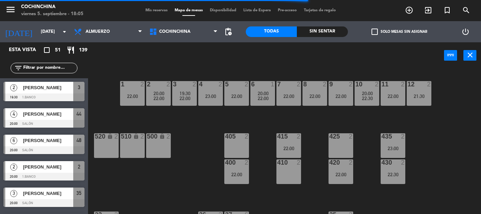
click at [379, 31] on label "check_box_outline_blank Solo mesas sin asignar" at bounding box center [400, 32] width 56 height 6
click at [400, 32] on input "check_box_outline_blank Solo mesas sin asignar" at bounding box center [400, 32] width 0 height 0
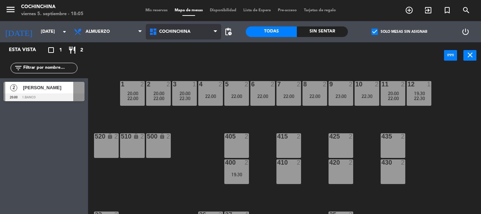
click at [196, 34] on span "Cochinchina" at bounding box center [183, 32] width 75 height 16
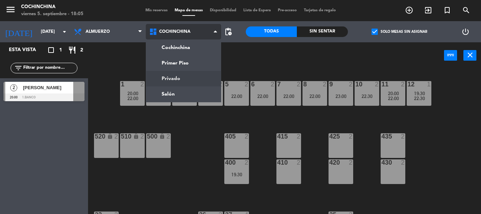
click at [180, 77] on ng-component "menu Cochinchina [DATE] 5. septiembre - 18:05 Mis reservas Mapa de mesas Dispon…" at bounding box center [240, 107] width 481 height 214
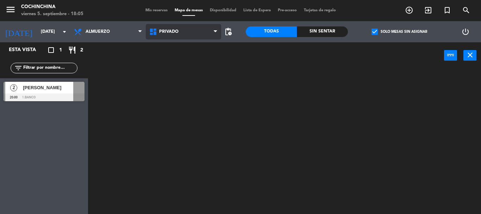
click at [185, 34] on span "Privado" at bounding box center [183, 32] width 75 height 16
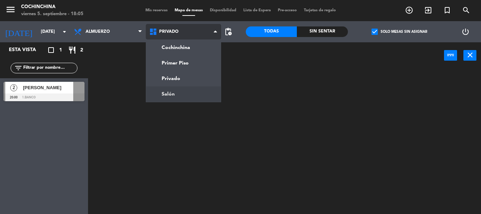
click at [178, 97] on ng-component "menu Cochinchina [DATE] 5. septiembre - 18:05 Mis reservas Mapa de mesas Dispon…" at bounding box center [240, 107] width 481 height 214
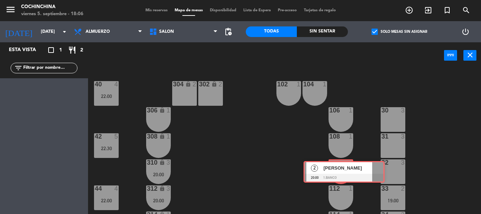
drag, startPoint x: 41, startPoint y: 90, endPoint x: 341, endPoint y: 169, distance: 310.4
click at [341, 169] on div "Esta vista crop_square 1 restaurant 2 filter_list 2 [PERSON_NAME] 20:00 1.Banco…" at bounding box center [240, 128] width 481 height 172
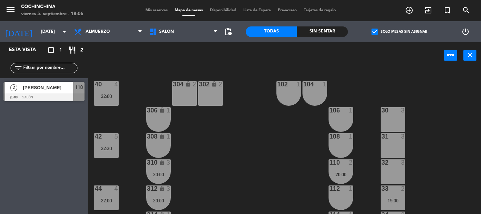
click at [341, 169] on div "110 2 20:00" at bounding box center [341, 171] width 25 height 25
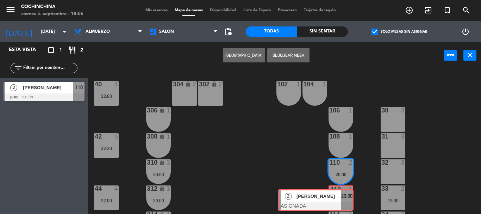
drag, startPoint x: 397, startPoint y: 194, endPoint x: 344, endPoint y: 195, distance: 52.5
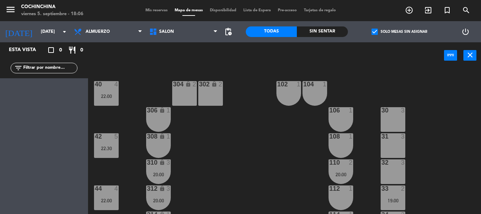
click at [304, 193] on div "40 4 22:00 304 lock 2 102 1 302 lock 2 104 1 306 lock 1 30 3 106 1 42 5 22:30 3…" at bounding box center [287, 141] width 388 height 145
click at [334, 171] on div "110 2 20:00" at bounding box center [341, 171] width 25 height 25
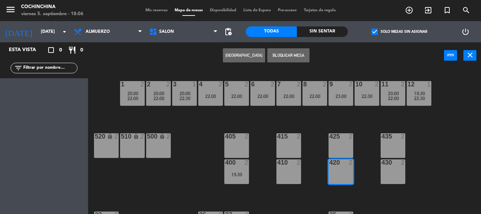
click at [176, 153] on div "1 2 20:00 22:00 2 2 20:00 22:00 3 1 20:00 22:30 4 2 22:00 5 2 22:00 6 2 22:00 7…" at bounding box center [287, 141] width 388 height 145
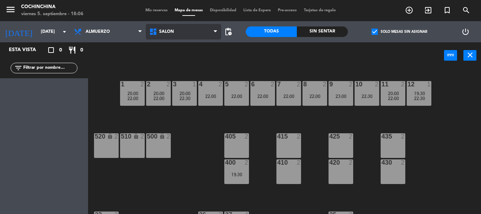
click at [205, 33] on span "Salón" at bounding box center [183, 32] width 75 height 16
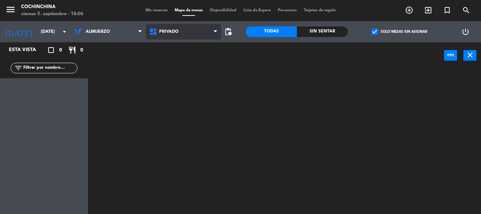
click at [187, 81] on ng-component "menu Cochinchina [DATE] 5. septiembre - 18:06 Mis reservas Mapa de mesas Dispon…" at bounding box center [240, 107] width 481 height 214
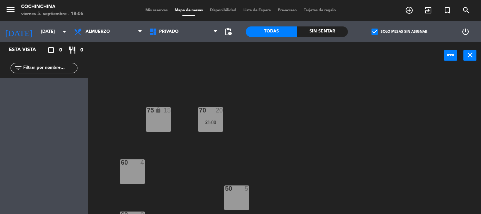
click at [373, 32] on span "check_box" at bounding box center [375, 32] width 6 height 6
click at [400, 32] on input "check_box Solo mesas sin asignar" at bounding box center [400, 32] width 0 height 0
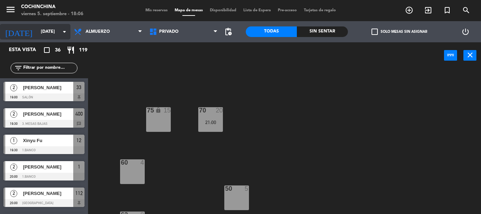
click at [64, 31] on icon "arrow_drop_down" at bounding box center [64, 31] width 8 height 8
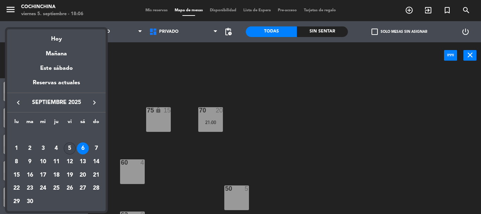
click at [67, 150] on div "5" at bounding box center [70, 148] width 12 height 12
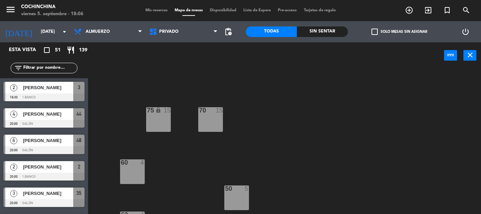
click at [150, 72] on div "75 lock 15 70 15 60 4 50 5 62 4 55 5 64 lock 4 66 lock 2" at bounding box center [287, 141] width 388 height 145
click at [121, 68] on div "power_input close" at bounding box center [266, 55] width 356 height 27
click at [61, 32] on icon "arrow_drop_down" at bounding box center [64, 31] width 8 height 8
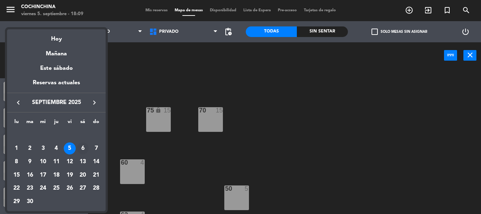
click at [81, 149] on div "6" at bounding box center [83, 148] width 12 height 12
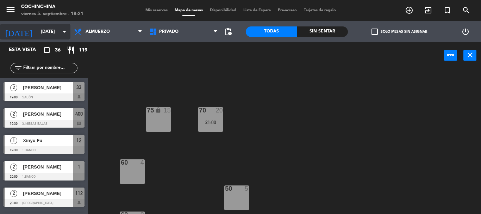
click at [53, 31] on input "[DATE]" at bounding box center [67, 32] width 60 height 12
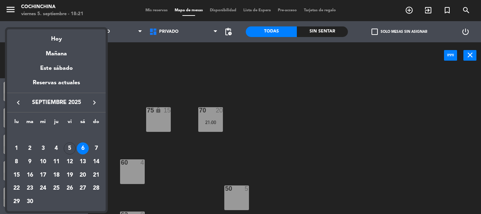
click at [91, 101] on icon "keyboard_arrow_right" at bounding box center [94, 102] width 8 height 8
click at [128, 77] on div at bounding box center [240, 107] width 481 height 214
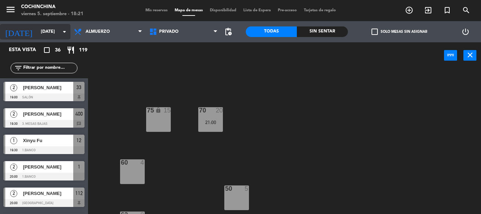
click at [49, 30] on input "[DATE]" at bounding box center [67, 32] width 60 height 12
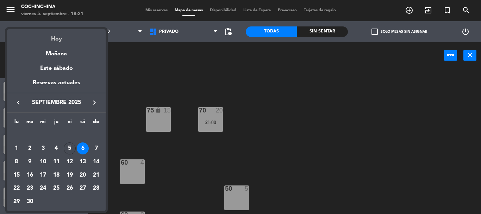
click at [58, 37] on div "Hoy" at bounding box center [56, 36] width 99 height 14
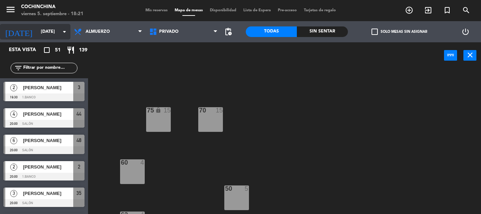
click at [59, 37] on input "[DATE]" at bounding box center [67, 32] width 60 height 12
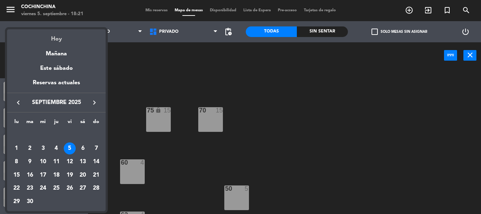
click at [59, 38] on div "Hoy" at bounding box center [56, 36] width 99 height 14
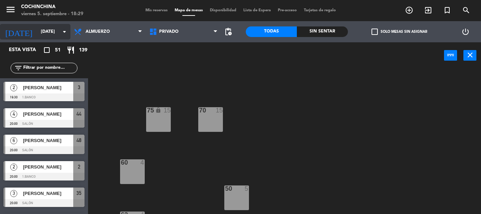
click at [54, 35] on input "[DATE]" at bounding box center [67, 32] width 60 height 12
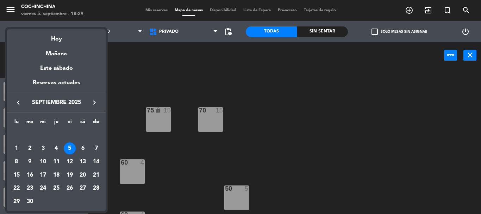
click at [99, 102] on button "keyboard_arrow_right" at bounding box center [94, 102] width 13 height 9
click at [66, 162] on div "10" at bounding box center [70, 162] width 12 height 12
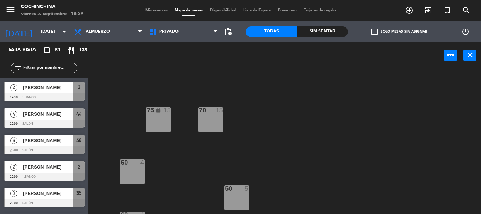
type input "[DATE]"
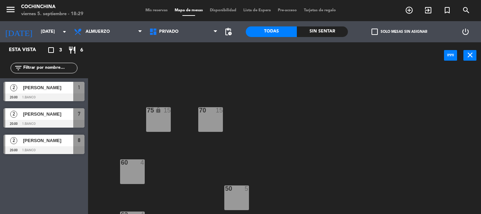
click at [216, 119] on div "70 15" at bounding box center [210, 119] width 25 height 25
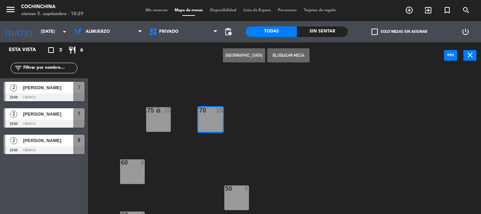
click at [248, 55] on button "[GEOGRAPHIC_DATA]" at bounding box center [244, 55] width 42 height 14
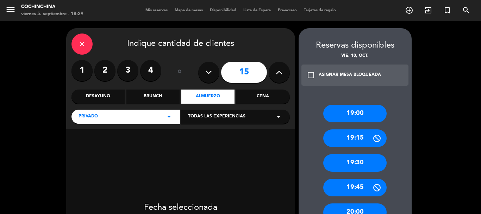
click at [211, 75] on icon at bounding box center [208, 72] width 7 height 11
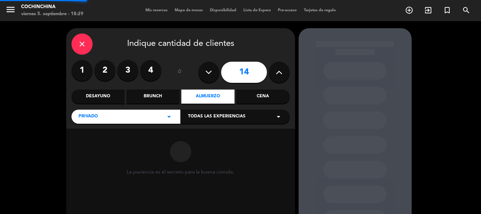
click at [211, 75] on icon at bounding box center [208, 72] width 7 height 11
type input "12"
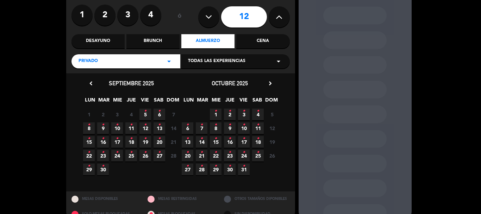
scroll to position [70, 0]
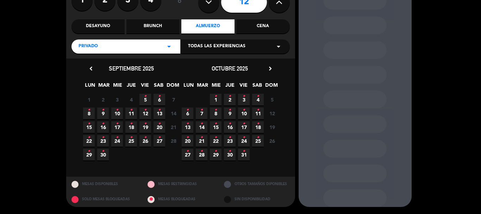
click at [246, 113] on span "10 •" at bounding box center [244, 113] width 12 height 12
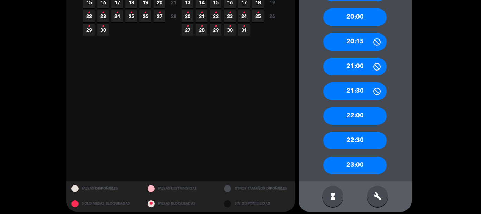
scroll to position [199, 0]
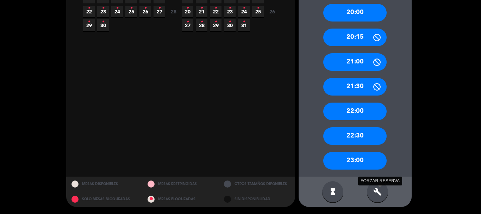
click at [376, 193] on icon "build" at bounding box center [377, 191] width 8 height 8
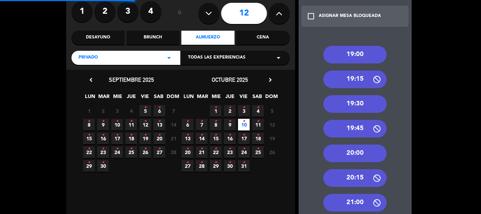
scroll to position [58, 0]
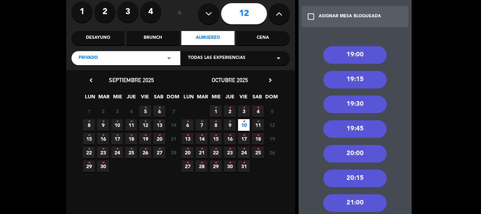
click at [356, 156] on div "20:00" at bounding box center [354, 154] width 63 height 18
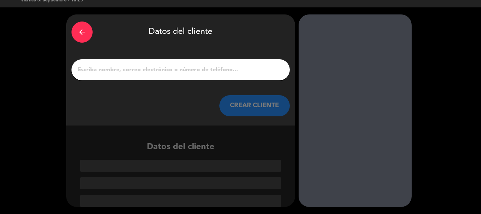
scroll to position [14, 0]
click at [150, 69] on input "1" at bounding box center [181, 70] width 208 height 10
drag, startPoint x: 195, startPoint y: 67, endPoint x: 159, endPoint y: 72, distance: 36.7
click at [159, 72] on input "1" at bounding box center [181, 70] width 208 height 10
paste input "[PERSON_NAME]"
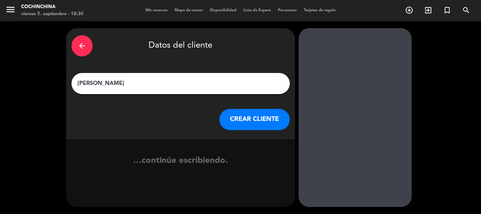
scroll to position [0, 0]
type input "[PERSON_NAME]"
click at [261, 122] on button "CREAR CLIENTE" at bounding box center [254, 119] width 70 height 21
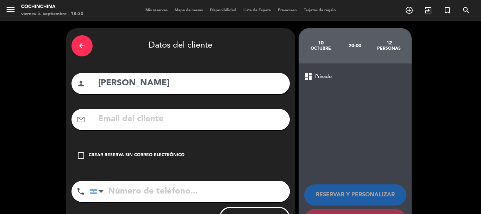
click at [172, 115] on input "text" at bounding box center [191, 119] width 187 height 14
paste input "[EMAIL_ADDRESS][DOMAIN_NAME]"
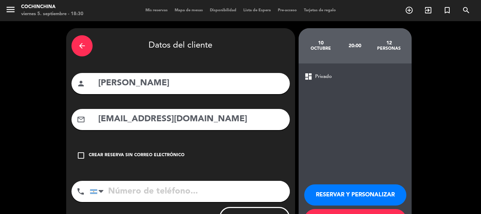
type input "[EMAIL_ADDRESS][DOMAIN_NAME]"
click at [150, 193] on input "tel" at bounding box center [190, 191] width 200 height 21
paste input "[PHONE_NUMBER]"
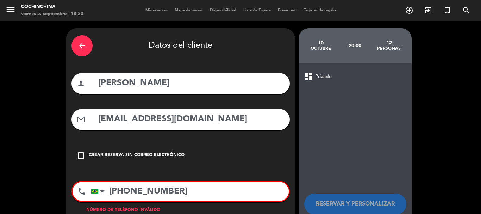
click at [164, 190] on input "[PHONE_NUMBER]" at bounding box center [190, 191] width 198 height 19
click at [176, 190] on input "553195439705" at bounding box center [190, 191] width 198 height 19
type input "553195439705"
click at [179, 197] on input "553195439705" at bounding box center [190, 191] width 198 height 19
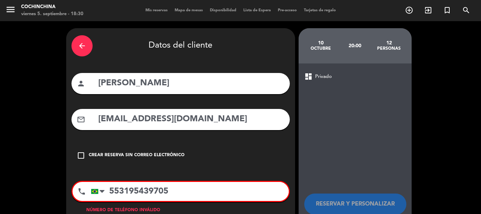
click at [179, 197] on input "553195439705" at bounding box center [190, 191] width 198 height 19
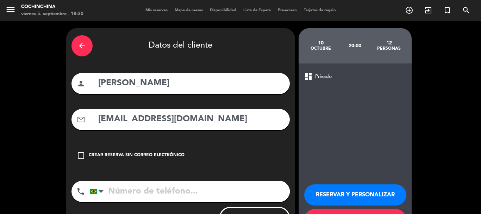
click at [347, 185] on button "RESERVAR Y PERSONALIZAR" at bounding box center [355, 194] width 102 height 21
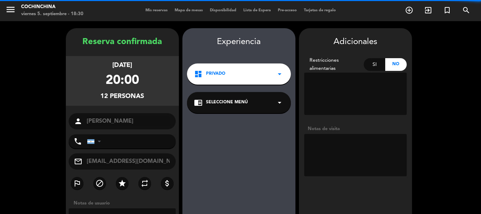
scroll to position [28, 0]
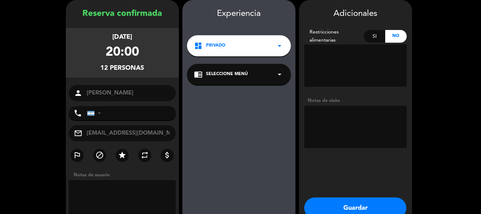
click at [326, 119] on textarea at bounding box center [355, 127] width 103 height 42
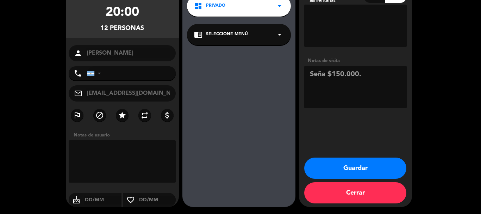
type textarea "Seña $150.000."
click at [340, 163] on button "Guardar" at bounding box center [355, 167] width 102 height 21
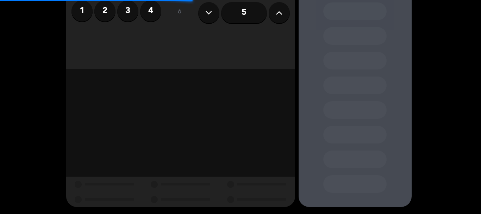
scroll to position [60, 0]
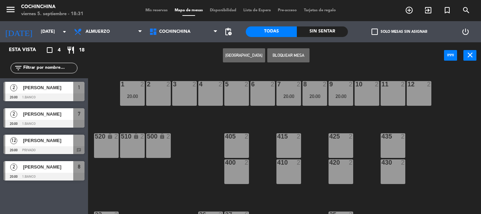
click at [386, 30] on label "check_box_outline_blank Solo mesas sin asignar" at bounding box center [400, 32] width 56 height 6
click at [400, 32] on input "check_box_outline_blank Solo mesas sin asignar" at bounding box center [400, 32] width 0 height 0
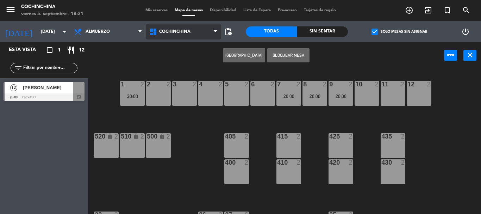
click at [204, 30] on span "Cochinchina" at bounding box center [183, 32] width 75 height 16
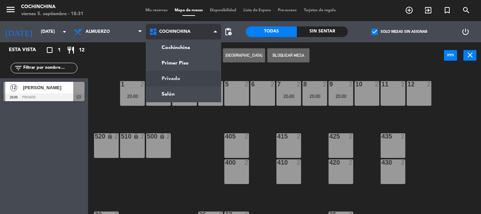
click at [181, 76] on ng-component "menu Cochinchina [DATE] 5. septiembre - 18:31 Mis reservas Mapa de mesas Dispon…" at bounding box center [240, 107] width 481 height 214
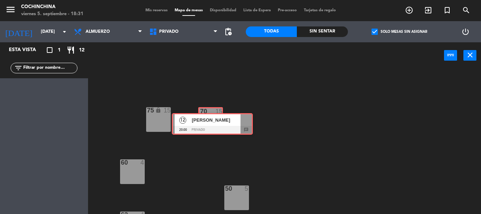
drag, startPoint x: 46, startPoint y: 93, endPoint x: 214, endPoint y: 124, distance: 171.3
click at [214, 124] on div "Esta vista crop_square 1 restaurant 12 filter_list 12 [PERSON_NAME] 20:00 Priva…" at bounding box center [240, 128] width 481 height 172
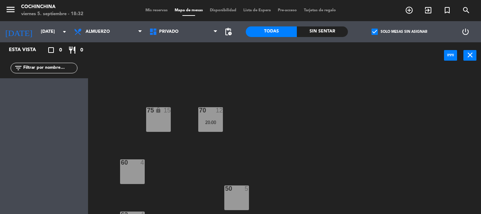
click at [121, 121] on div "75 lock 15 70 12 20:00 60 4 50 5 62 4 55 5 64 lock 4 66 lock 2" at bounding box center [287, 141] width 388 height 145
click at [211, 120] on div "20:00" at bounding box center [210, 122] width 25 height 5
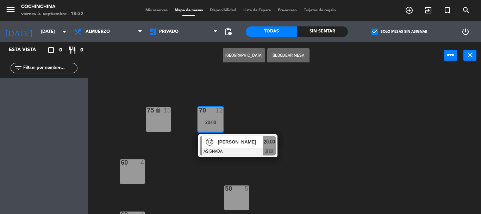
click at [232, 149] on div at bounding box center [238, 152] width 76 height 8
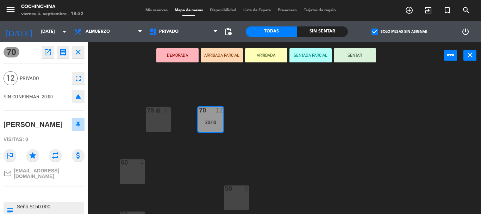
click at [106, 132] on div "75 lock 15 70 12 20:00 60 4 50 5 62 4 55 5 64 lock 4 66 lock 2" at bounding box center [287, 141] width 388 height 145
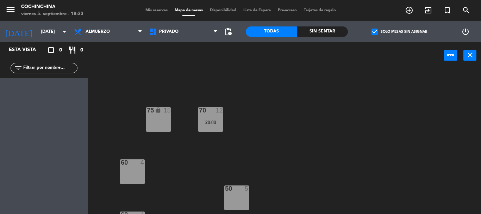
click at [209, 117] on div "70 12 20:00" at bounding box center [210, 119] width 25 height 25
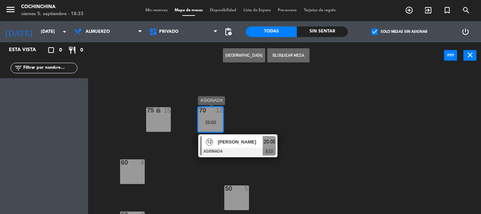
click at [252, 142] on span "[PERSON_NAME]" at bounding box center [240, 141] width 45 height 7
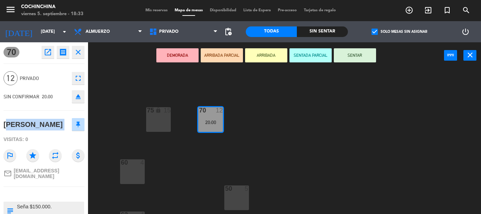
drag, startPoint x: 4, startPoint y: 124, endPoint x: 73, endPoint y: 124, distance: 69.0
click at [73, 124] on div "[PERSON_NAME]" at bounding box center [44, 125] width 81 height 18
copy div "[PERSON_NAME]"
click at [116, 89] on div "75 lock 15 70 12 20:00 60 4 50 5 62 4 55 5 64 lock 4 66 lock 2" at bounding box center [287, 141] width 388 height 145
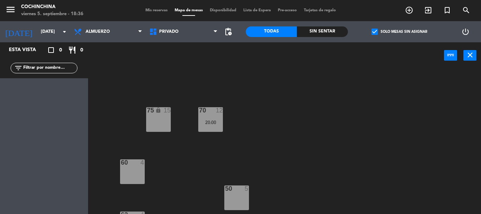
click at [208, 84] on div "75 lock 15 70 12 20:00 60 4 50 5 62 4 55 5 64 lock 4 66 lock 2" at bounding box center [287, 141] width 388 height 145
click at [54, 35] on input "[DATE]" at bounding box center [67, 32] width 60 height 12
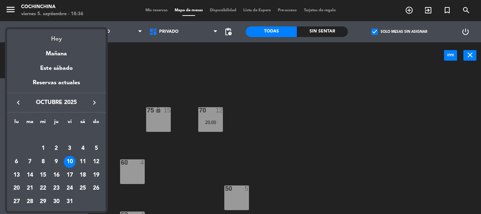
click at [55, 38] on div "Hoy" at bounding box center [56, 36] width 99 height 14
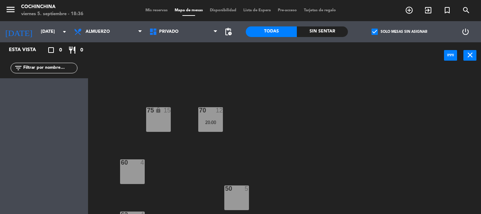
type input "[DATE]"
